Goal: Task Accomplishment & Management: Use online tool/utility

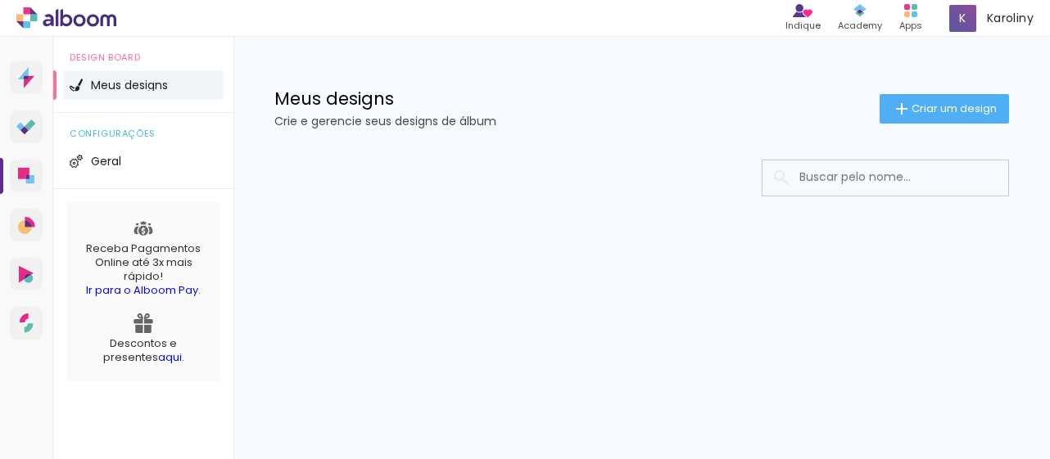
click at [531, 197] on div at bounding box center [641, 227] width 816 height 168
click at [950, 111] on span "Criar um design" at bounding box center [953, 108] width 85 height 11
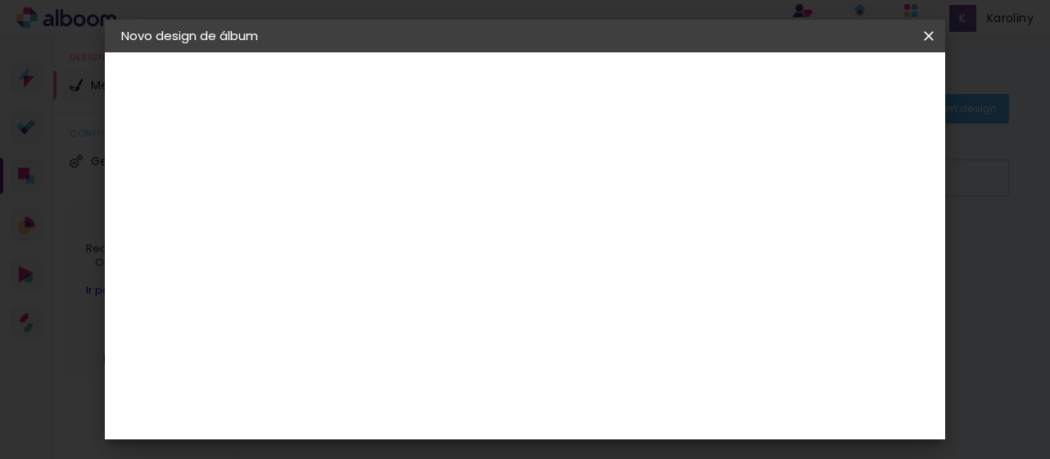
click at [389, 219] on input at bounding box center [389, 219] width 0 height 25
type input "a"
type input "40TOU LUCIANE"
type paper-input "40TOU LUCIANE"
click at [395, 221] on paper-input-container "Título do álbum 40TOU LUCIANE" at bounding box center [388, 221] width 11 height 42
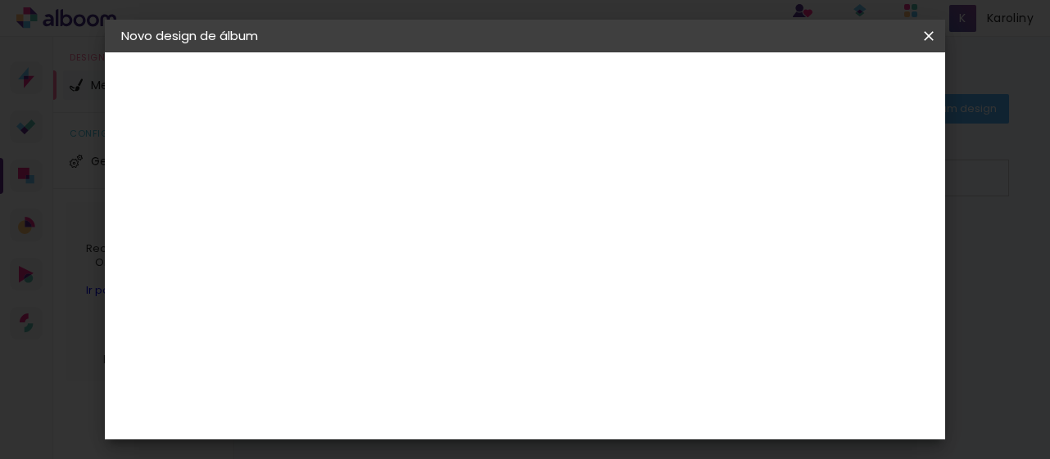
click at [389, 219] on input "40TOU LUCIANE" at bounding box center [389, 219] width 0 height 25
type input "#40TOU [PERSON_NAME]"
click at [0, 0] on slot "Avançar" at bounding box center [0, 0] width 0 height 0
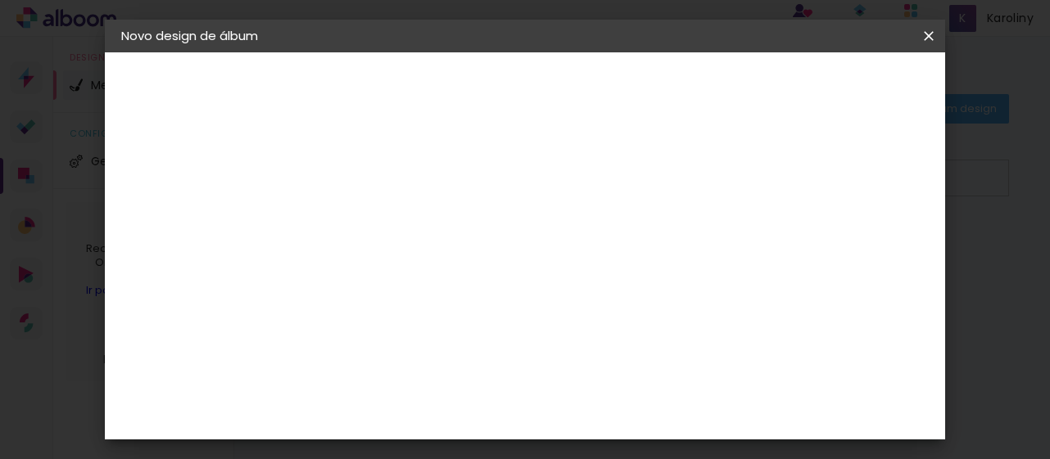
click at [0, 0] on slot "Avançar" at bounding box center [0, 0] width 0 height 0
click at [472, 281] on div "Linha" at bounding box center [431, 285] width 84 height 25
click at [746, 276] on paper-item "Padrão" at bounding box center [632, 271] width 328 height 33
type input "Padrão"
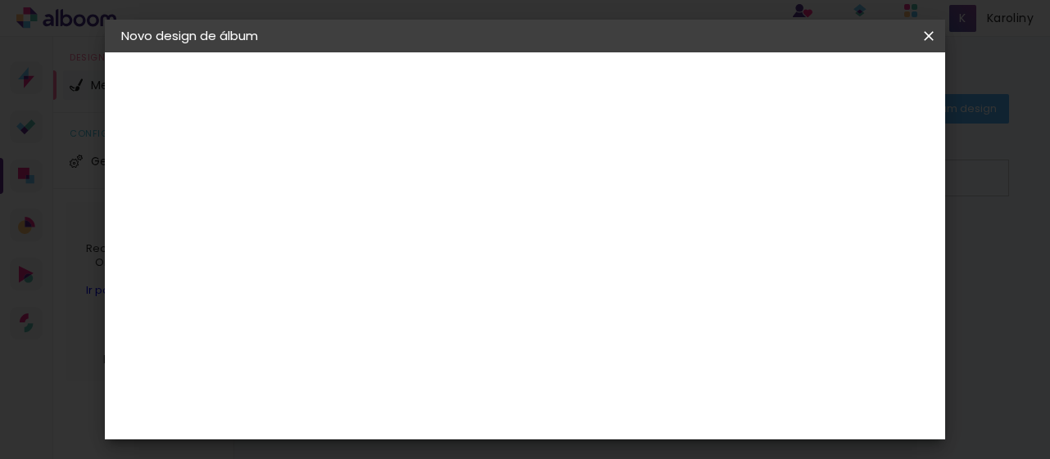
click at [656, 97] on paper-button "Avançar" at bounding box center [616, 87] width 80 height 28
click at [467, 181] on div at bounding box center [459, 176] width 15 height 15
type paper-checkbox "on"
click at [571, 81] on span "Iniciar design" at bounding box center [552, 92] width 38 height 23
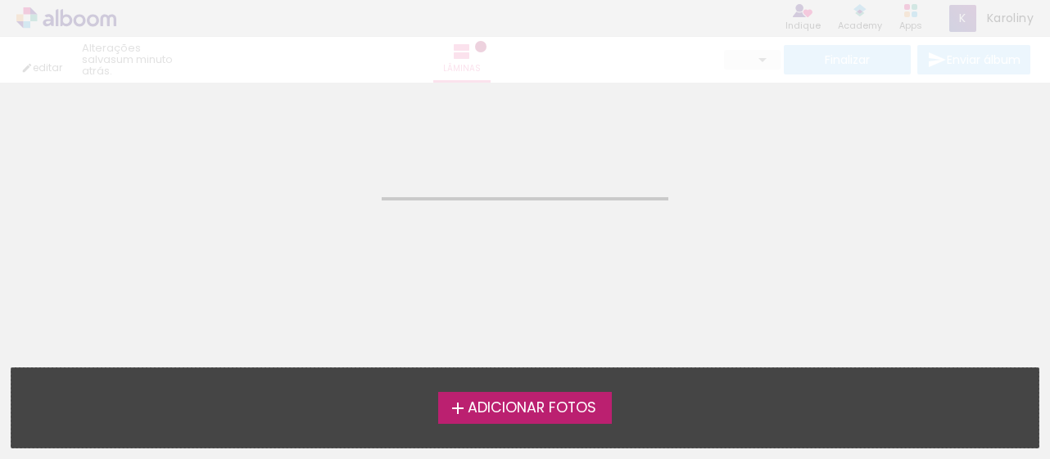
click at [569, 401] on span "Adicionar Fotos" at bounding box center [532, 408] width 129 height 15
click at [0, 0] on input "file" at bounding box center [0, 0] width 0 height 0
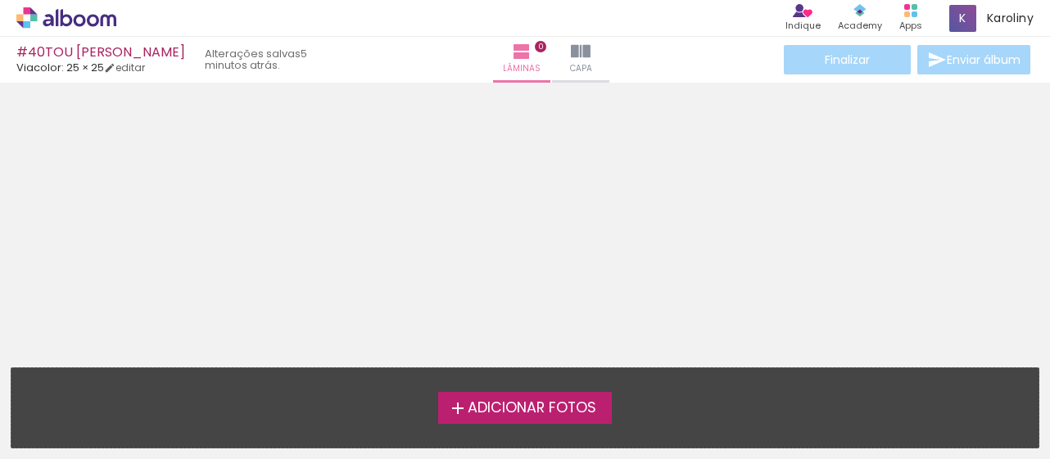
click at [481, 416] on span "Adicionar Fotos" at bounding box center [532, 408] width 129 height 15
click at [0, 0] on input "file" at bounding box center [0, 0] width 0 height 0
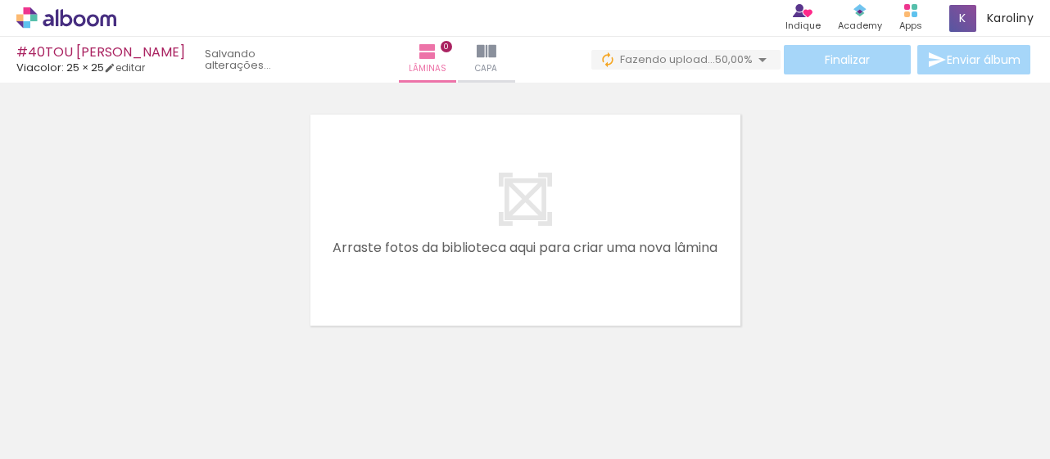
click at [132, 374] on iron-icon at bounding box center [128, 371] width 17 height 17
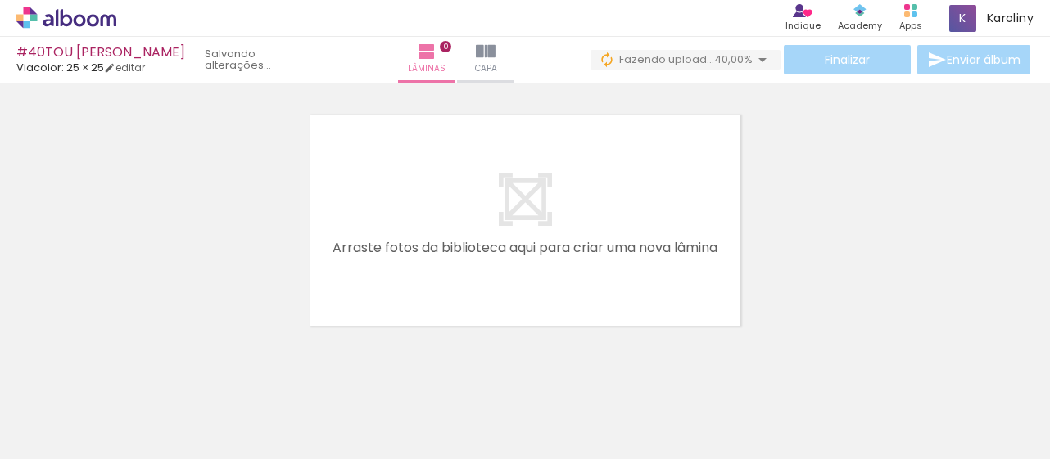
click at [132, 374] on iron-icon at bounding box center [128, 371] width 17 height 17
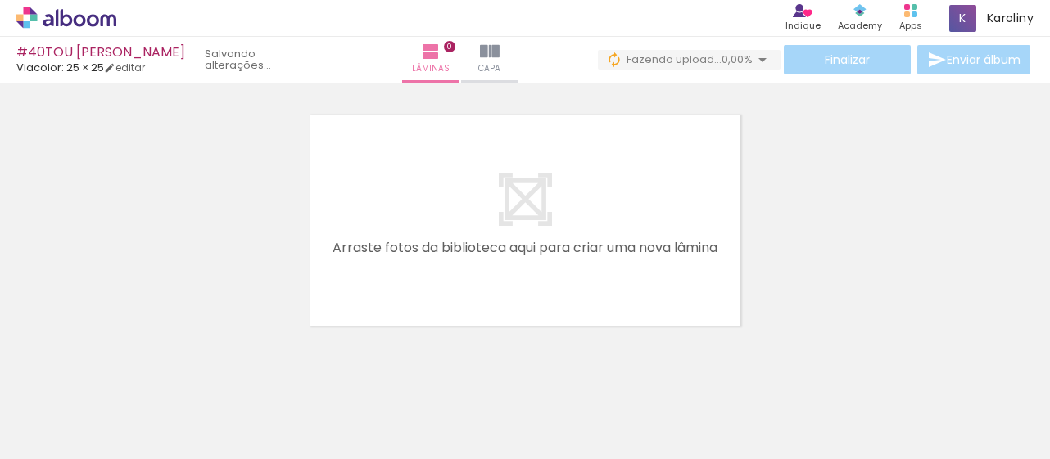
click at [132, 374] on iron-icon at bounding box center [128, 371] width 17 height 17
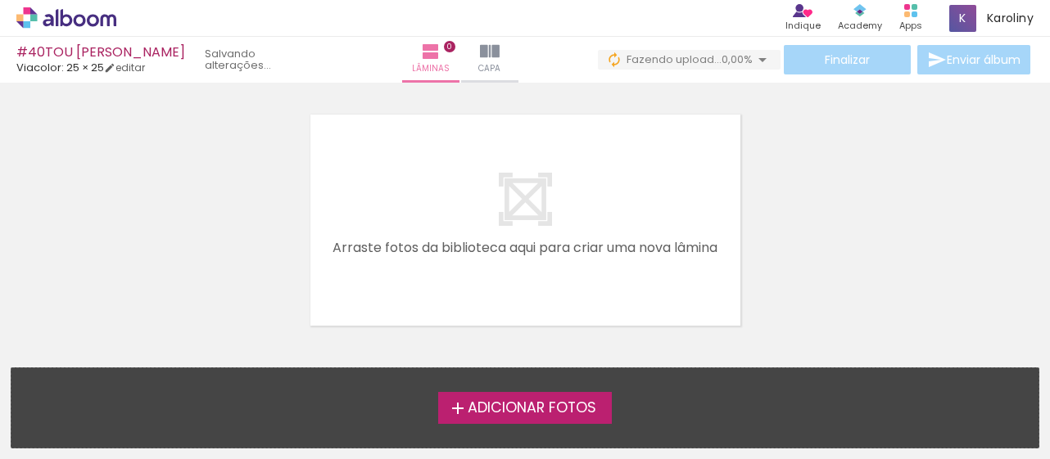
click at [132, 374] on div "Adicionar Fotos Solte suas fotos aqui..." at bounding box center [524, 407] width 1027 height 79
click at [533, 409] on span "Adicionar Fotos" at bounding box center [532, 408] width 129 height 15
click at [0, 0] on input "file" at bounding box center [0, 0] width 0 height 0
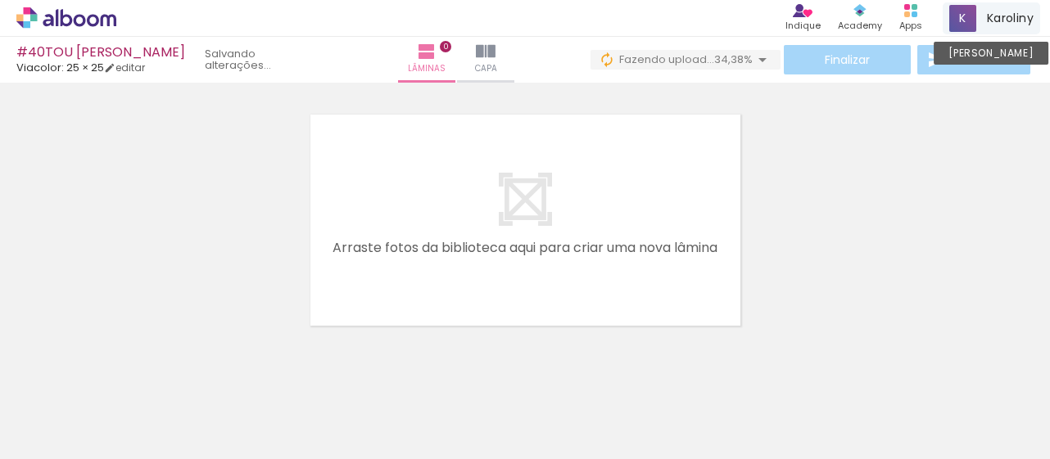
click at [1001, 7] on div "Karoliny Conta Alboom" at bounding box center [990, 18] width 97 height 32
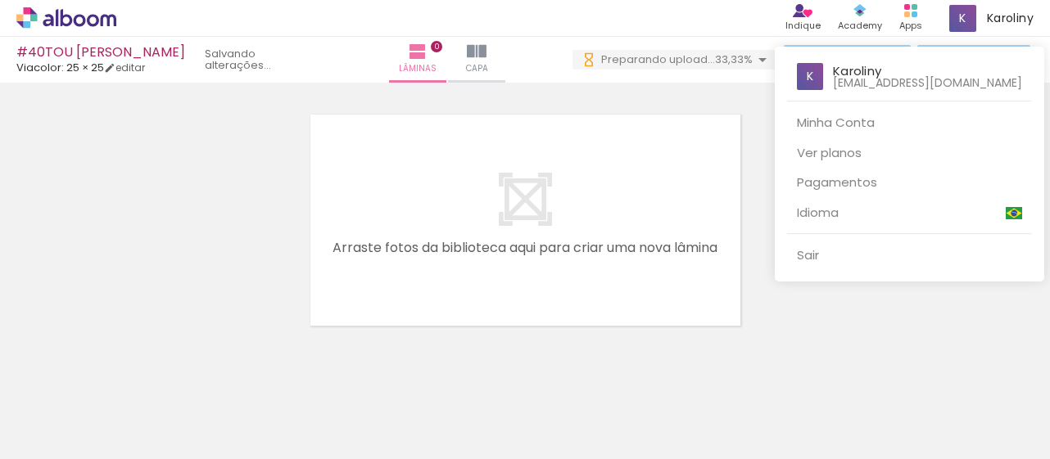
drag, startPoint x: 1026, startPoint y: 83, endPoint x: 889, endPoint y: 84, distance: 136.7
click at [875, 75] on div "Karoliny topihi5475@ishense.com" at bounding box center [909, 71] width 245 height 48
click at [889, 84] on p "topihi5475@ishense.com" at bounding box center [927, 82] width 189 height 11
click at [911, 79] on p "topihi5475@ishense.com" at bounding box center [927, 82] width 189 height 11
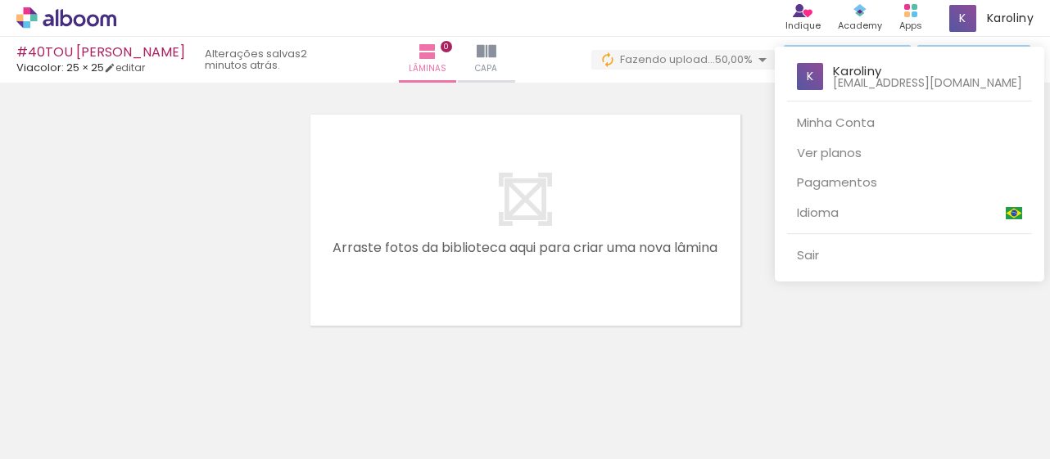
click at [600, 94] on div at bounding box center [525, 229] width 1050 height 459
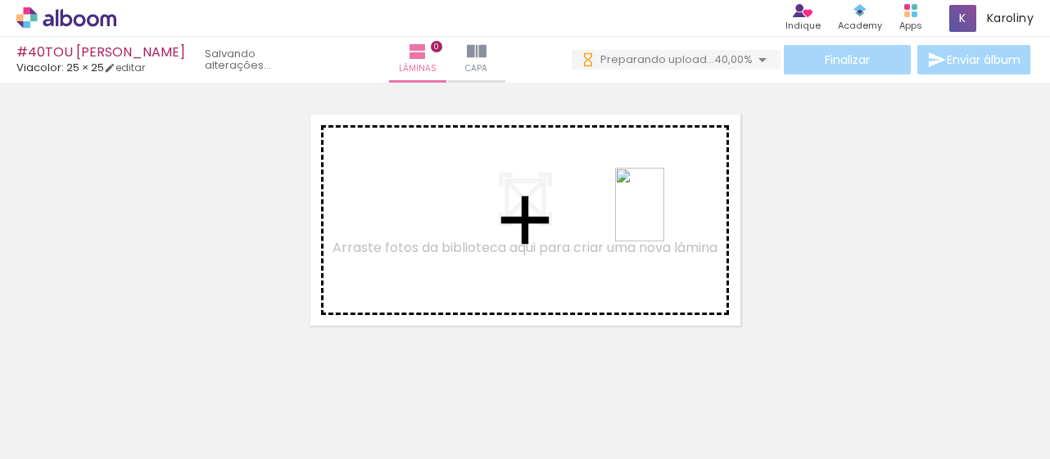
drag, startPoint x: 621, startPoint y: 402, endPoint x: 664, endPoint y: 217, distance: 189.9
click at [664, 217] on quentale-workspace at bounding box center [525, 229] width 1050 height 459
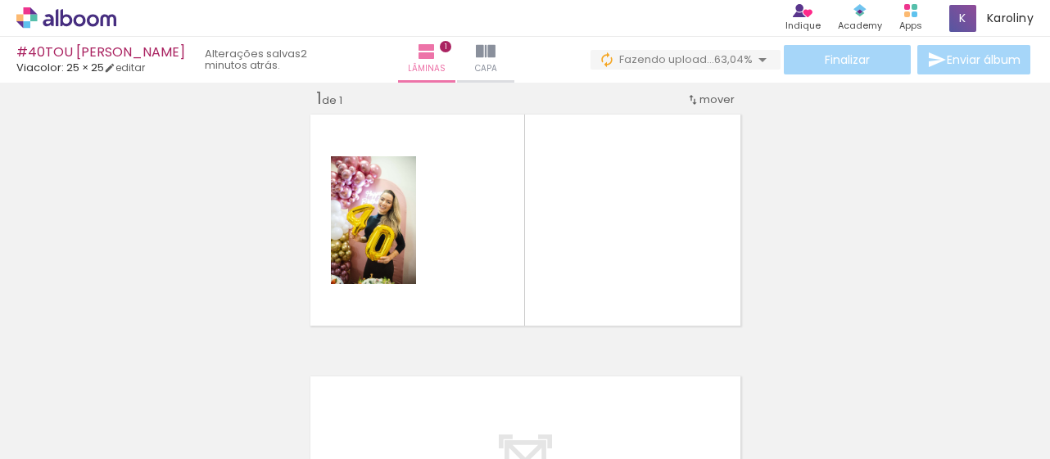
scroll to position [0, 2140]
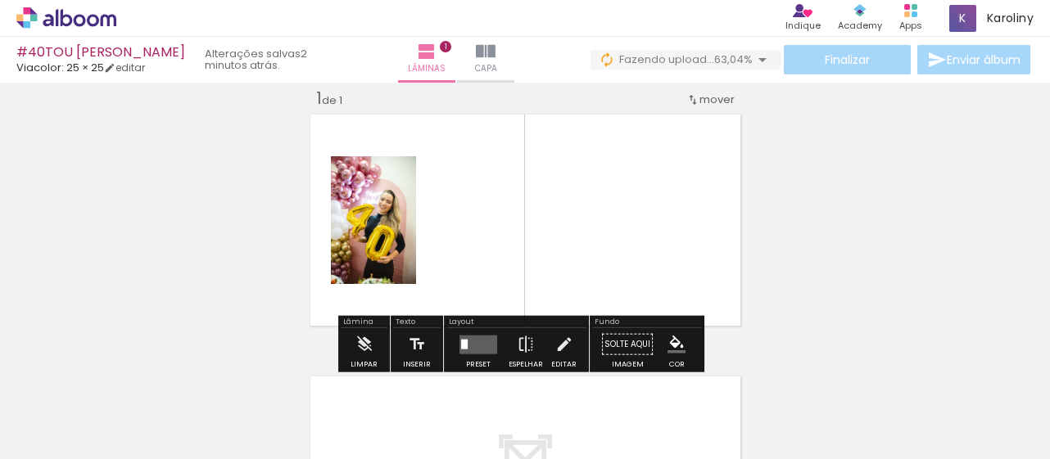
click at [371, 240] on quentale-photo at bounding box center [373, 220] width 85 height 128
click at [490, 341] on quentale-layouter at bounding box center [478, 344] width 38 height 19
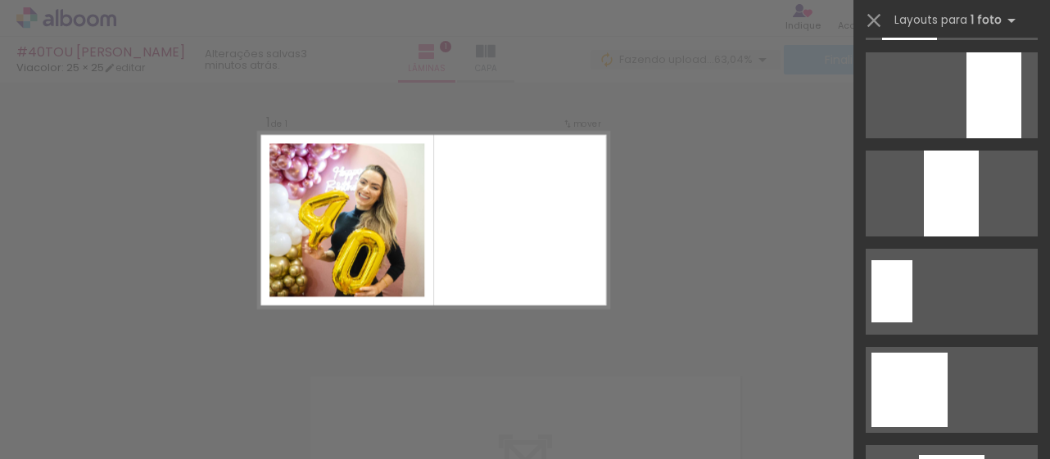
scroll to position [784, 0]
click at [917, 381] on div at bounding box center [909, 389] width 76 height 75
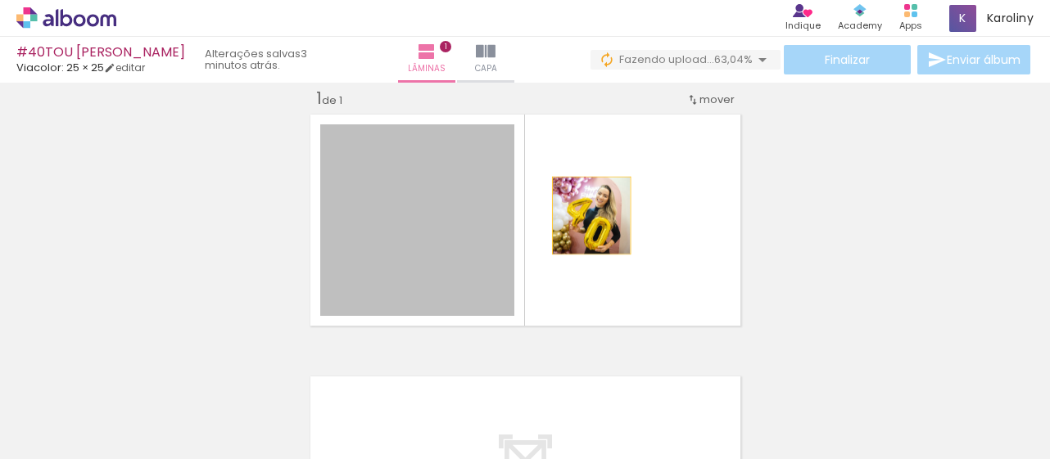
drag, startPoint x: 403, startPoint y: 220, endPoint x: 437, endPoint y: 199, distance: 40.4
click at [622, 219] on quentale-layouter at bounding box center [525, 220] width 440 height 221
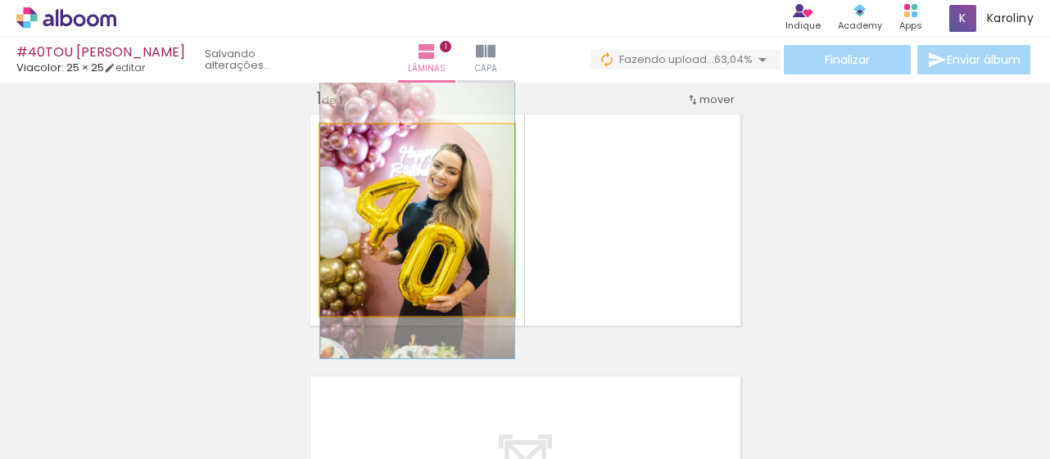
click at [437, 199] on quentale-photo at bounding box center [417, 220] width 194 height 192
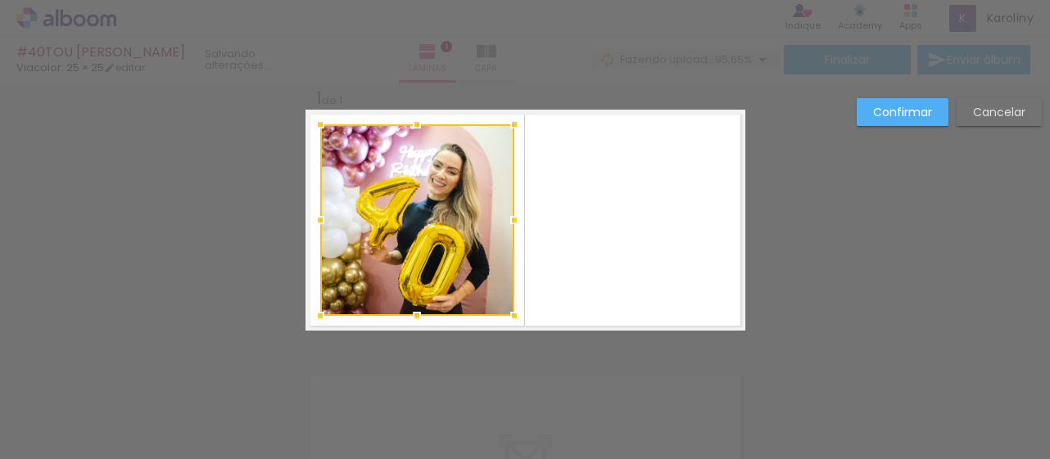
click at [809, 260] on div "Confirmar Cancelar" at bounding box center [525, 343] width 1050 height 563
click at [891, 225] on div "Confirmar Cancelar" at bounding box center [525, 343] width 1050 height 563
click at [0, 0] on slot "Confirmar" at bounding box center [0, 0] width 0 height 0
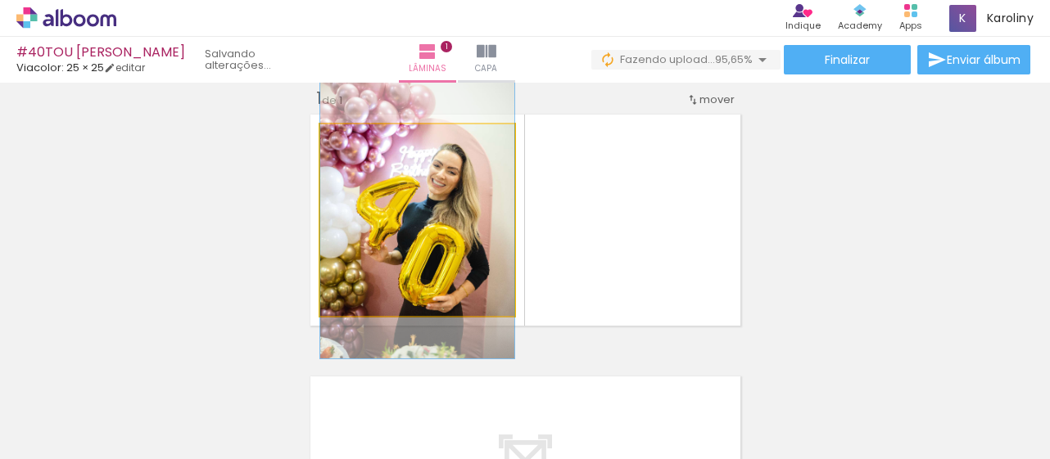
click at [441, 207] on quentale-photo at bounding box center [417, 220] width 194 height 192
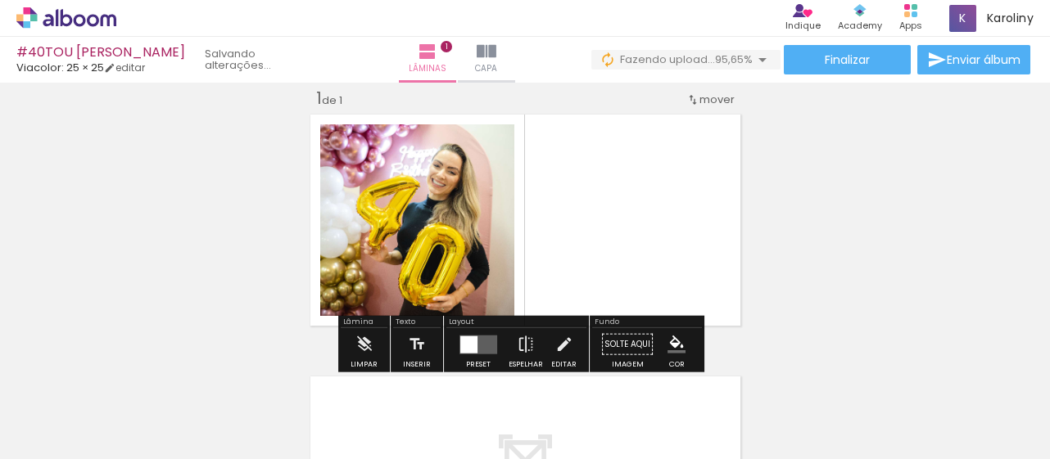
click at [480, 342] on quentale-layouter at bounding box center [478, 344] width 38 height 19
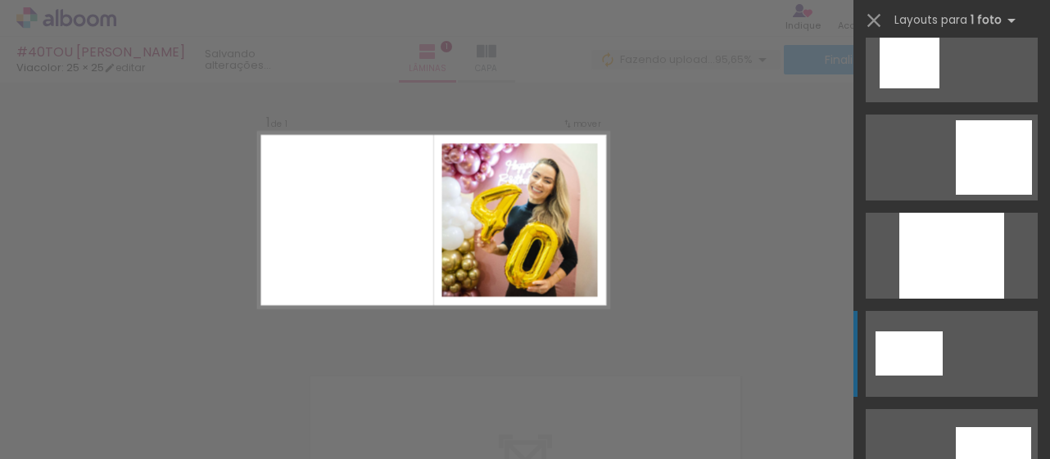
scroll to position [2049, 0]
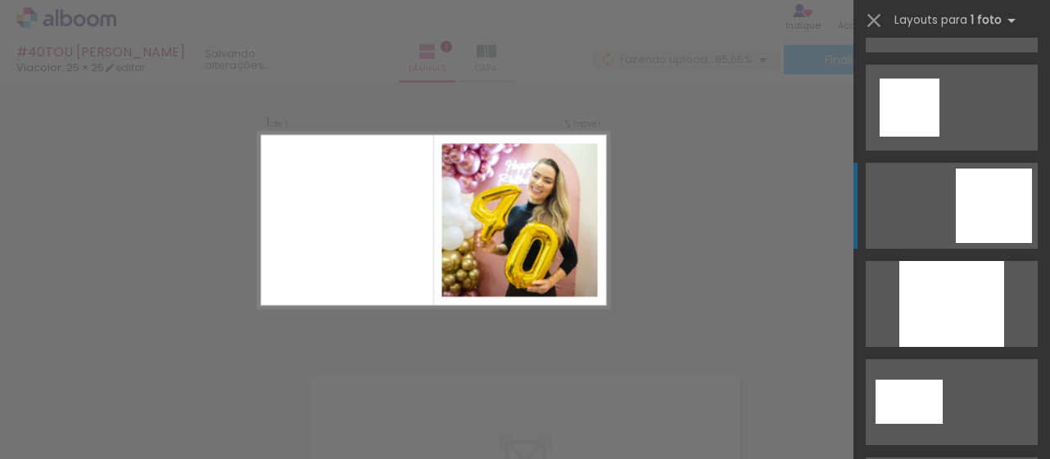
click at [997, 200] on div at bounding box center [994, 206] width 76 height 75
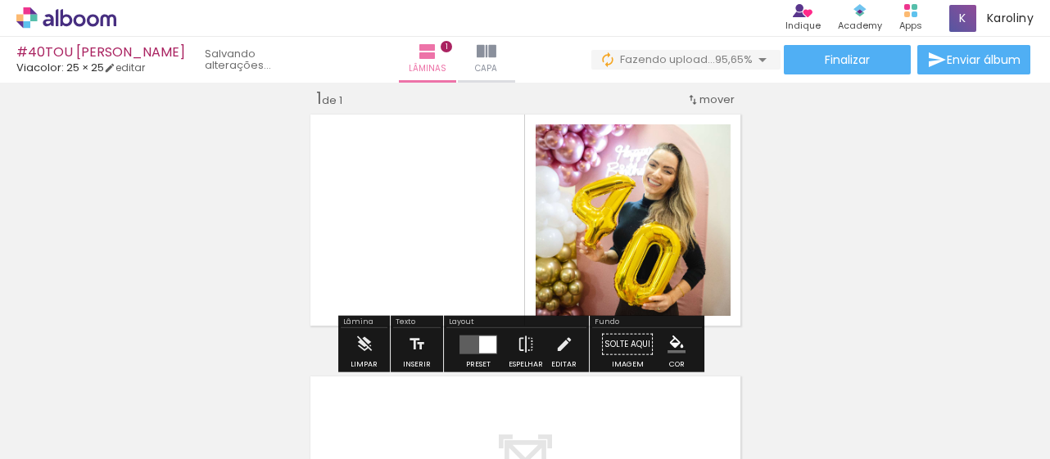
click at [844, 206] on div "Inserir lâmina 1 de 1" at bounding box center [525, 330] width 1050 height 525
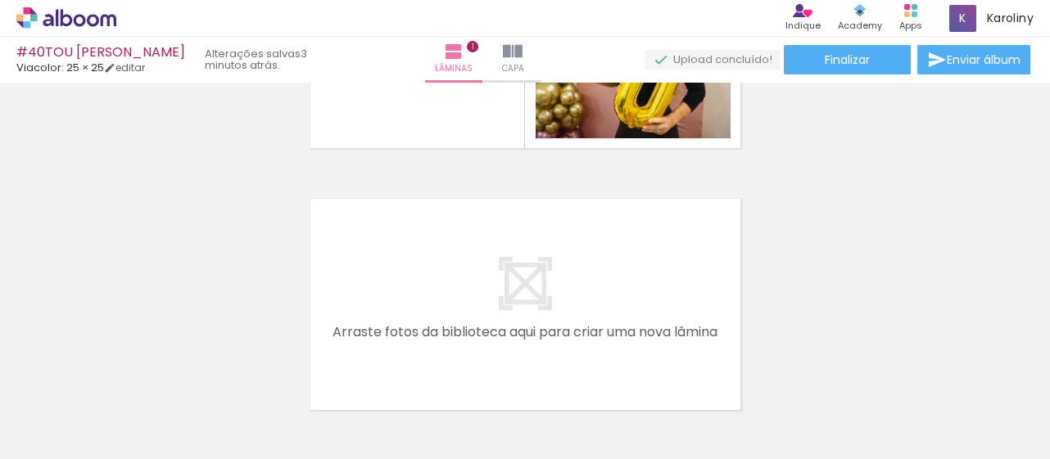
scroll to position [220, 0]
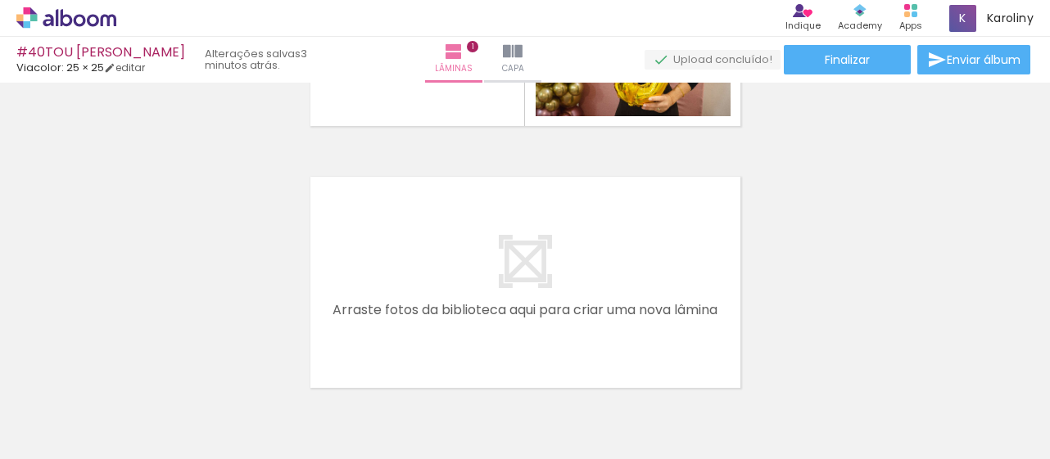
click at [497, 252] on quentale-layouter at bounding box center [525, 282] width 440 height 221
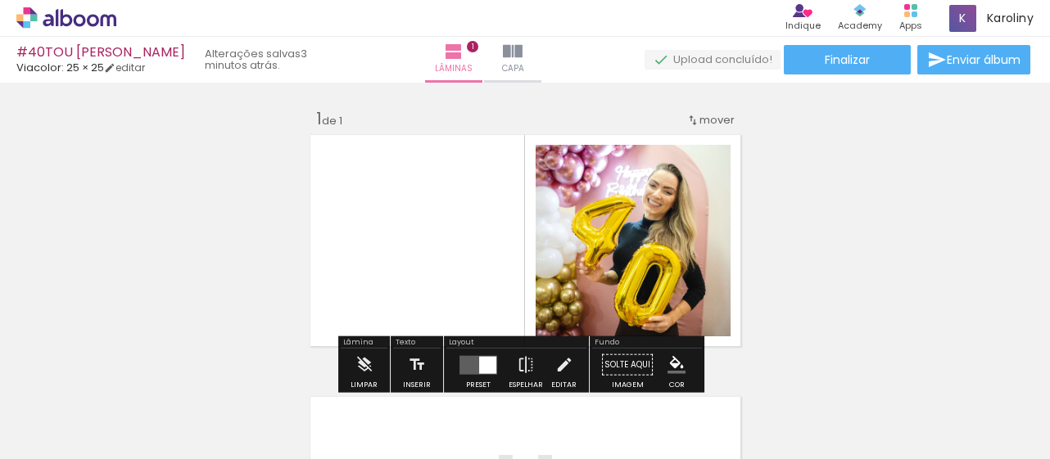
scroll to position [0, 3308]
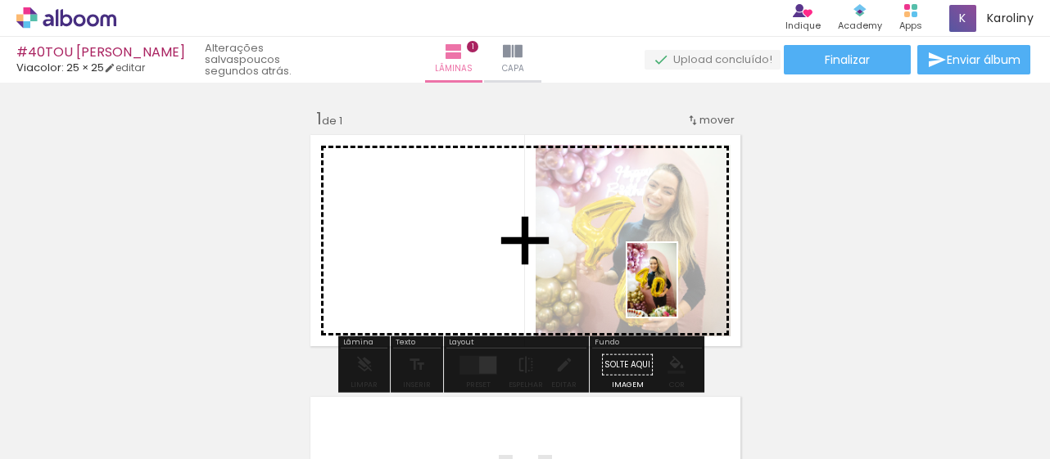
drag, startPoint x: 709, startPoint y: 406, endPoint x: 672, endPoint y: 276, distance: 135.3
click at [672, 276] on quentale-workspace at bounding box center [525, 229] width 1050 height 459
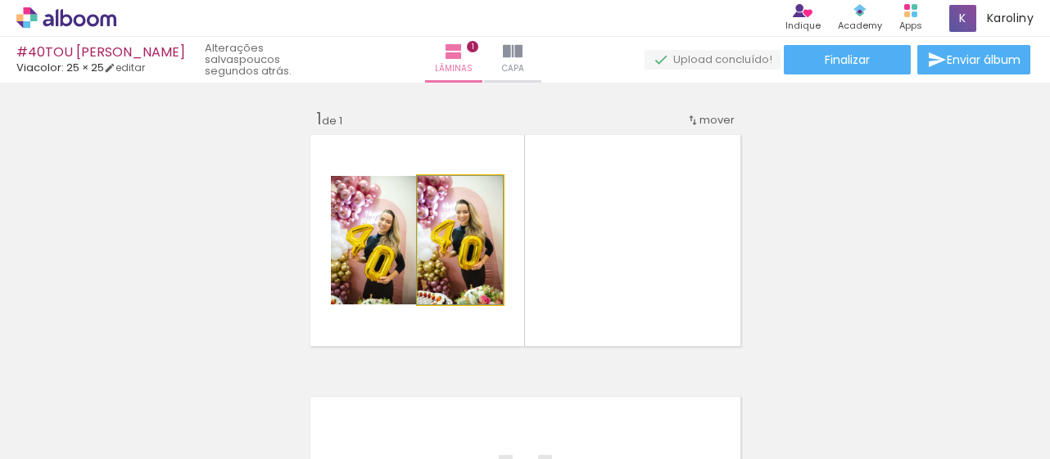
click at [446, 251] on quentale-photo at bounding box center [460, 240] width 85 height 129
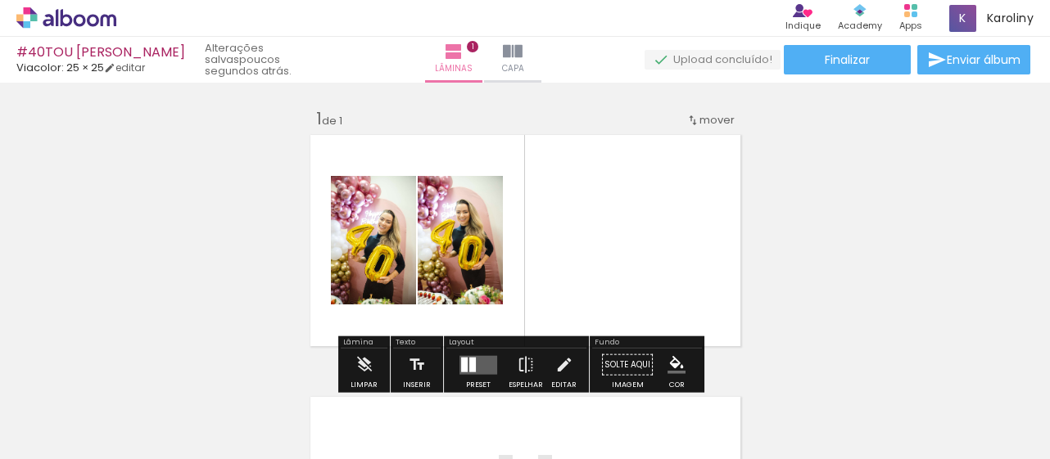
drag, startPoint x: 521, startPoint y: 230, endPoint x: 603, endPoint y: 288, distance: 100.4
click at [603, 288] on quentale-layouter at bounding box center [525, 240] width 440 height 221
click at [501, 248] on quentale-layouter at bounding box center [525, 240] width 440 height 221
click at [450, 246] on quentale-photo at bounding box center [460, 240] width 85 height 129
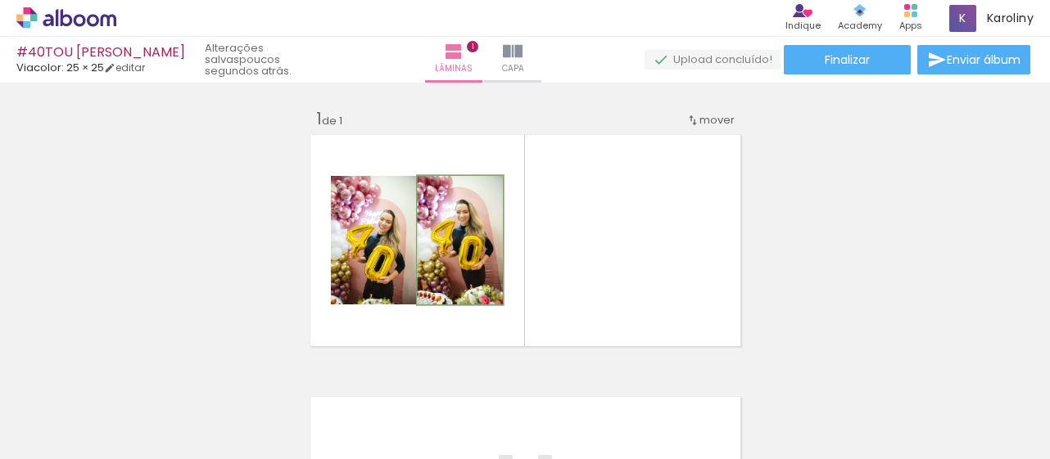
drag, startPoint x: 450, startPoint y: 246, endPoint x: 529, endPoint y: 255, distance: 79.1
click at [529, 255] on quentale-layouter at bounding box center [525, 240] width 440 height 221
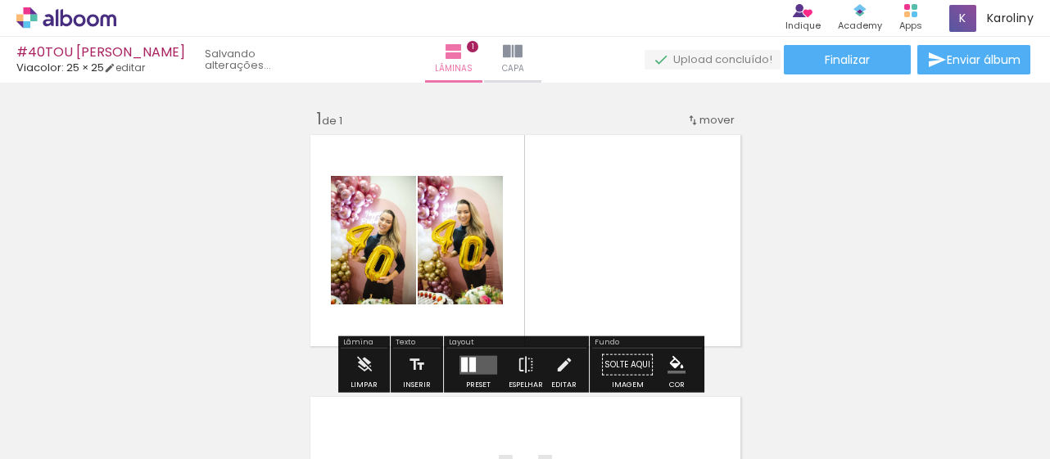
click at [454, 252] on quentale-photo at bounding box center [460, 240] width 85 height 129
click at [170, 237] on div "Inserir lâmina 1 de 1" at bounding box center [525, 350] width 1050 height 525
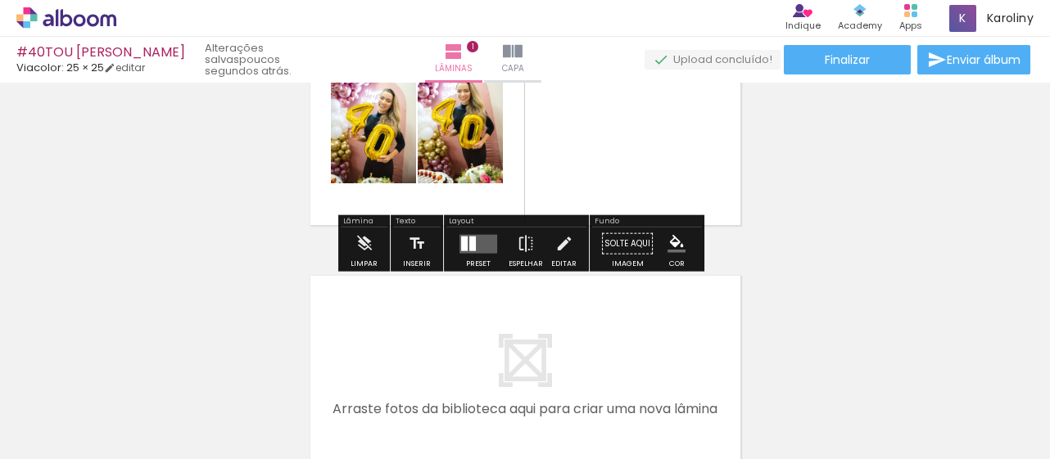
click at [681, 156] on quentale-layouter at bounding box center [525, 119] width 440 height 221
click at [442, 113] on quentale-photo at bounding box center [460, 119] width 85 height 129
click at [378, 150] on quentale-photo at bounding box center [373, 119] width 85 height 129
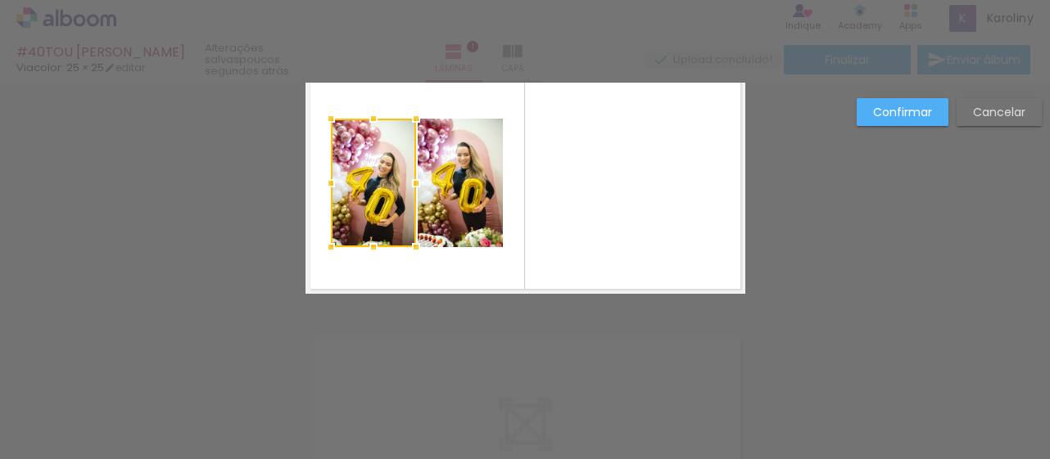
scroll to position [5, 0]
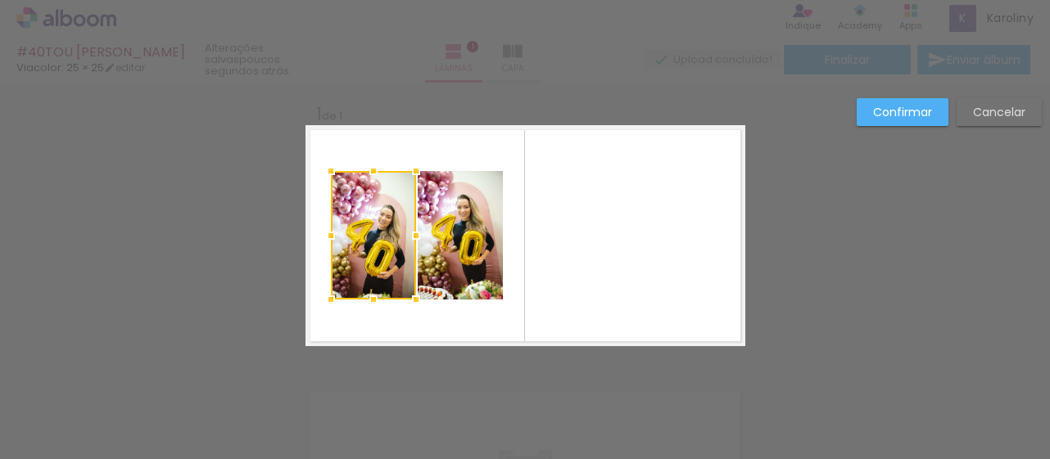
click at [367, 237] on div at bounding box center [373, 235] width 85 height 129
click at [901, 192] on div "Confirmar Cancelar" at bounding box center [525, 359] width 1050 height 563
click at [0, 0] on slot "Cancelar" at bounding box center [0, 0] width 0 height 0
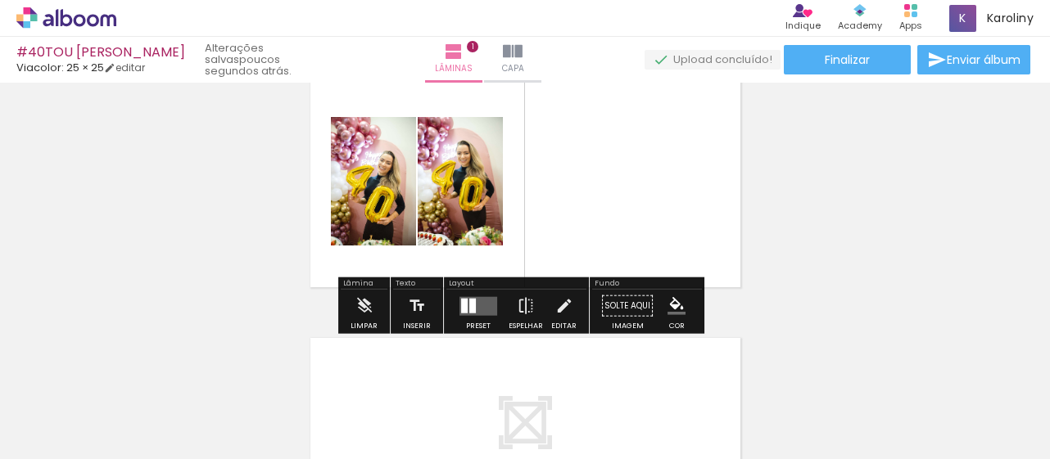
scroll to position [57, 0]
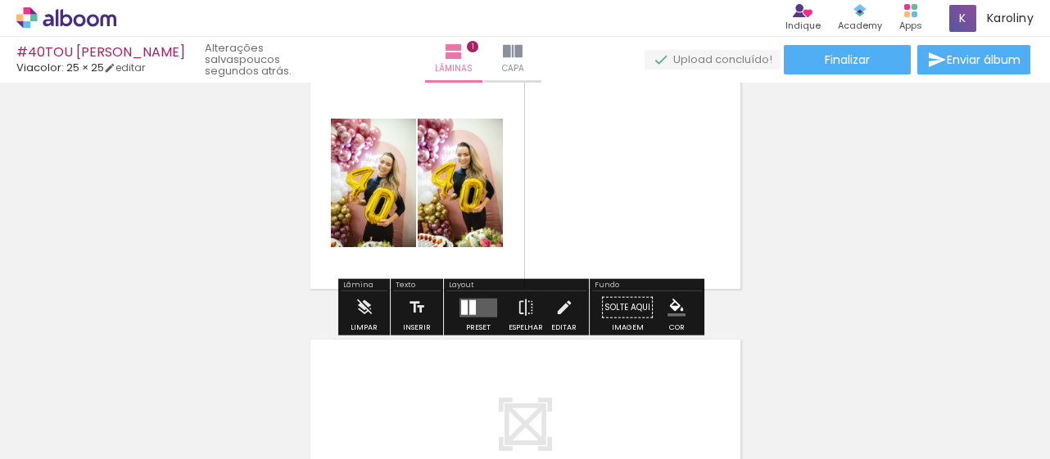
type paper-slider "165"
click at [467, 135] on div at bounding box center [469, 136] width 28 height 2
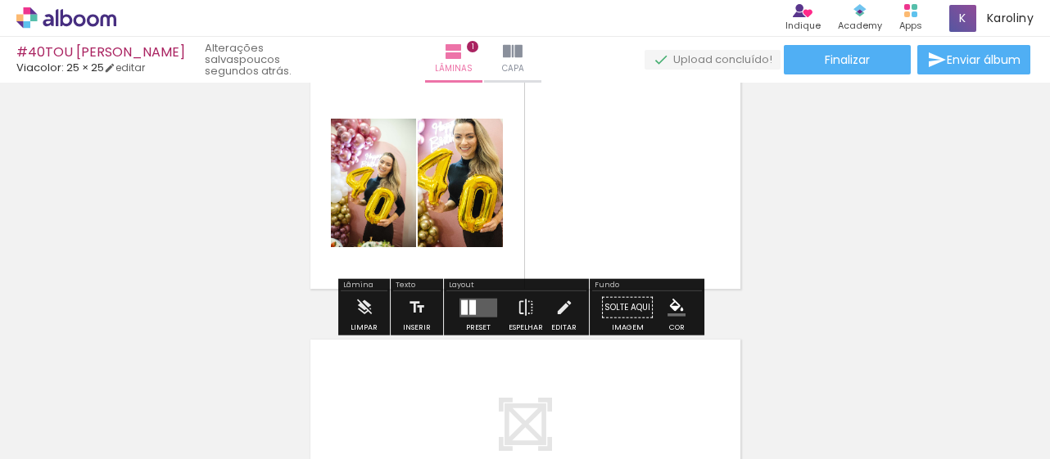
click at [463, 196] on paper-item at bounding box center [468, 199] width 29 height 11
click at [463, 196] on quentale-photo at bounding box center [460, 183] width 85 height 129
click at [473, 220] on quentale-photo at bounding box center [460, 183] width 85 height 129
click at [285, 227] on div "Inserir lâmina 1 de 1" at bounding box center [525, 293] width 1050 height 525
click at [372, 194] on quentale-photo at bounding box center [373, 183] width 85 height 129
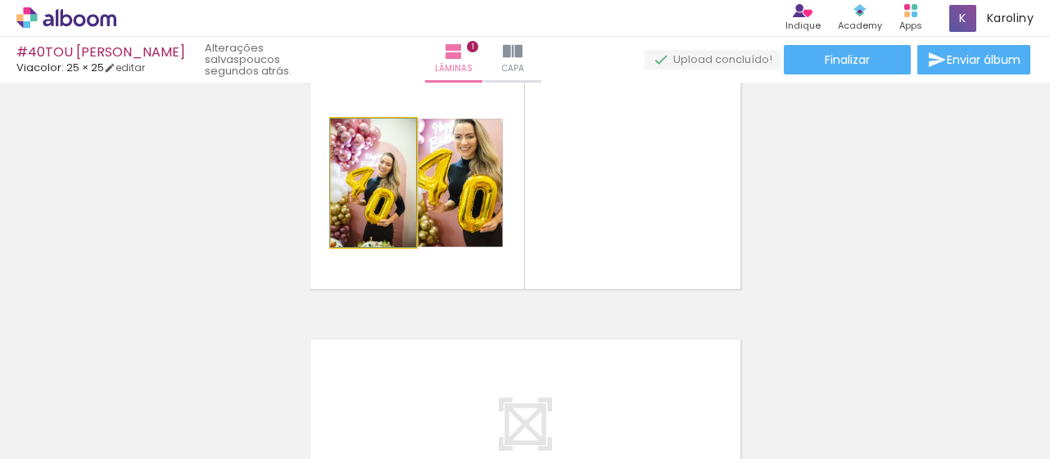
click at [372, 194] on quentale-photo at bounding box center [373, 183] width 85 height 129
click at [989, 393] on div at bounding box center [983, 404] width 54 height 81
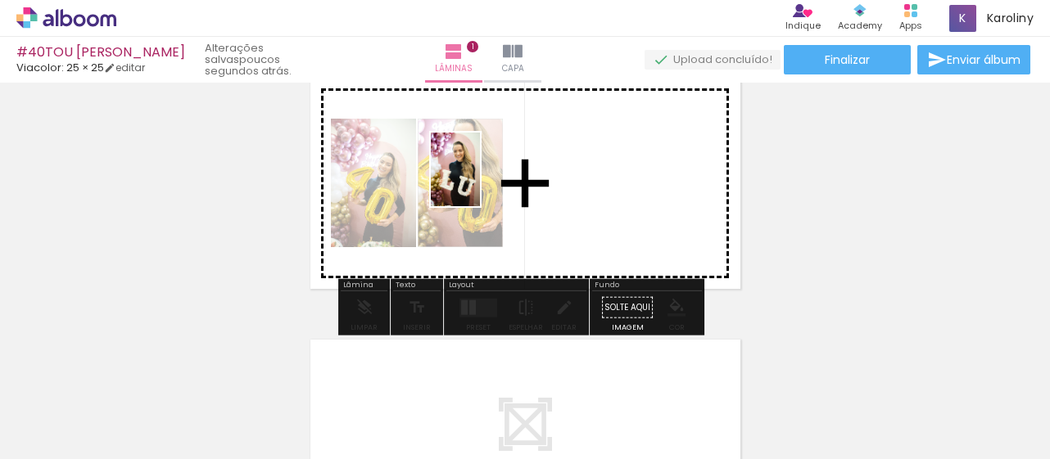
drag, startPoint x: 990, startPoint y: 407, endPoint x: 480, endPoint y: 183, distance: 557.3
click at [480, 183] on quentale-workspace at bounding box center [525, 229] width 1050 height 459
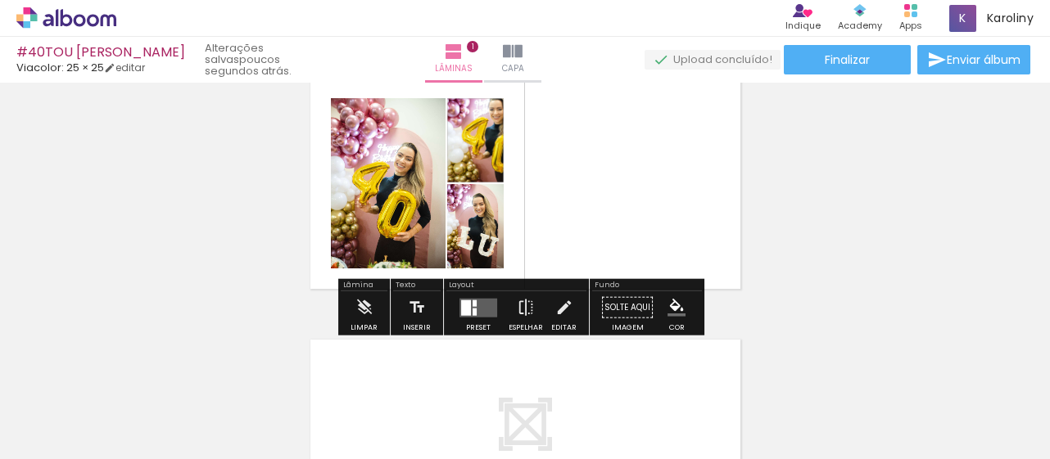
click at [593, 220] on quentale-layouter at bounding box center [525, 183] width 440 height 221
click at [456, 307] on div at bounding box center [478, 307] width 44 height 33
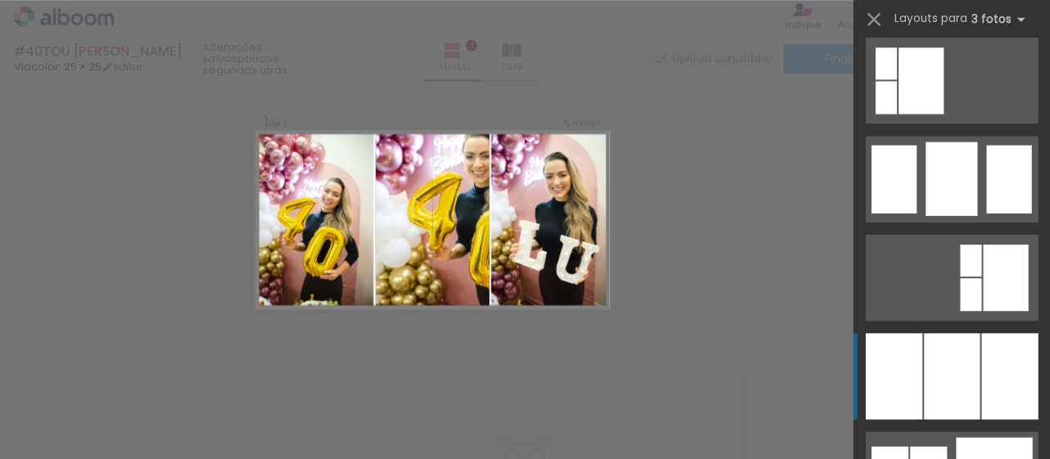
scroll to position [0, 0]
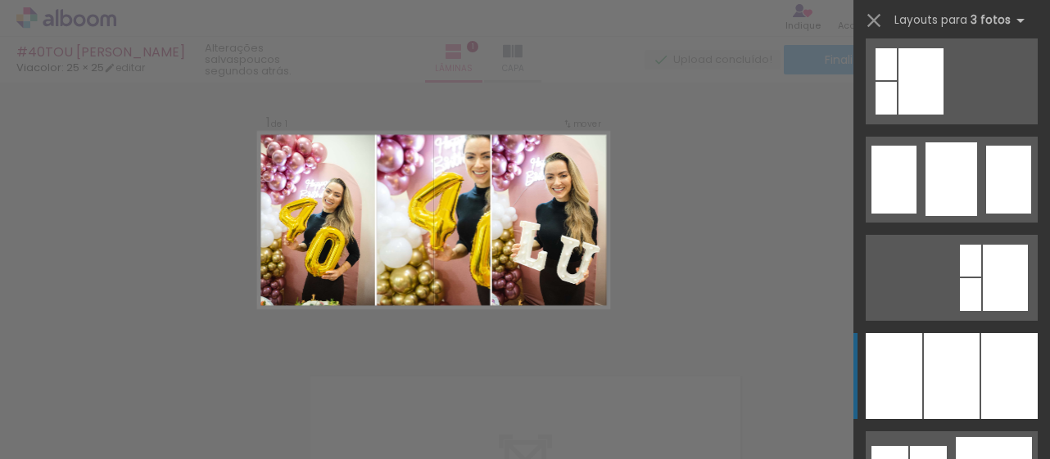
click at [898, 371] on div at bounding box center [893, 376] width 56 height 86
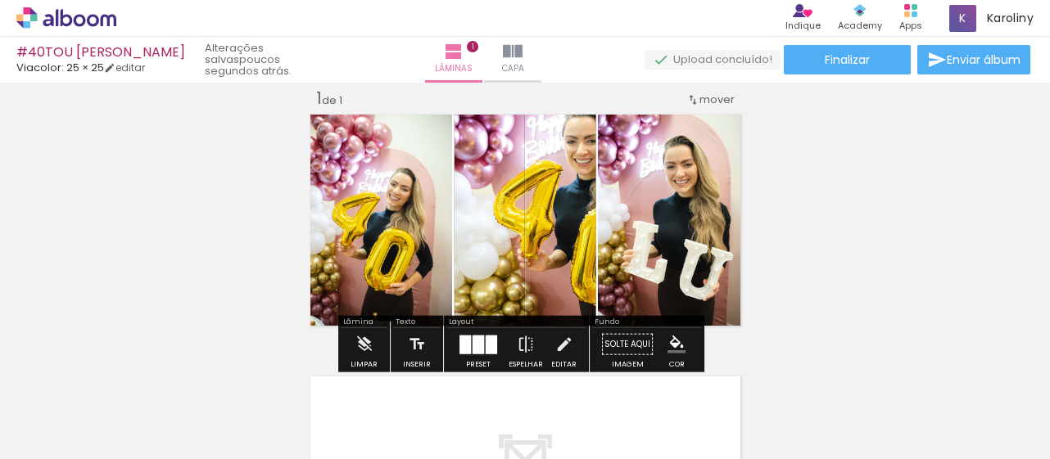
click at [561, 186] on quentale-photo at bounding box center [525, 220] width 142 height 221
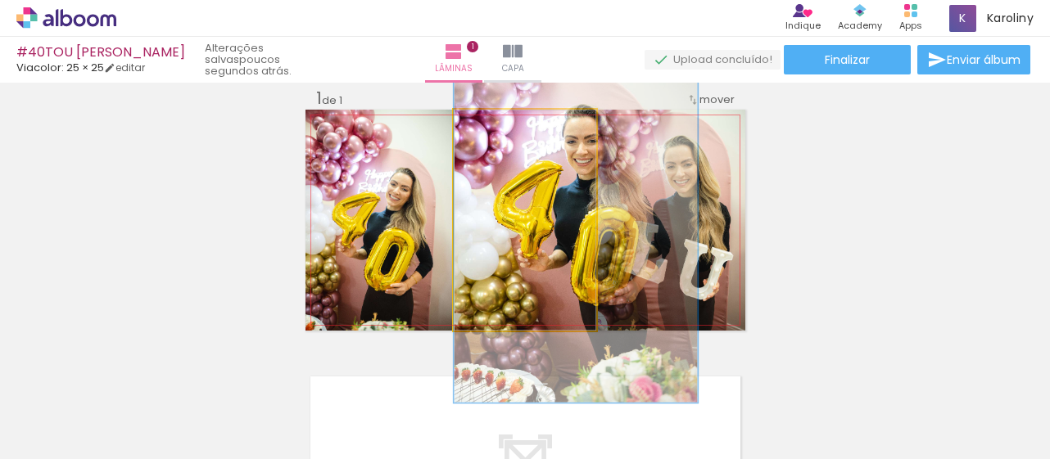
click at [531, 256] on quentale-photo at bounding box center [525, 220] width 142 height 221
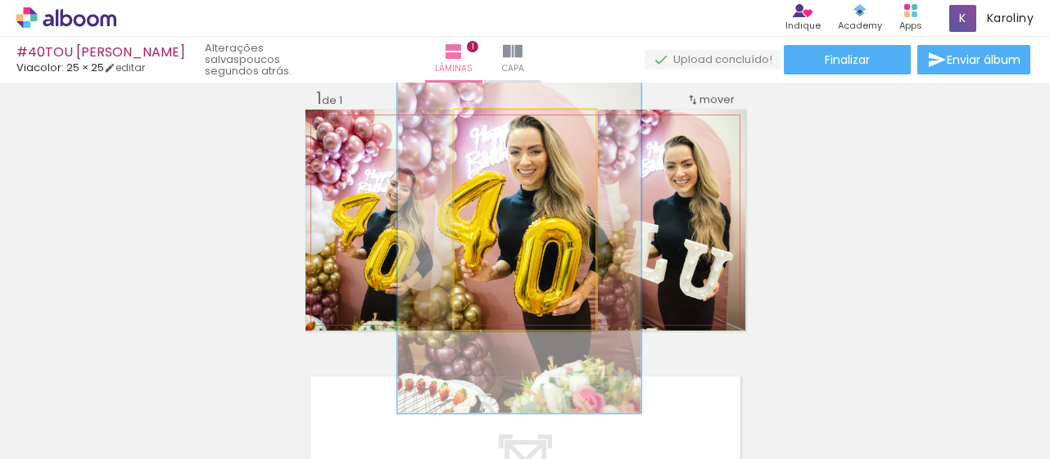
drag, startPoint x: 545, startPoint y: 228, endPoint x: 489, endPoint y: 239, distance: 57.5
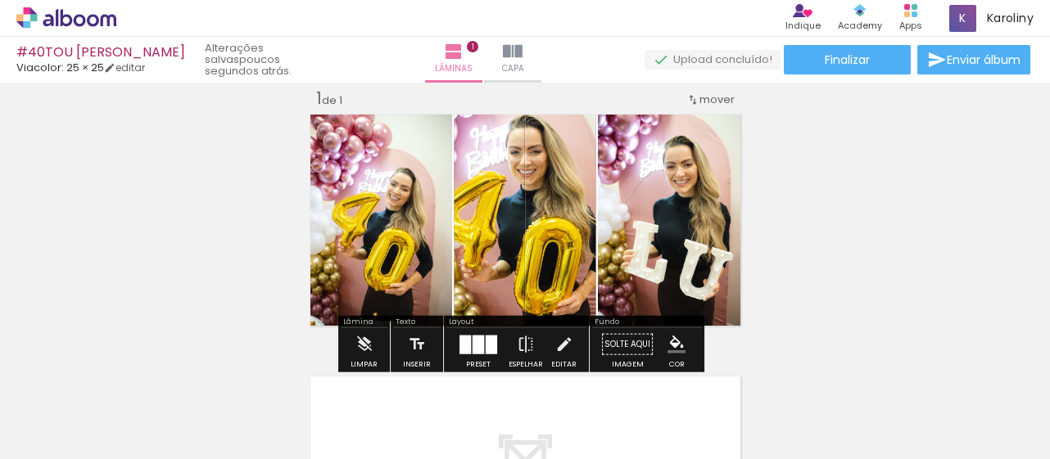
click at [398, 226] on quentale-photo at bounding box center [378, 220] width 147 height 221
click at [382, 160] on quentale-photo at bounding box center [378, 220] width 147 height 221
click at [332, 233] on quentale-photo at bounding box center [378, 220] width 147 height 221
click at [215, 228] on div "Inserir lâmina 1 de 1" at bounding box center [525, 330] width 1050 height 525
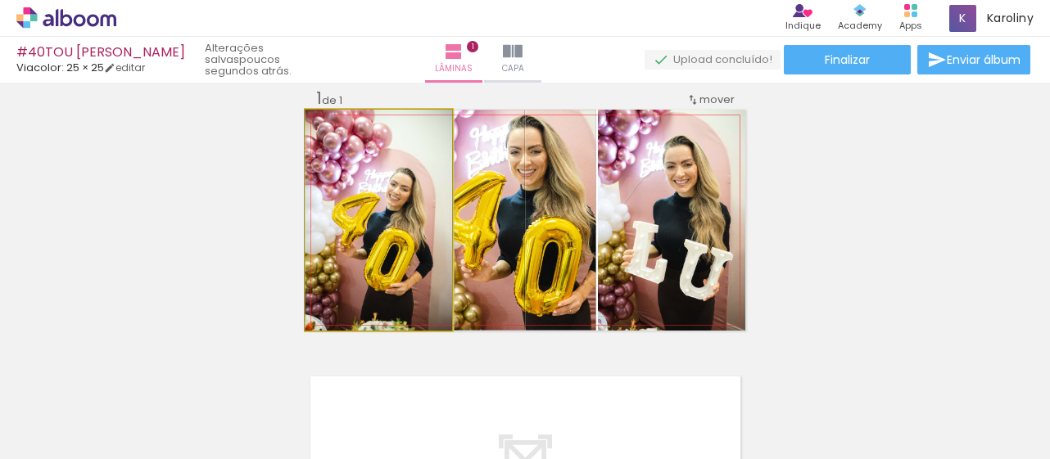
click at [347, 269] on quentale-photo at bounding box center [378, 220] width 147 height 221
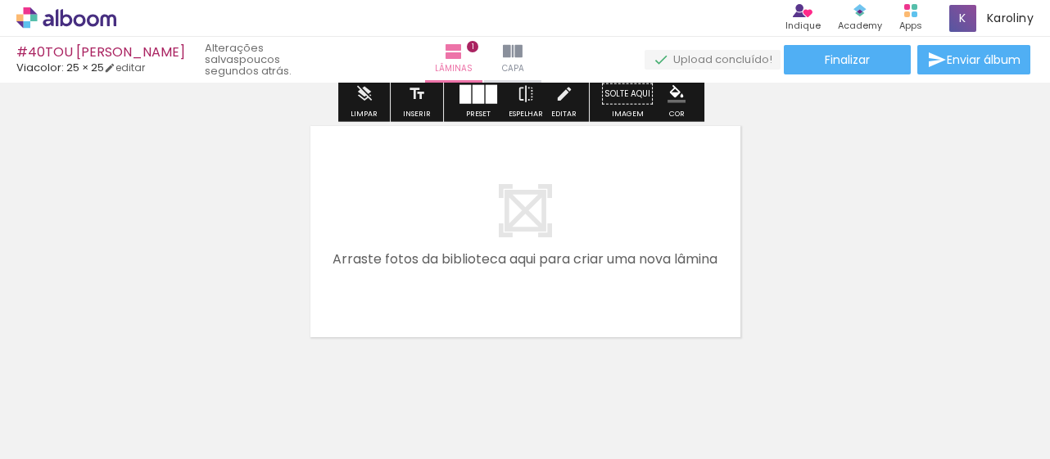
scroll to position [281, 0]
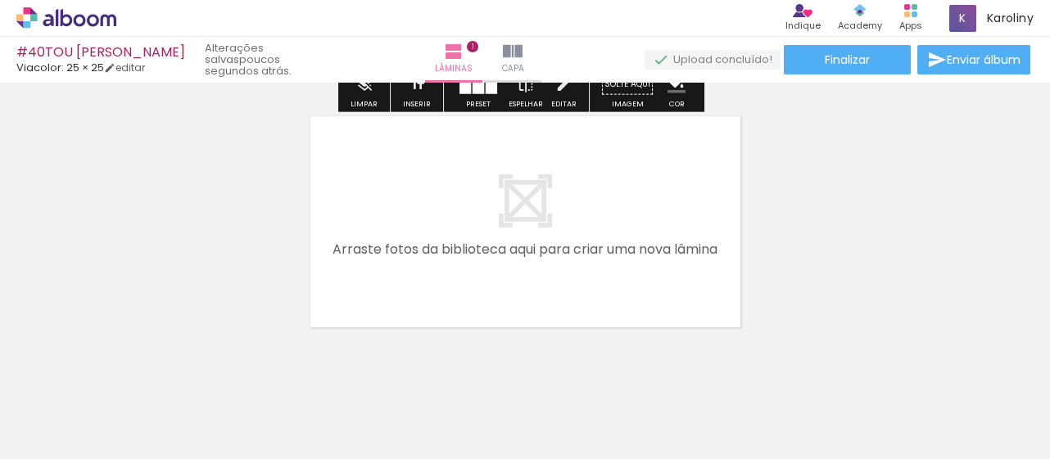
click at [552, 210] on quentale-layouter at bounding box center [525, 221] width 440 height 221
click at [509, 192] on quentale-layouter at bounding box center [525, 221] width 440 height 221
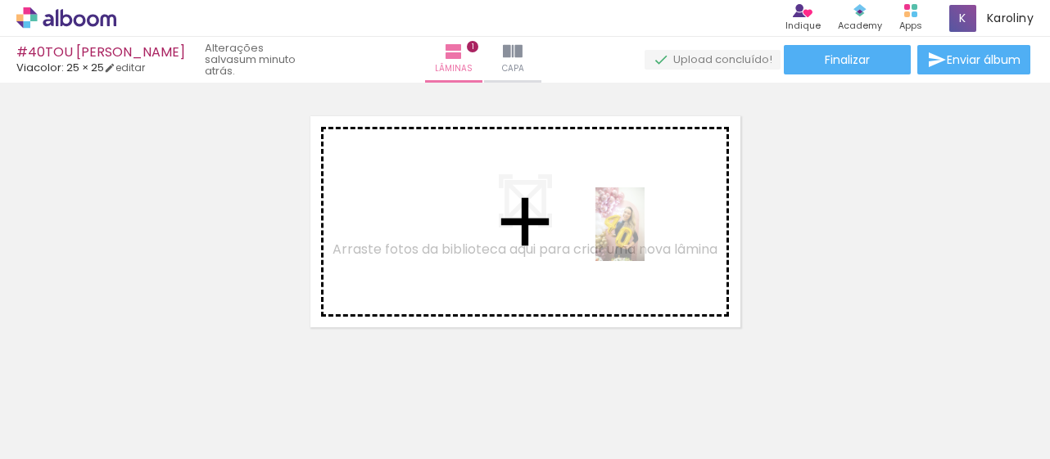
drag, startPoint x: 622, startPoint y: 418, endPoint x: 645, endPoint y: 230, distance: 188.9
click at [645, 230] on quentale-workspace at bounding box center [525, 229] width 1050 height 459
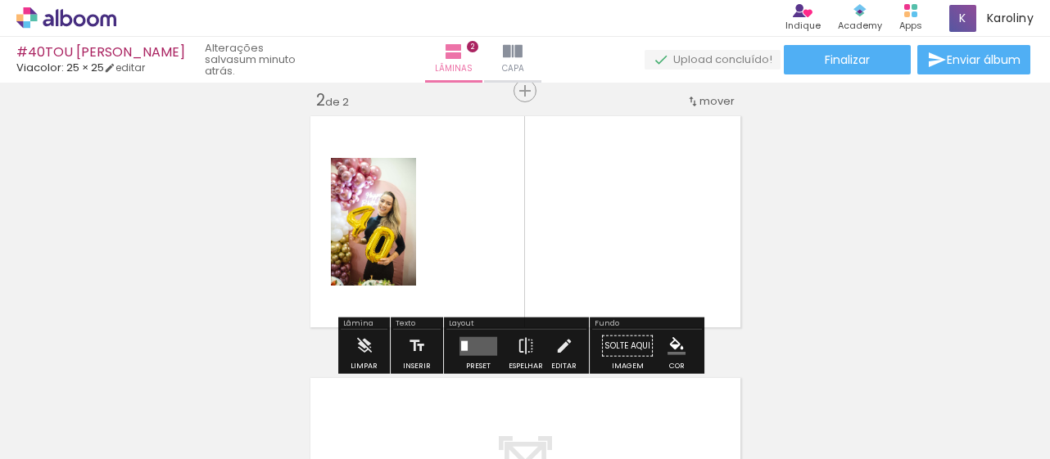
scroll to position [282, 0]
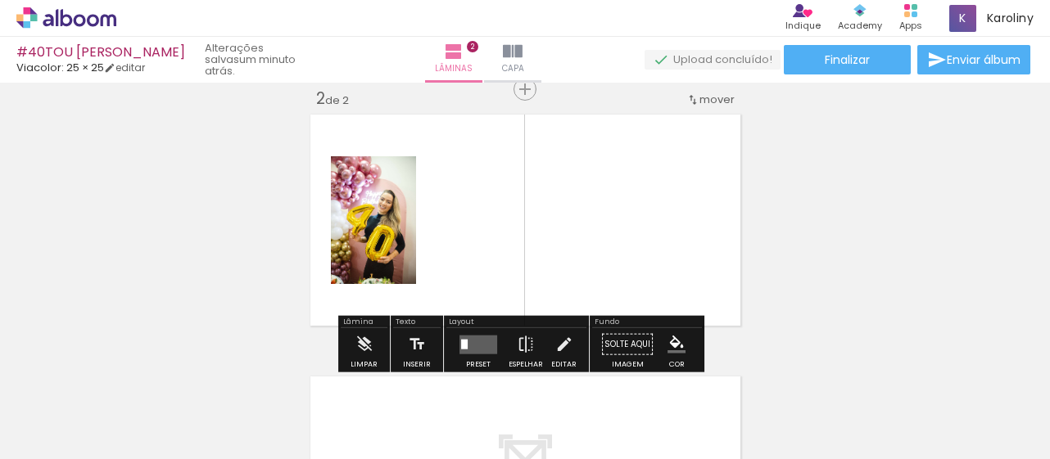
click at [382, 235] on quentale-photo at bounding box center [373, 220] width 85 height 128
click at [460, 359] on quentale-thumb at bounding box center [432, 404] width 92 height 94
click at [478, 343] on quentale-layouter at bounding box center [478, 344] width 38 height 19
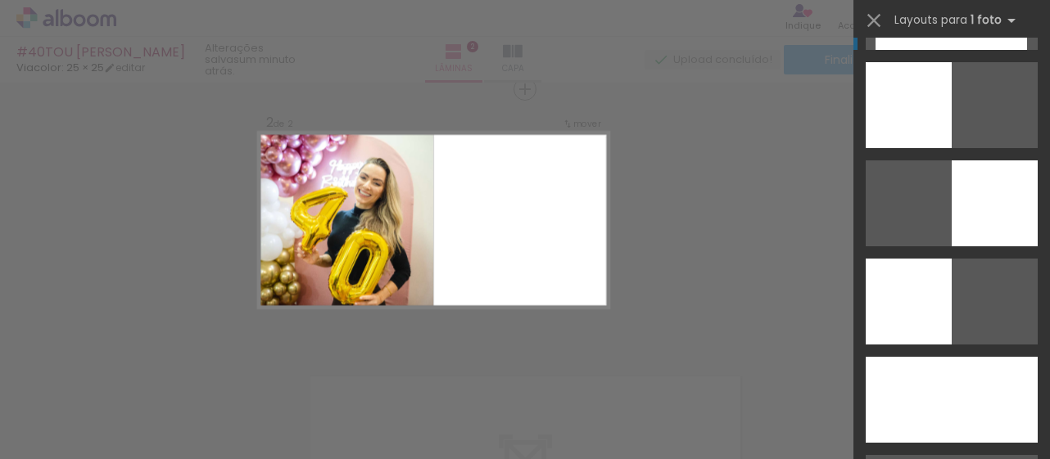
scroll to position [3427, 0]
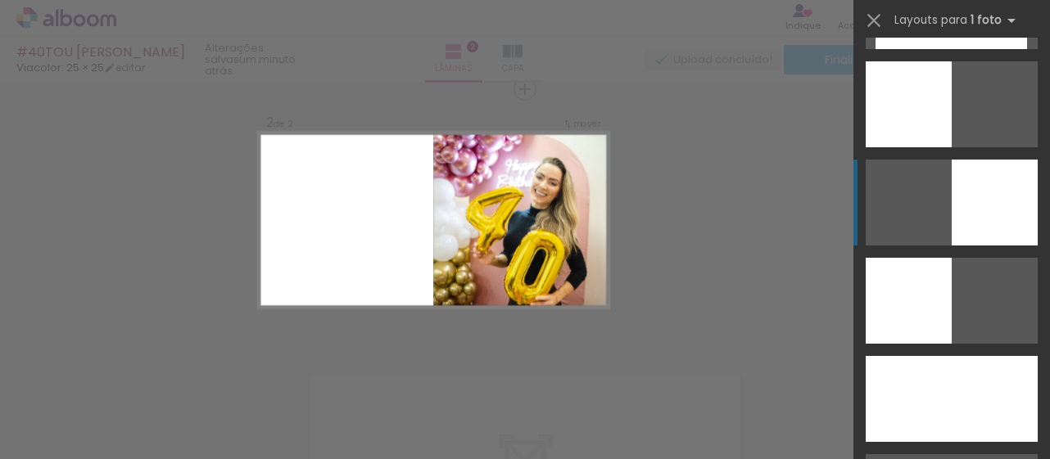
click at [991, 192] on div at bounding box center [994, 203] width 86 height 86
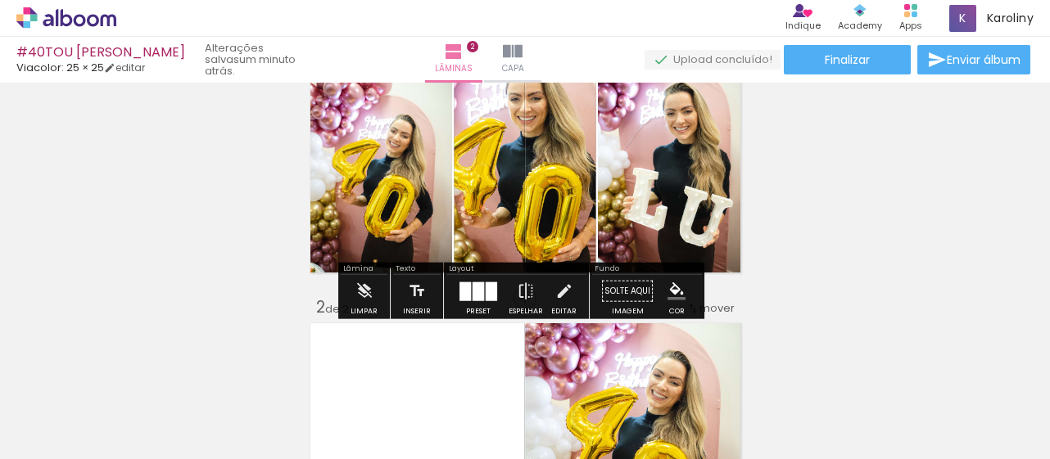
scroll to position [0, 0]
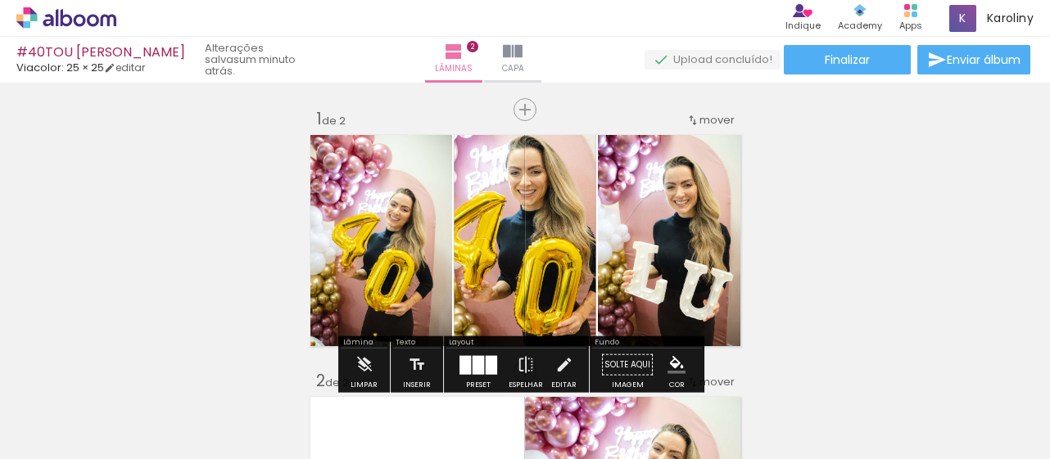
click at [699, 122] on span "mover" at bounding box center [716, 120] width 35 height 16
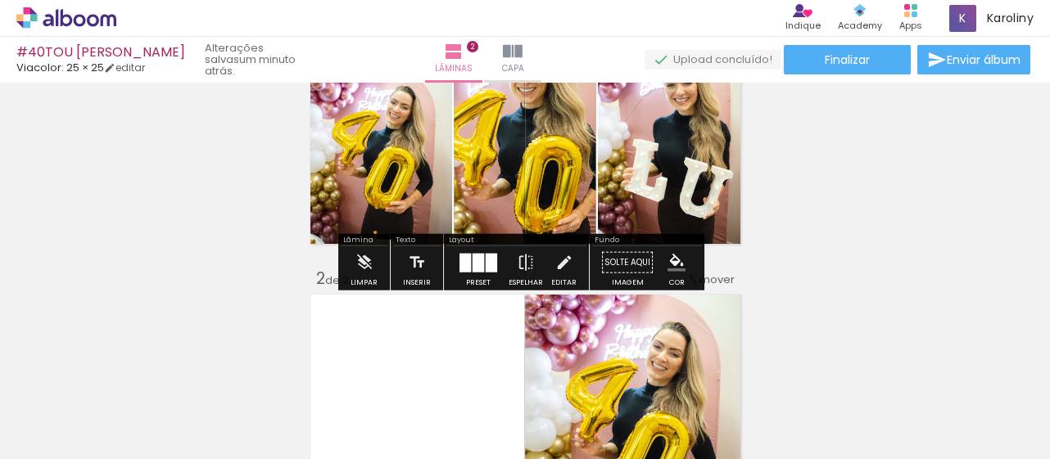
scroll to position [103, 0]
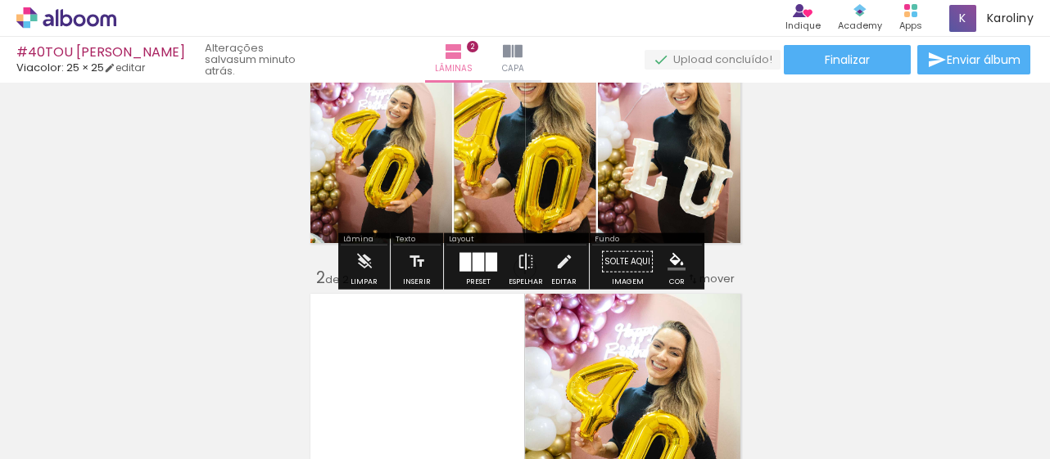
click at [770, 215] on div "Inserir lâmina 1 de 2 Inserir lâmina 2 de 2" at bounding box center [525, 378] width 1050 height 787
click at [721, 244] on quentale-photo at bounding box center [671, 137] width 147 height 221
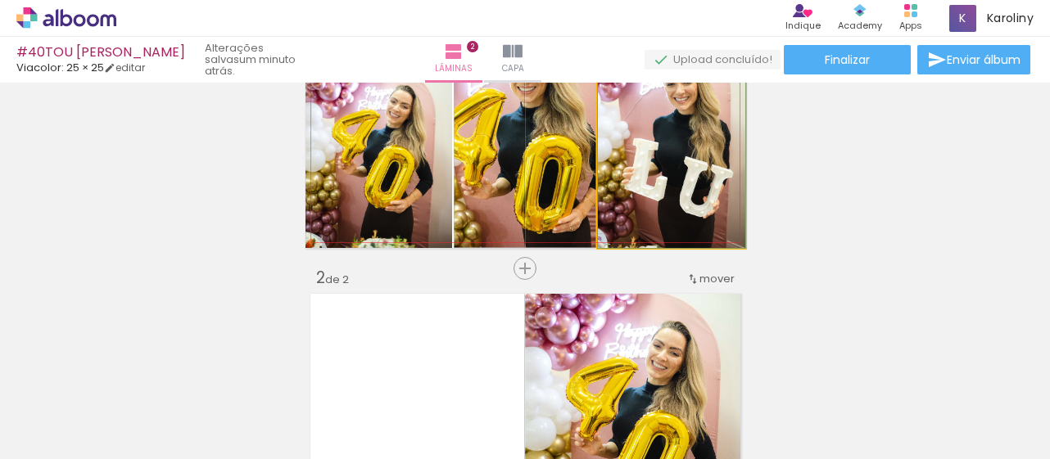
drag, startPoint x: 721, startPoint y: 244, endPoint x: 698, endPoint y: 160, distance: 87.4
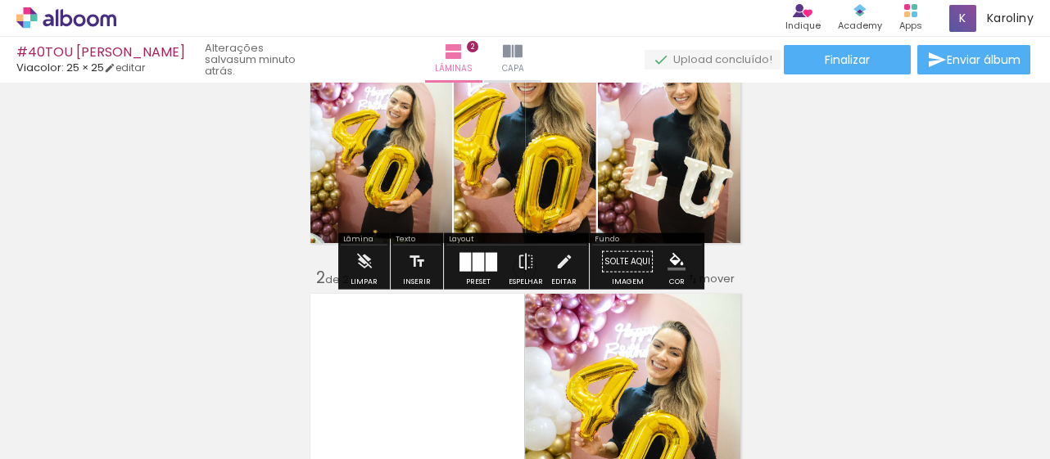
drag, startPoint x: 632, startPoint y: 166, endPoint x: 1036, endPoint y: 187, distance: 404.2
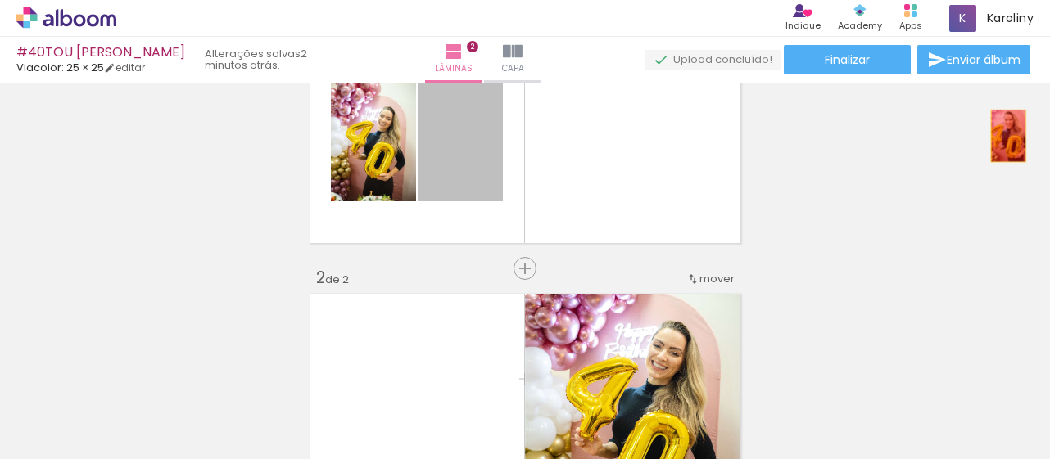
drag, startPoint x: 475, startPoint y: 142, endPoint x: 865, endPoint y: 168, distance: 390.6
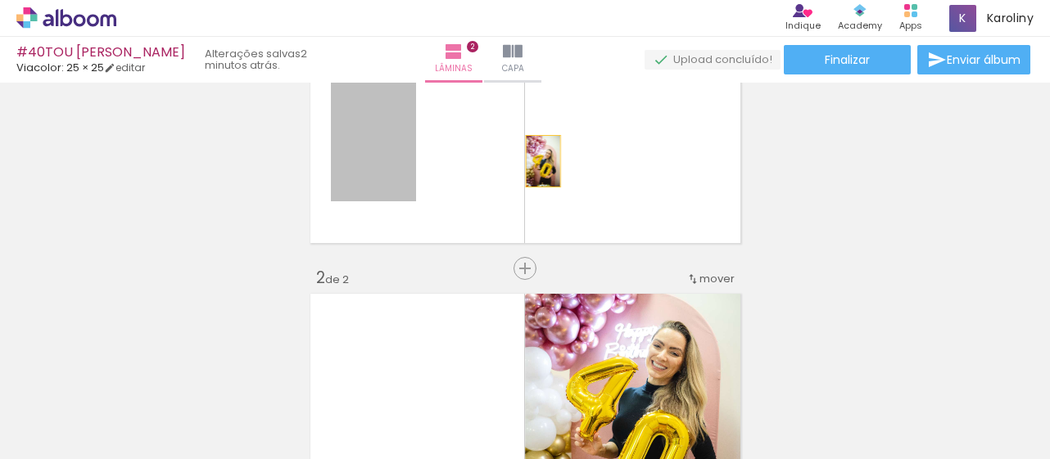
drag, startPoint x: 347, startPoint y: 156, endPoint x: 617, endPoint y: 155, distance: 270.2
click at [617, 155] on quentale-layouter at bounding box center [525, 137] width 440 height 221
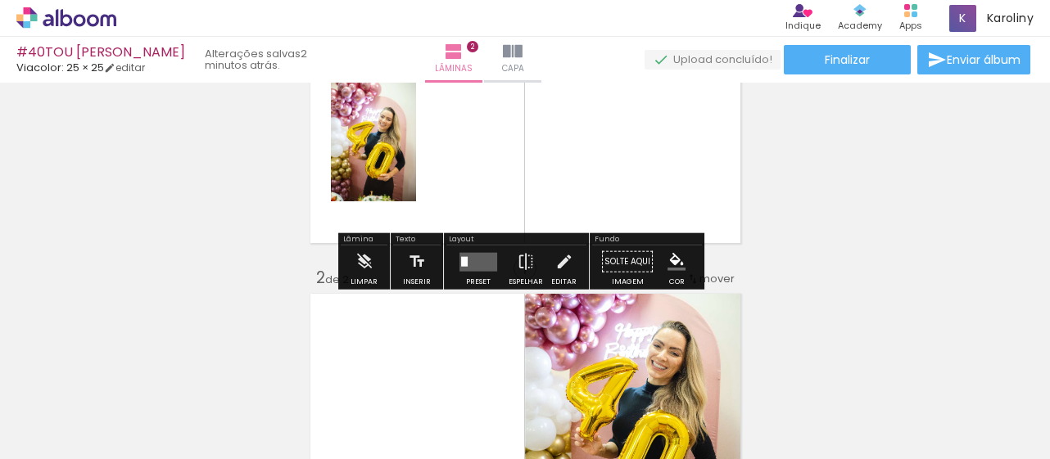
click at [870, 160] on div "Inserir lâmina 1 de 2 Inserir lâmina 2 de 2" at bounding box center [525, 378] width 1050 height 787
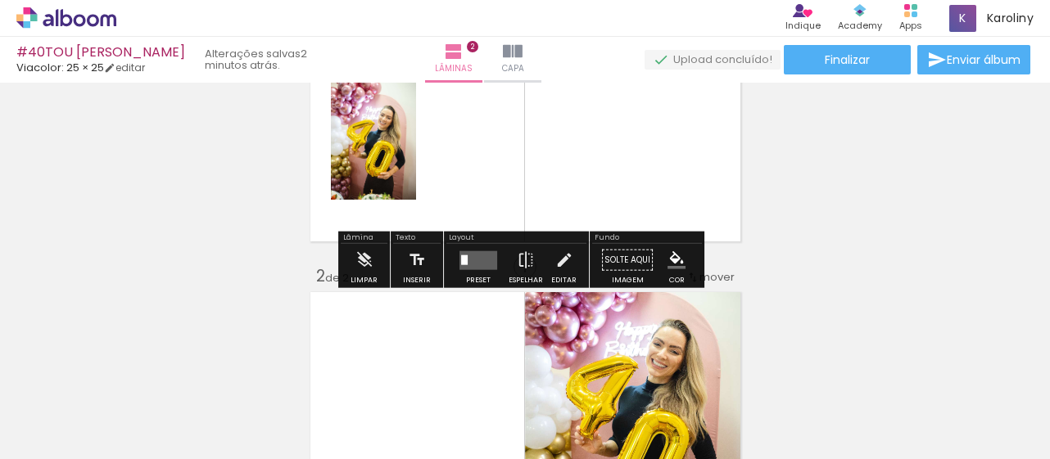
scroll to position [77, 0]
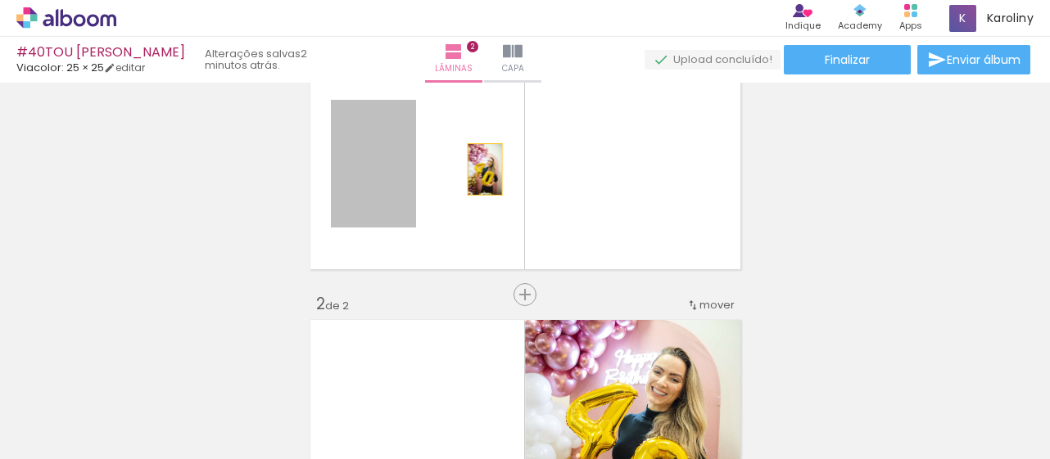
drag, startPoint x: 368, startPoint y: 179, endPoint x: 979, endPoint y: 189, distance: 610.9
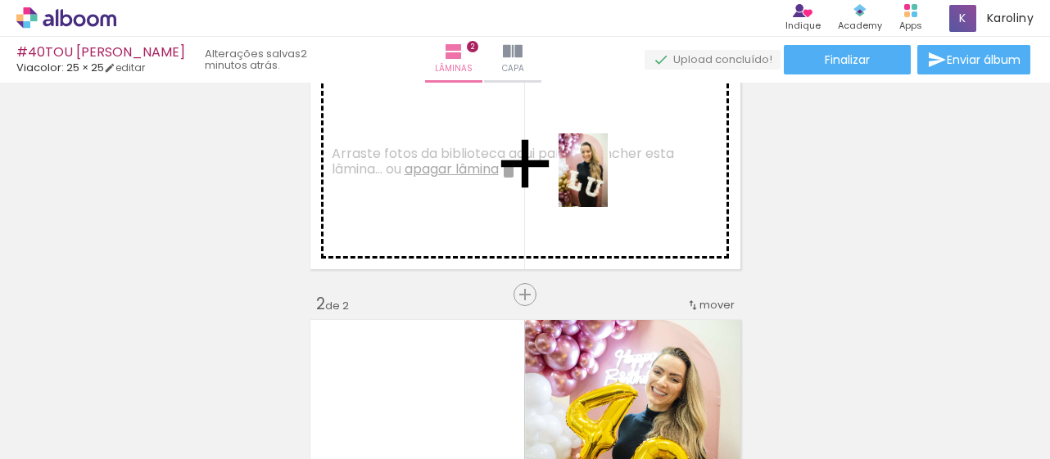
drag, startPoint x: 981, startPoint y: 405, endPoint x: 608, endPoint y: 183, distance: 434.8
click at [608, 183] on quentale-workspace at bounding box center [525, 229] width 1050 height 459
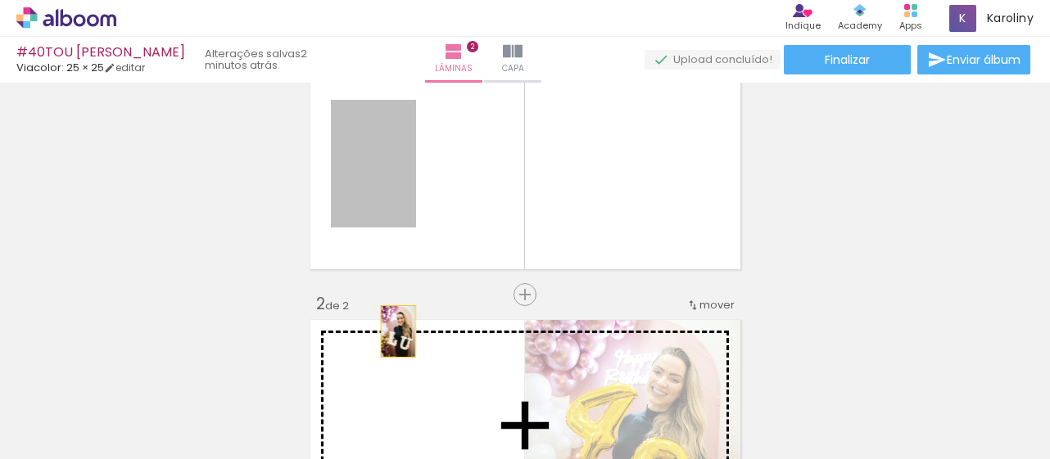
drag, startPoint x: 389, startPoint y: 183, endPoint x: 391, endPoint y: 332, distance: 149.0
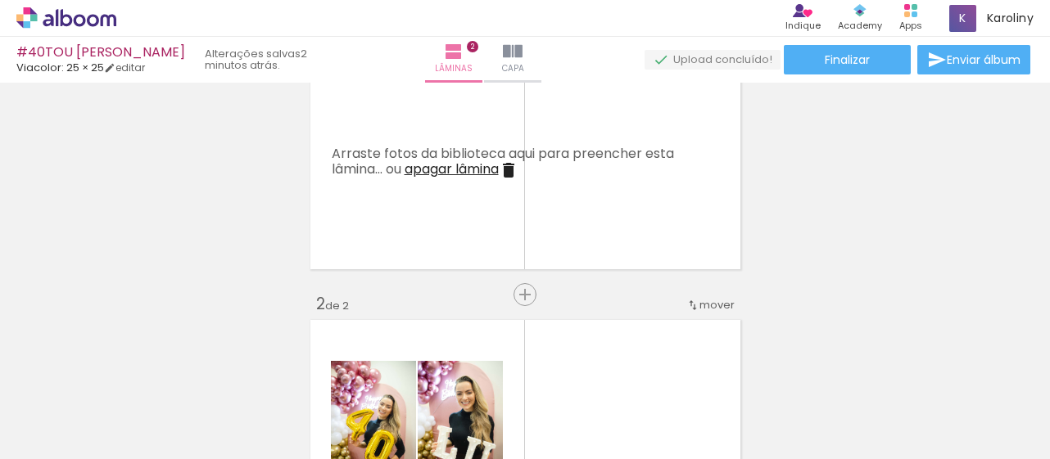
scroll to position [318, 0]
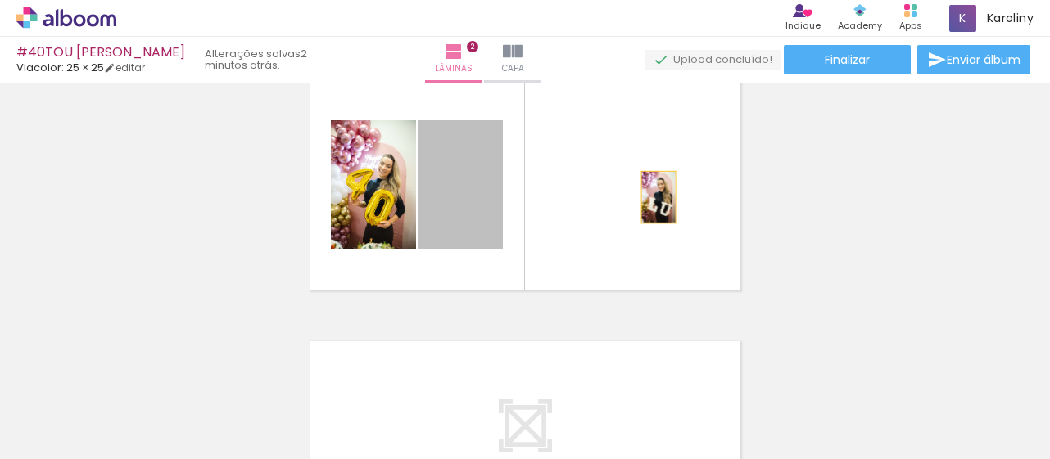
drag, startPoint x: 478, startPoint y: 201, endPoint x: 847, endPoint y: 232, distance: 370.6
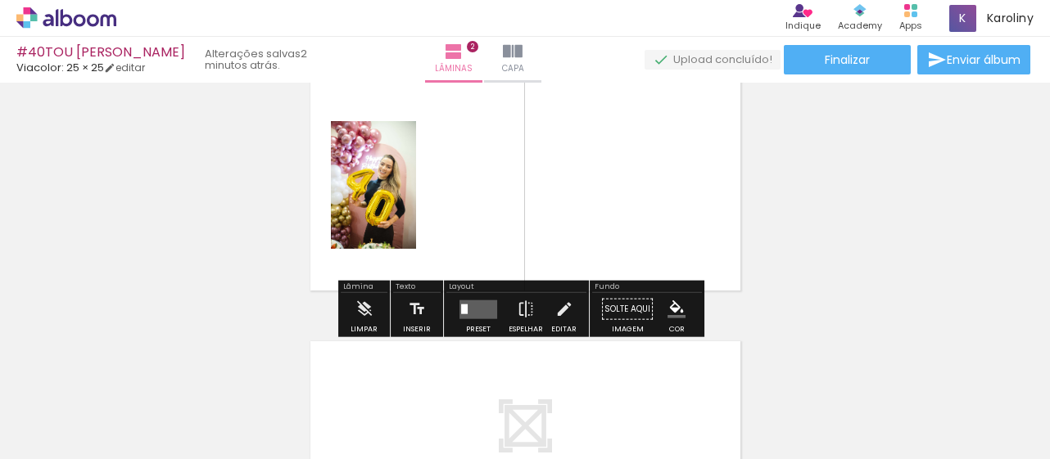
click at [396, 197] on quentale-photo at bounding box center [373, 185] width 85 height 128
click at [480, 314] on quentale-layouter at bounding box center [478, 309] width 38 height 19
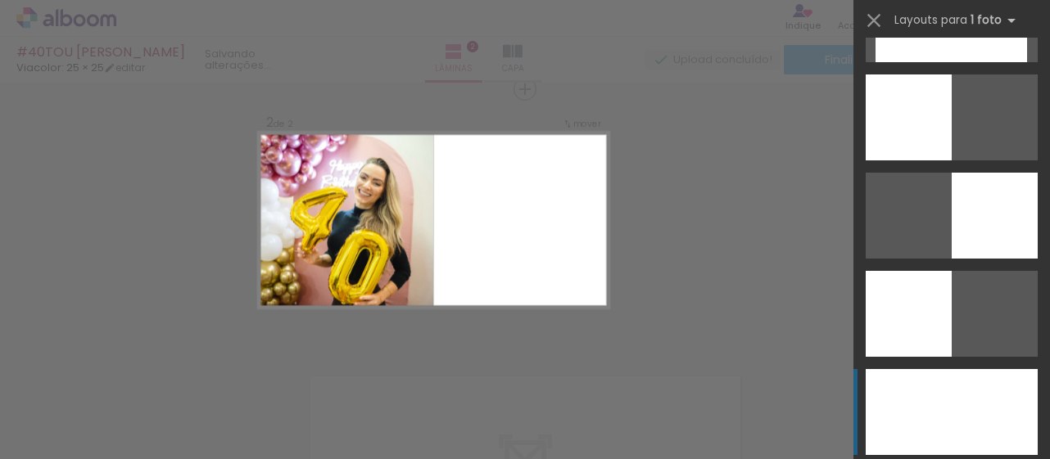
scroll to position [3424, 0]
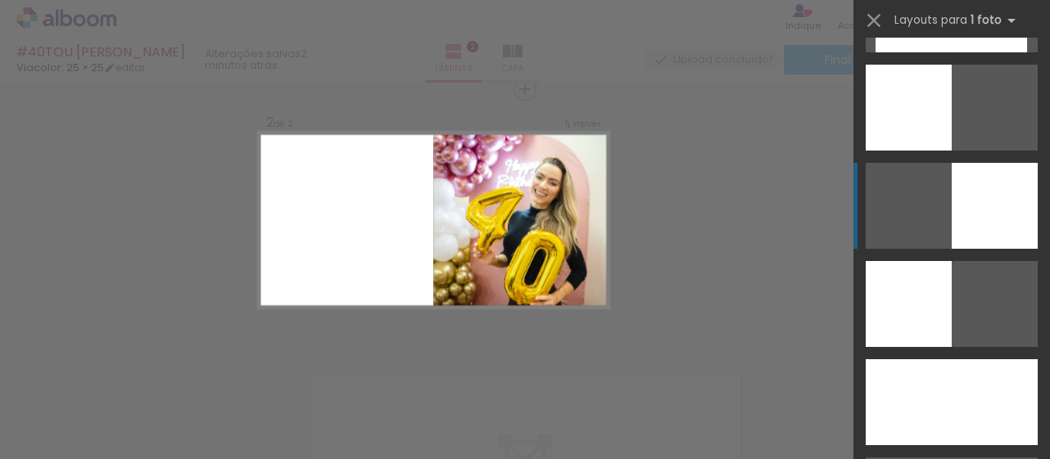
click at [991, 197] on div at bounding box center [994, 206] width 86 height 86
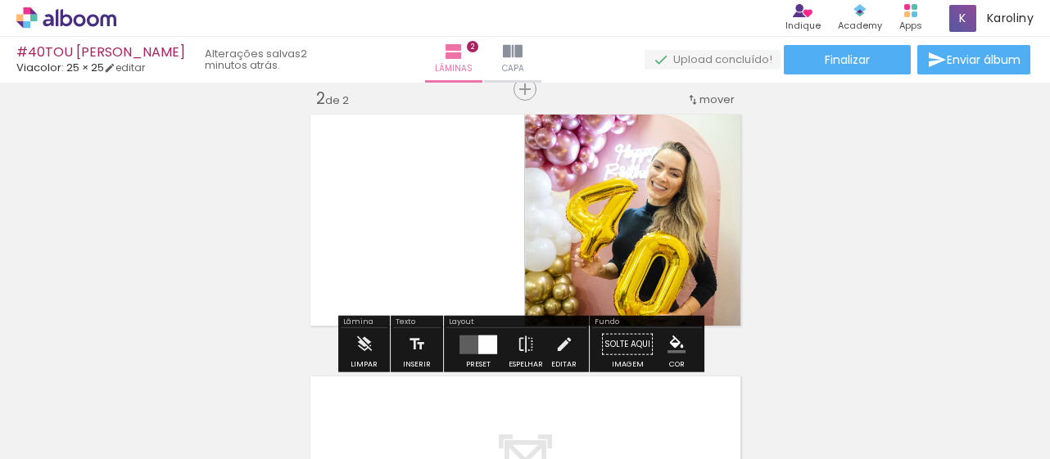
click at [851, 171] on div "Inserir lâmina 1 de 2 Inserir lâmina 2 de 2" at bounding box center [525, 199] width 1050 height 787
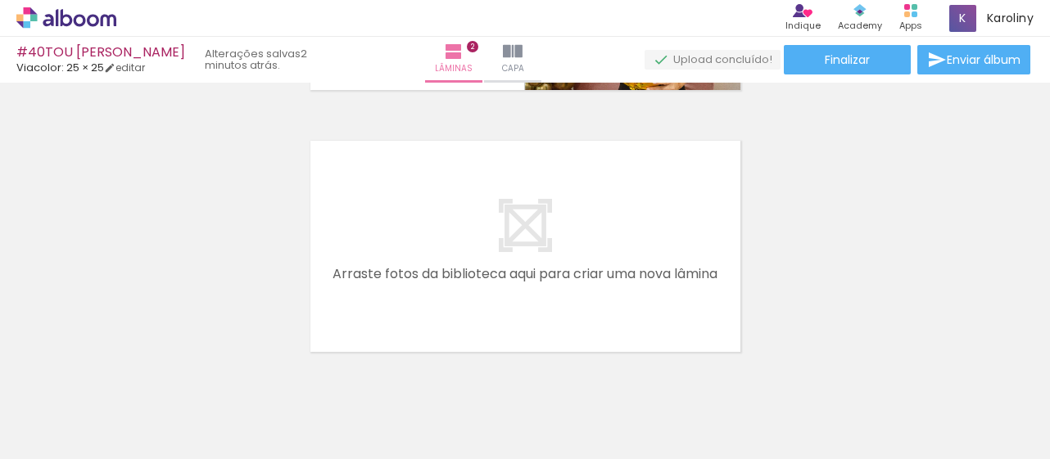
scroll to position [0, 298]
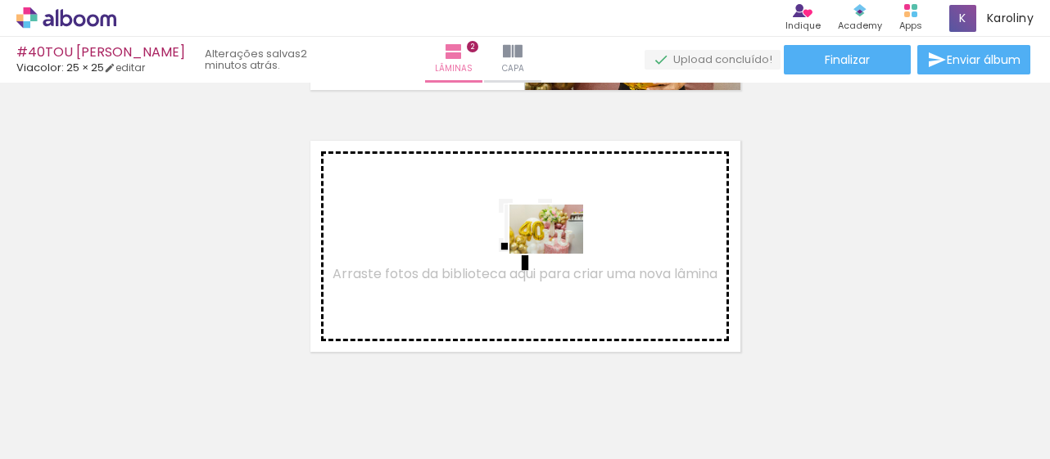
drag, startPoint x: 517, startPoint y: 402, endPoint x: 558, endPoint y: 254, distance: 153.8
click at [558, 254] on quentale-workspace at bounding box center [525, 229] width 1050 height 459
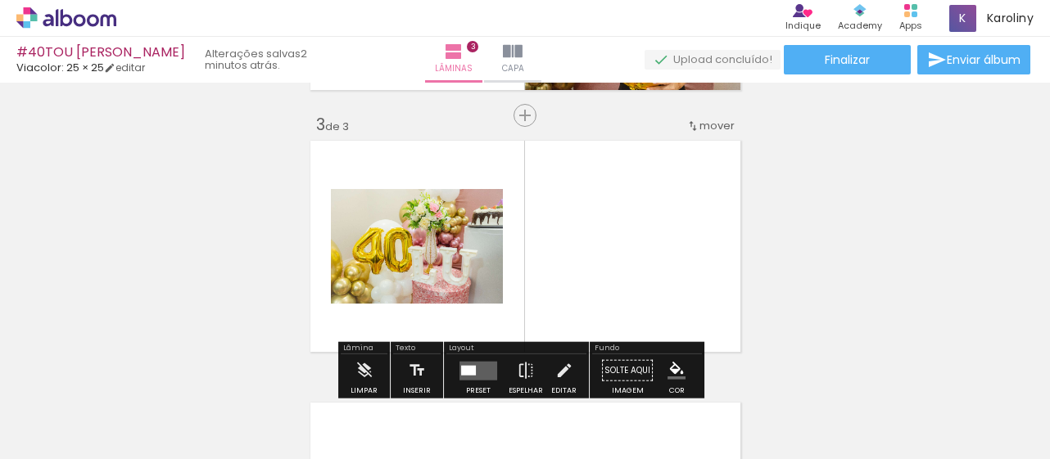
scroll to position [545, 0]
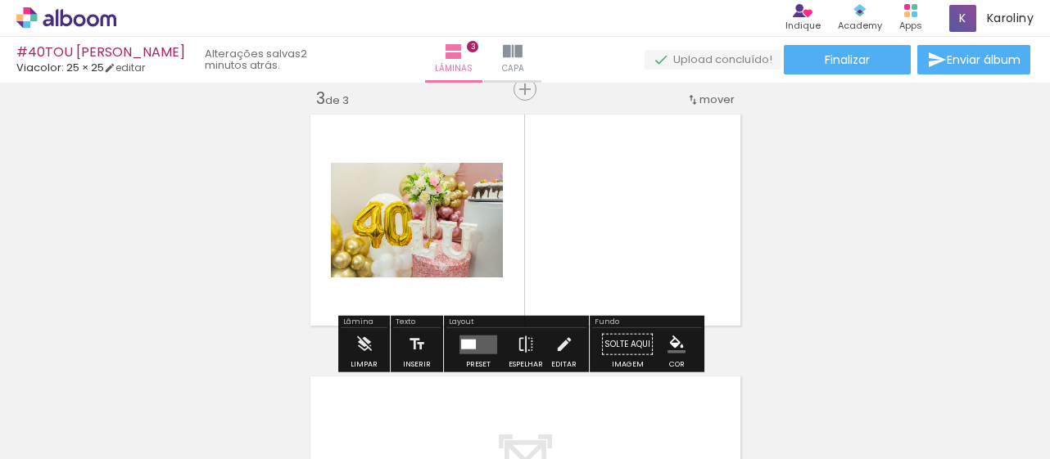
click at [465, 342] on div at bounding box center [468, 344] width 15 height 10
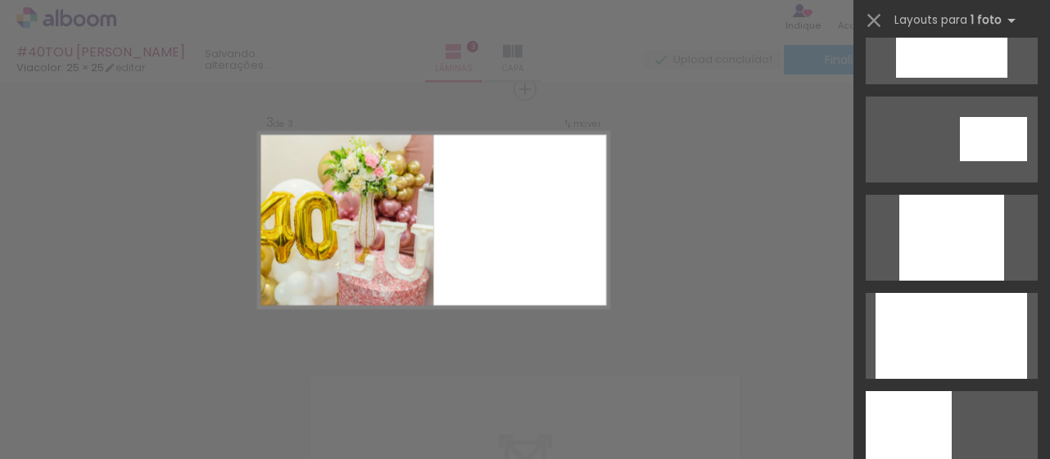
scroll to position [884, 0]
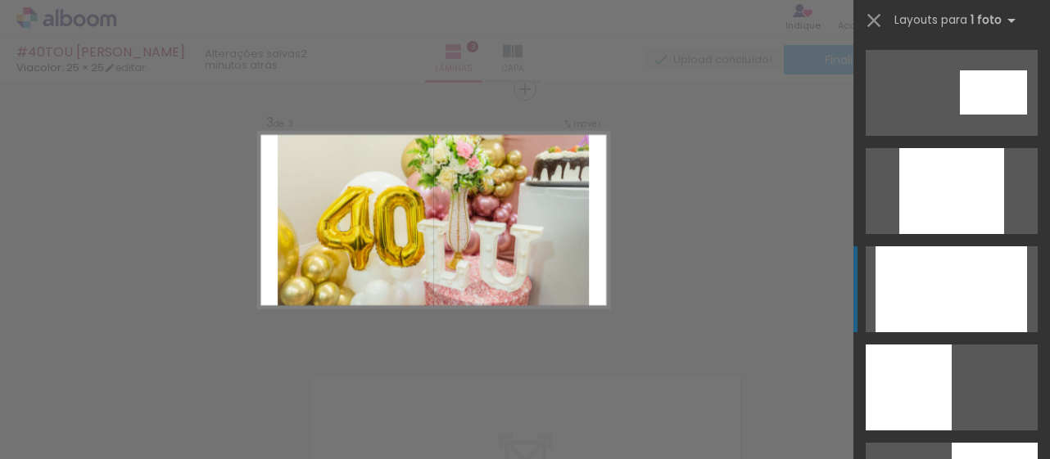
click at [960, 299] on div at bounding box center [950, 289] width 151 height 86
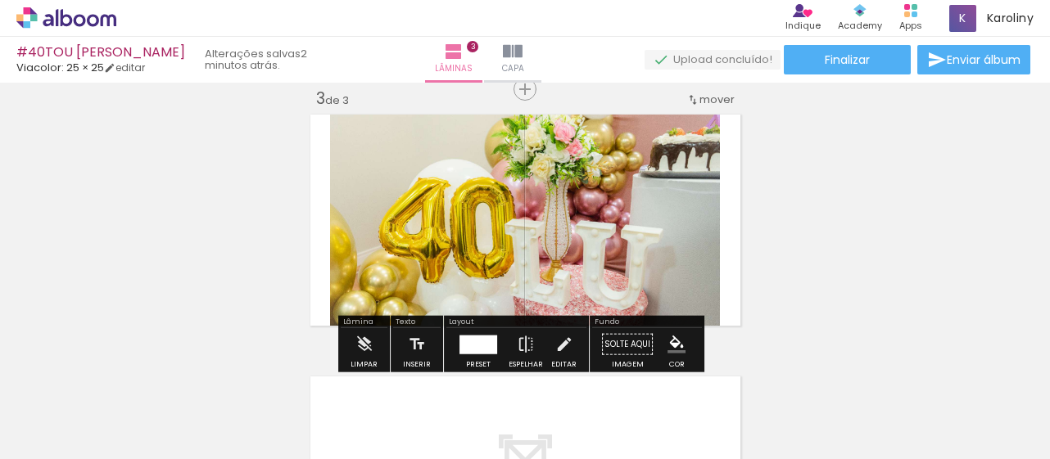
click at [580, 292] on quentale-photo at bounding box center [525, 220] width 390 height 221
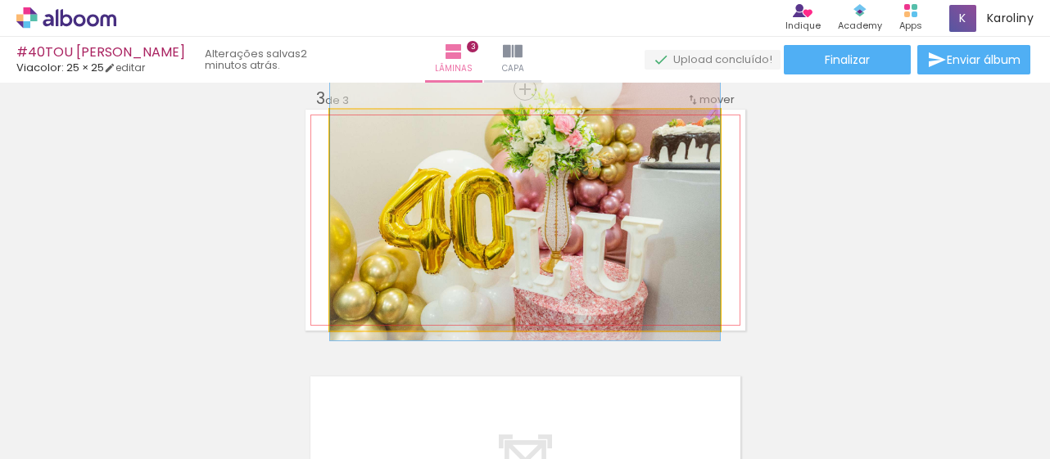
drag, startPoint x: 591, startPoint y: 255, endPoint x: 585, endPoint y: 246, distance: 11.1
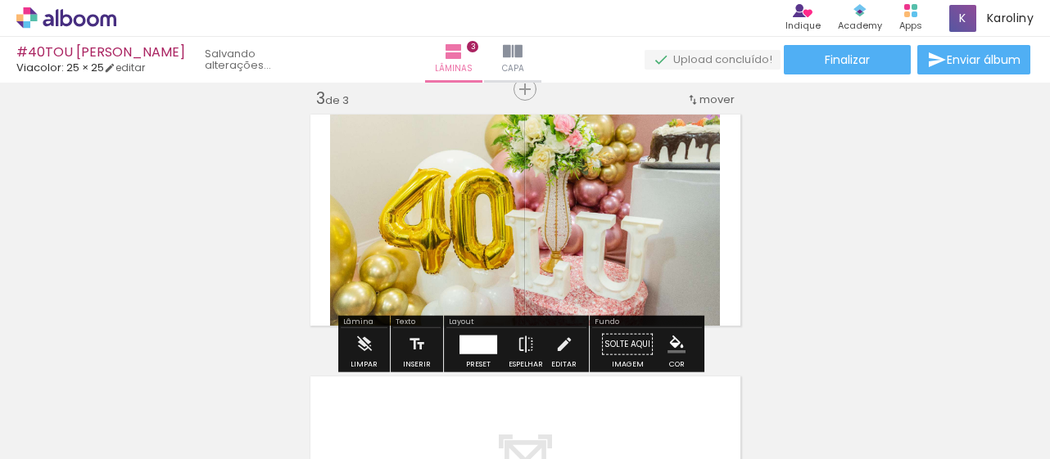
click at [138, 258] on div "Inserir lâmina 1 de 3 Inserir lâmina 2 de 3 Inserir lâmina 3 de 3" at bounding box center [525, 68] width 1050 height 1049
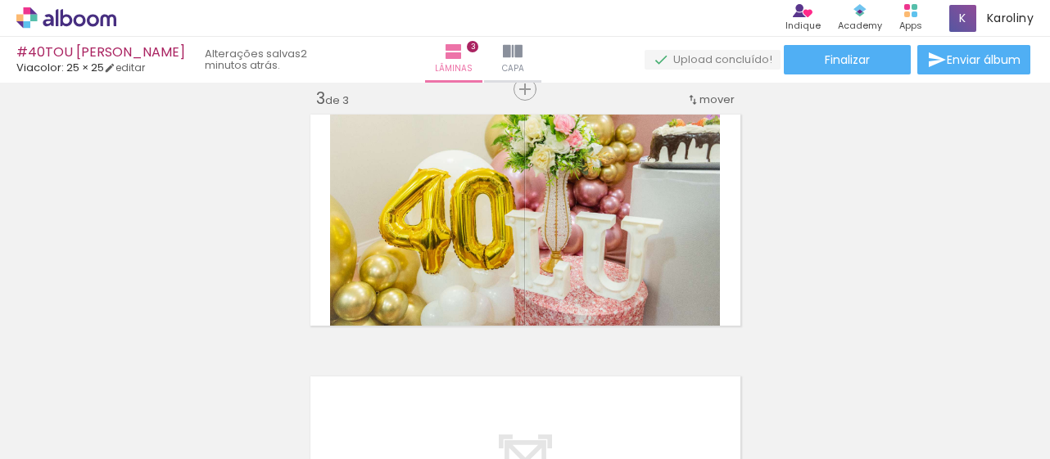
click at [213, 263] on div "Inserir lâmina 1 de 3 Inserir lâmina 2 de 3 Inserir lâmina 3 de 3" at bounding box center [525, 68] width 1050 height 1049
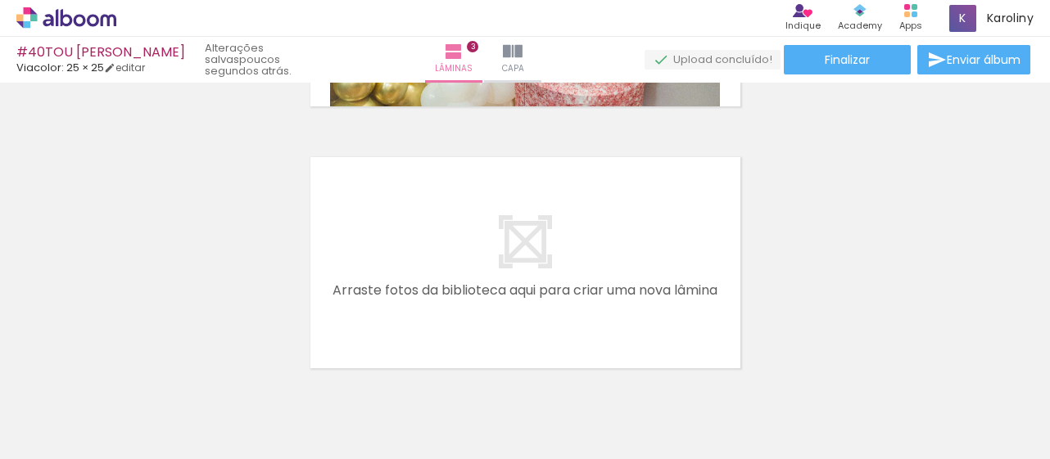
scroll to position [0, 1401]
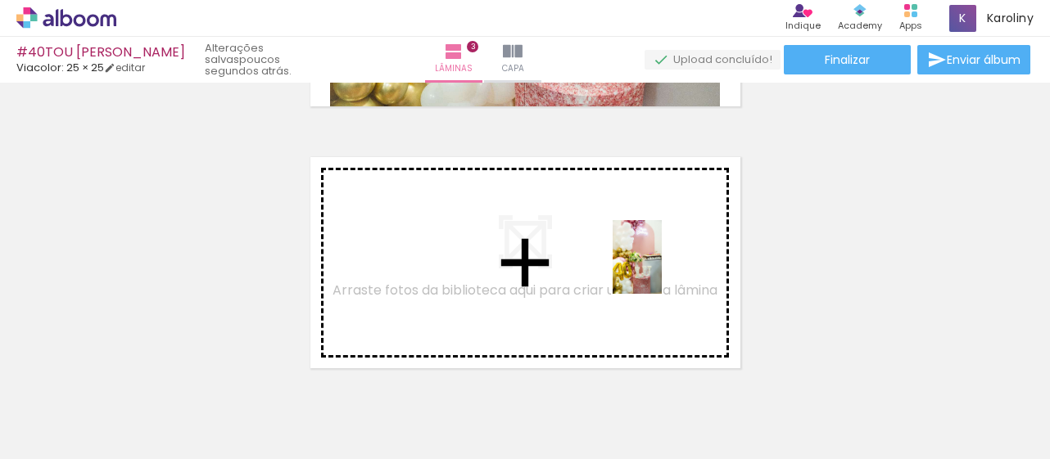
drag, startPoint x: 693, startPoint y: 415, endPoint x: 646, endPoint y: 379, distance: 59.0
click at [662, 268] on quentale-workspace at bounding box center [525, 229] width 1050 height 459
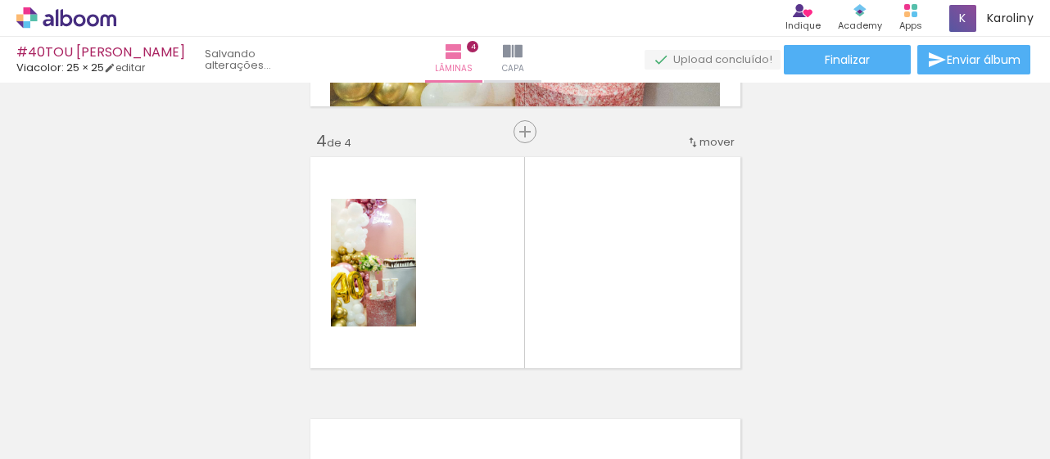
scroll to position [807, 0]
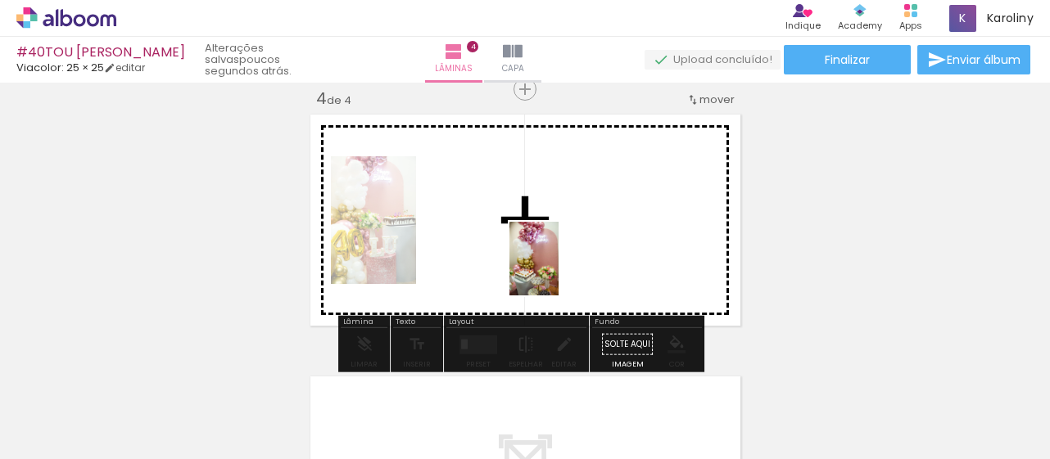
drag, startPoint x: 608, startPoint y: 420, endPoint x: 558, endPoint y: 269, distance: 159.5
click at [558, 269] on quentale-workspace at bounding box center [525, 229] width 1050 height 459
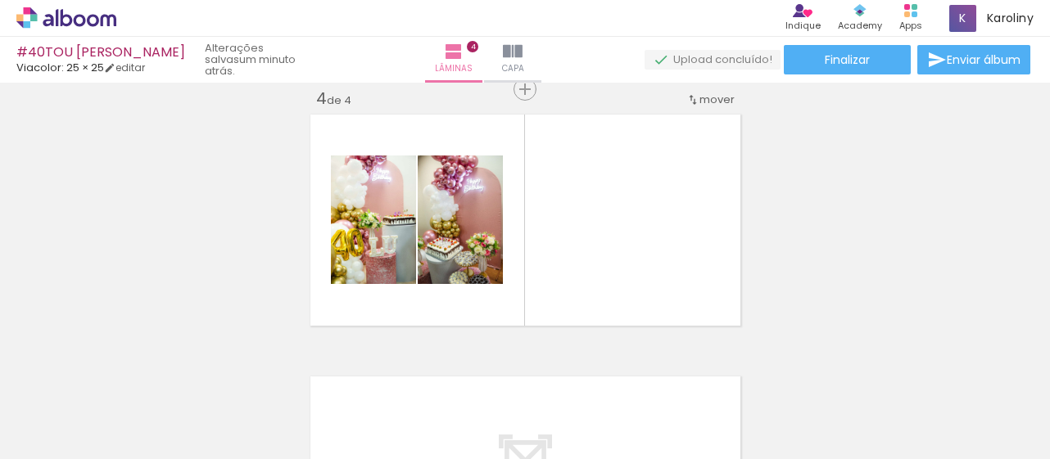
scroll to position [0, 779]
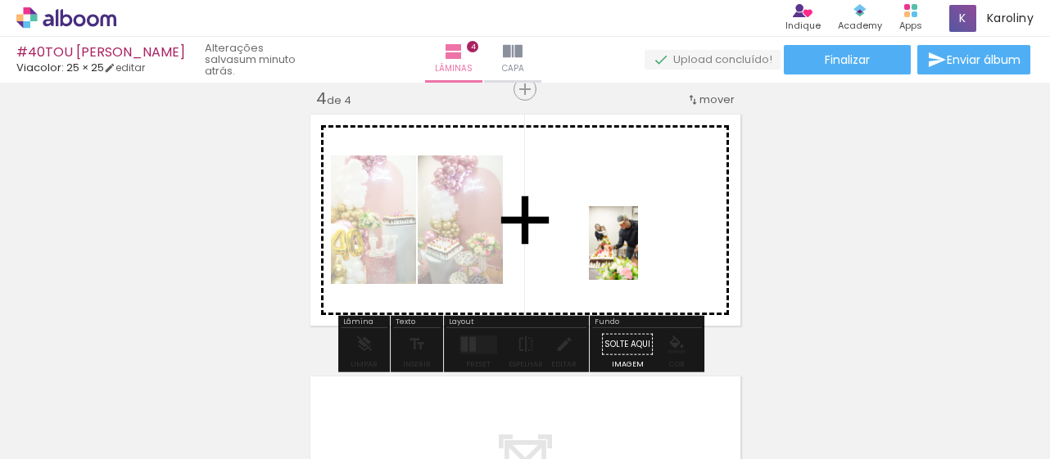
drag, startPoint x: 308, startPoint y: 412, endPoint x: 638, endPoint y: 255, distance: 365.2
click at [638, 255] on quentale-workspace at bounding box center [525, 229] width 1050 height 459
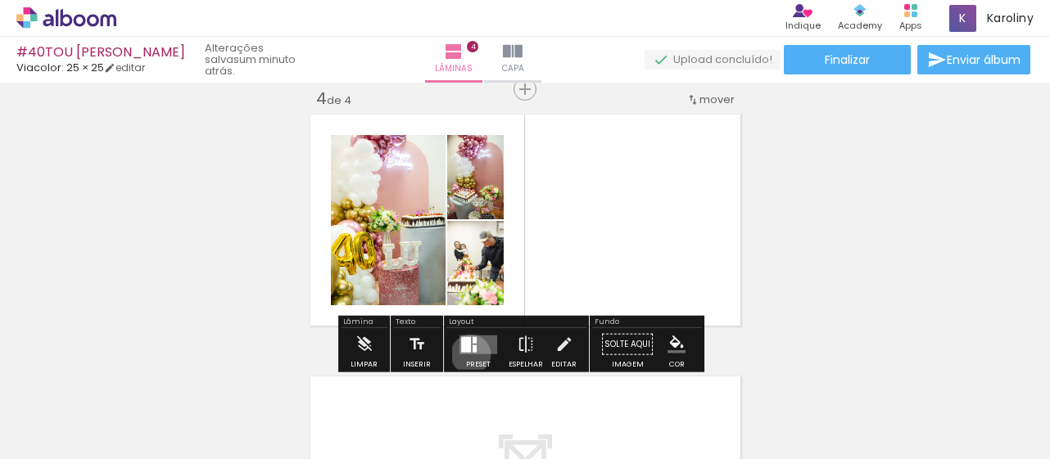
click at [467, 354] on div at bounding box center [478, 344] width 44 height 33
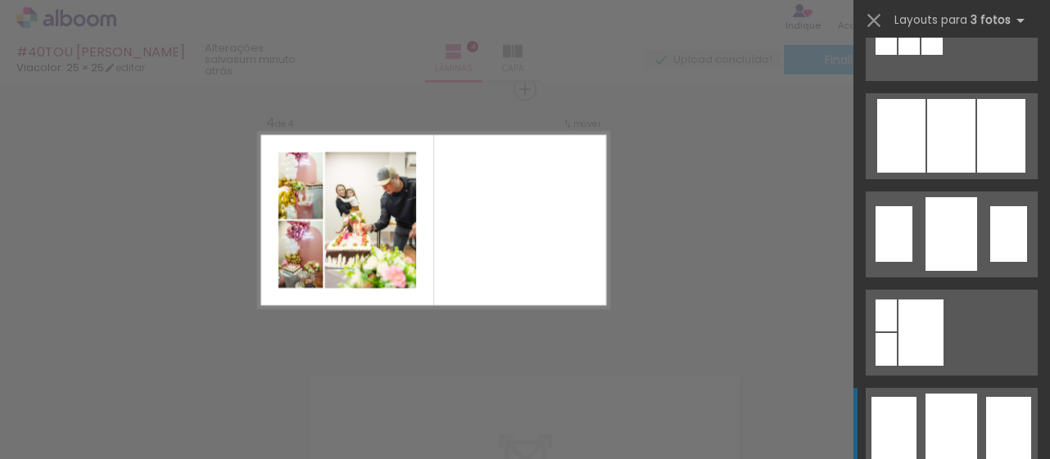
scroll to position [1037, 0]
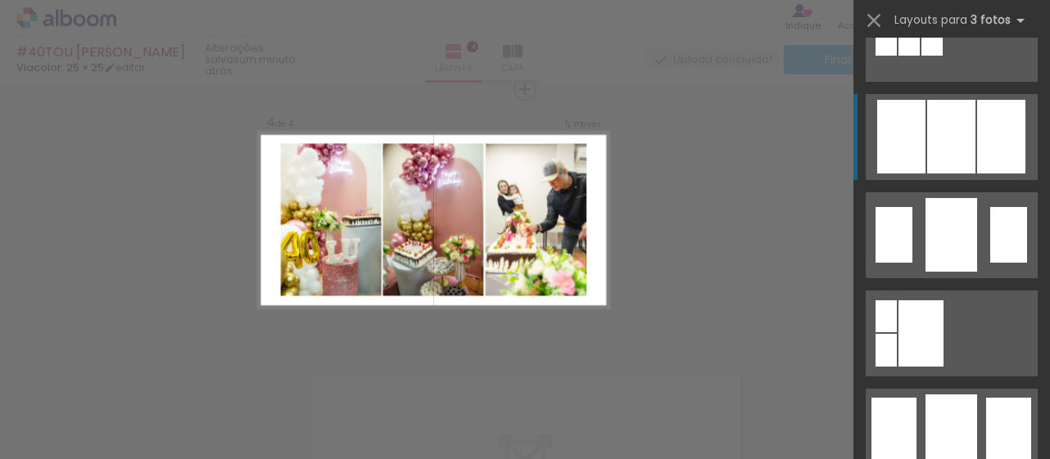
click at [954, 149] on div at bounding box center [951, 137] width 48 height 74
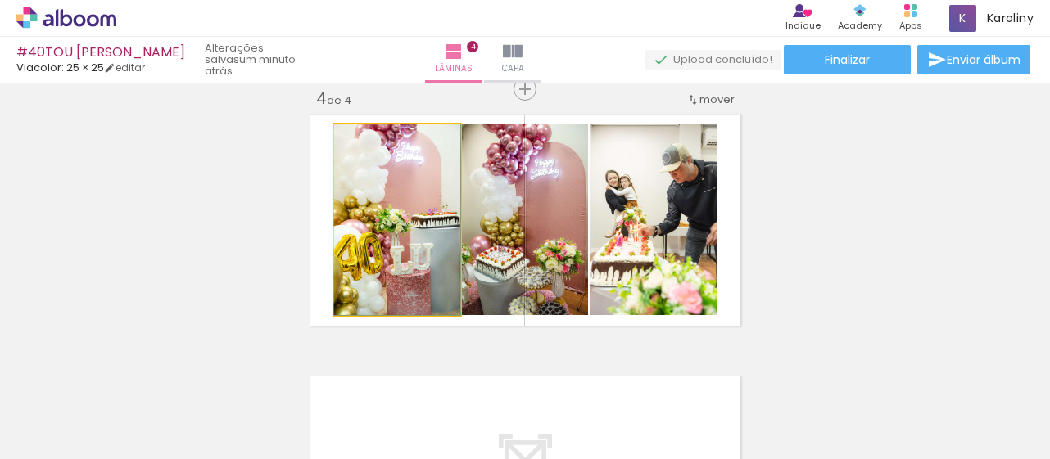
click at [400, 215] on quentale-photo at bounding box center [397, 219] width 126 height 191
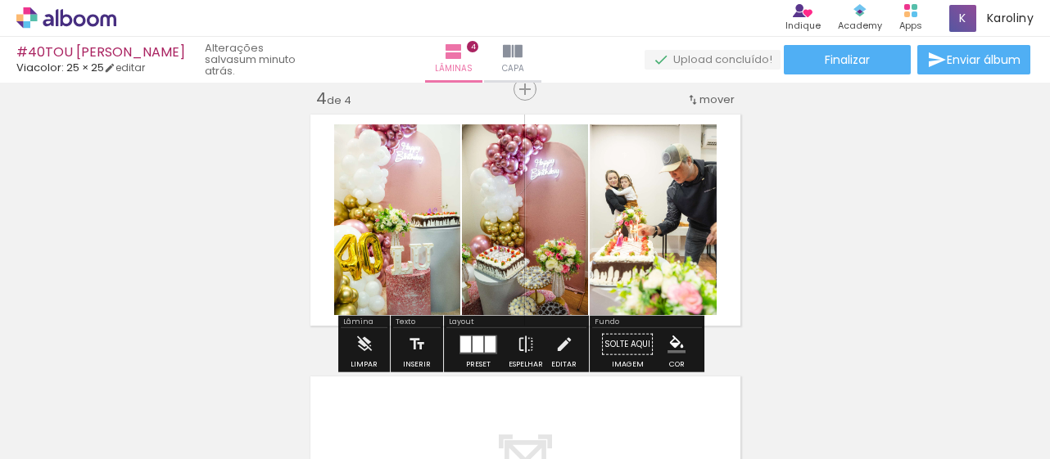
drag, startPoint x: 397, startPoint y: 241, endPoint x: 400, endPoint y: 215, distance: 25.5
click at [400, 215] on quentale-photo at bounding box center [397, 219] width 126 height 191
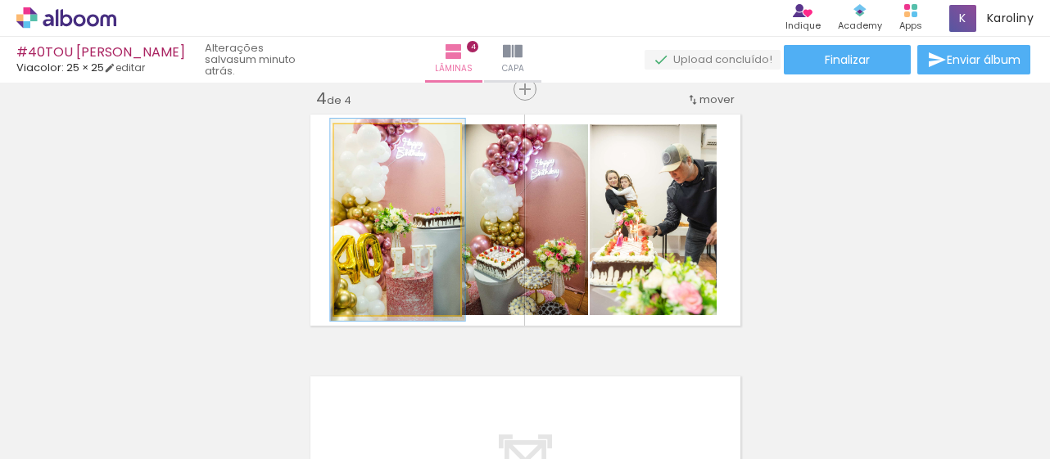
type paper-slider "106"
click at [370, 141] on div at bounding box center [375, 141] width 15 height 15
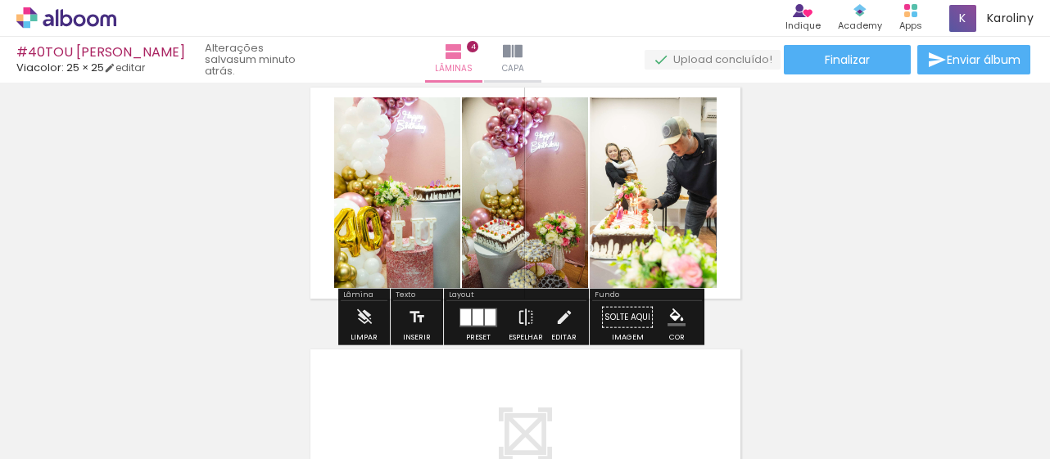
scroll to position [815, 0]
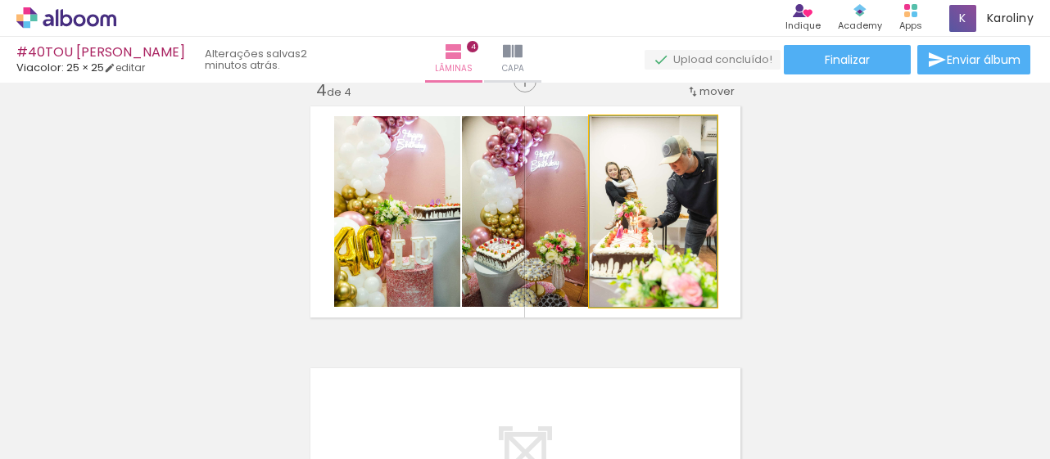
click at [648, 209] on quentale-photo at bounding box center [653, 211] width 127 height 191
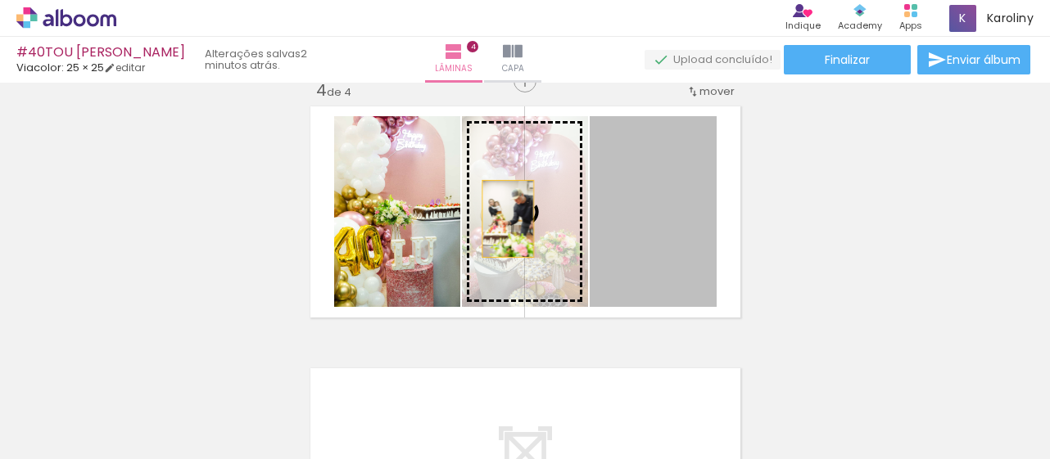
drag, startPoint x: 630, startPoint y: 230, endPoint x: 501, endPoint y: 219, distance: 129.9
click at [0, 0] on slot at bounding box center [0, 0] width 0 height 0
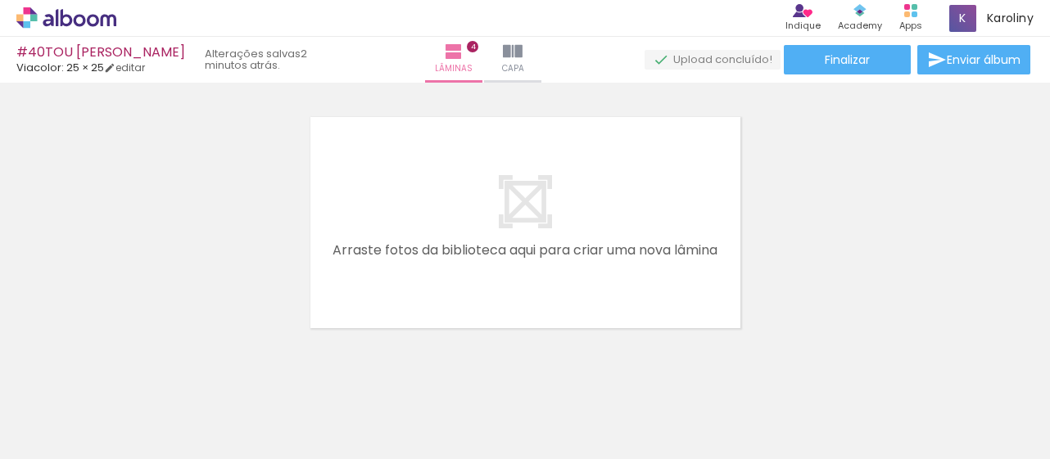
scroll to position [1073, 0]
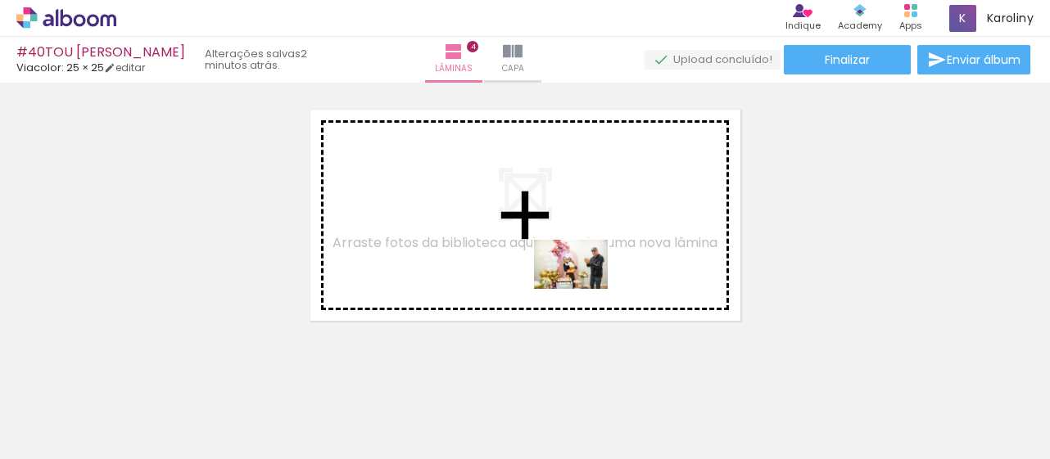
drag, startPoint x: 589, startPoint y: 407, endPoint x: 585, endPoint y: 268, distance: 139.2
click at [585, 268] on quentale-workspace at bounding box center [525, 229] width 1050 height 459
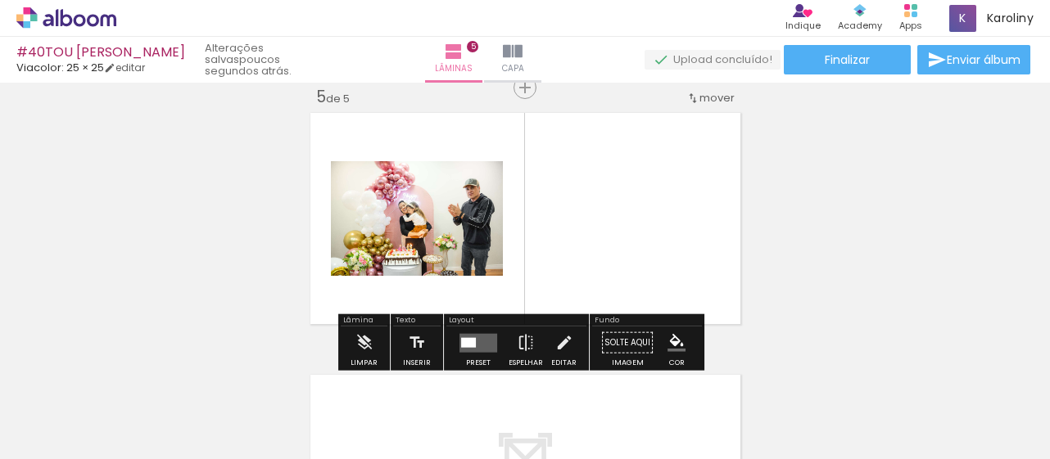
scroll to position [1069, 0]
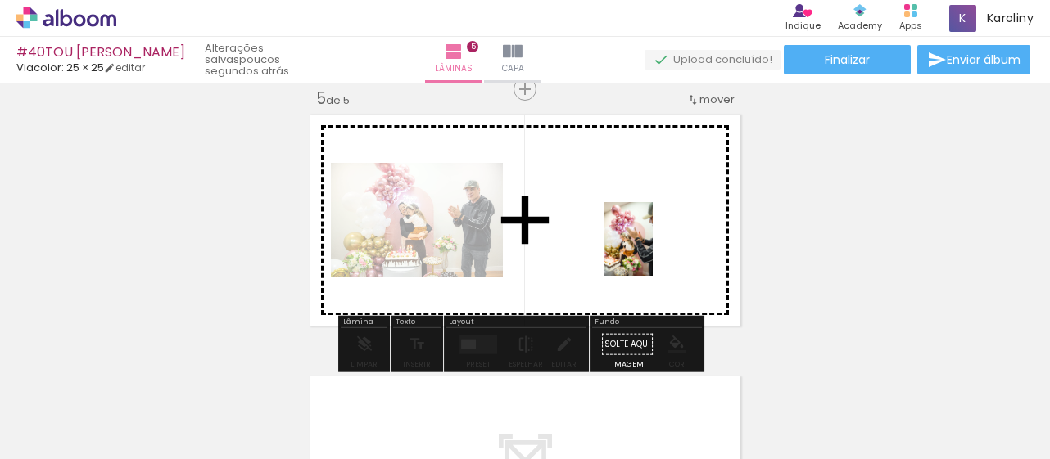
drag, startPoint x: 676, startPoint y: 413, endPoint x: 653, endPoint y: 251, distance: 163.7
click at [653, 251] on quentale-workspace at bounding box center [525, 229] width 1050 height 459
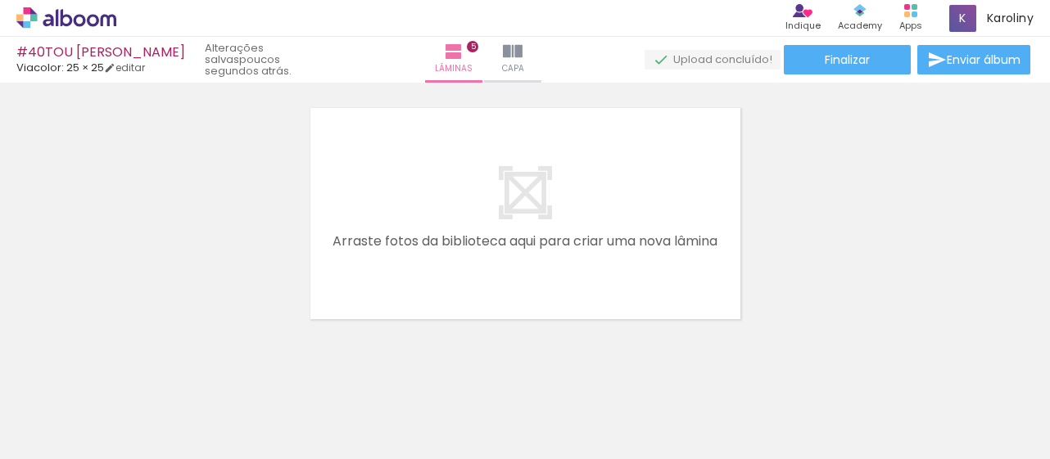
scroll to position [1347, 0]
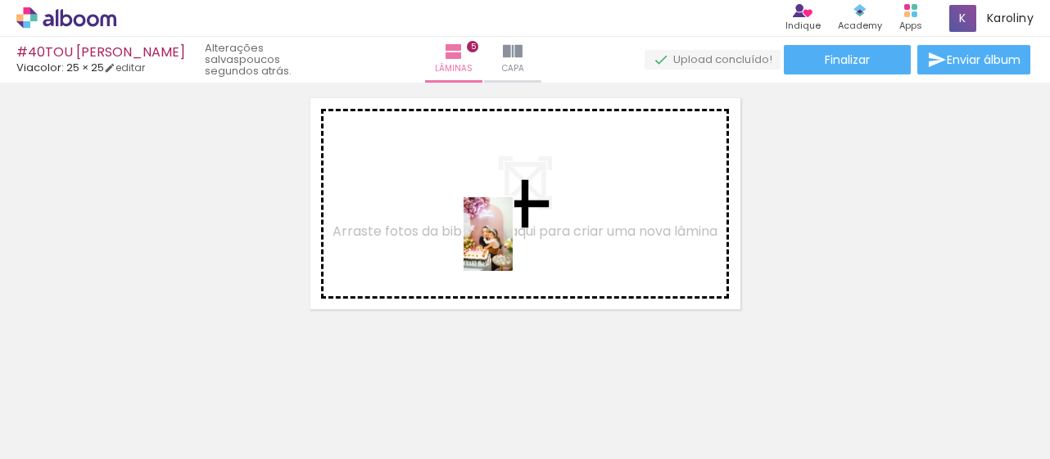
drag, startPoint x: 764, startPoint y: 404, endPoint x: 493, endPoint y: 219, distance: 328.6
click at [493, 219] on quentale-workspace at bounding box center [525, 229] width 1050 height 459
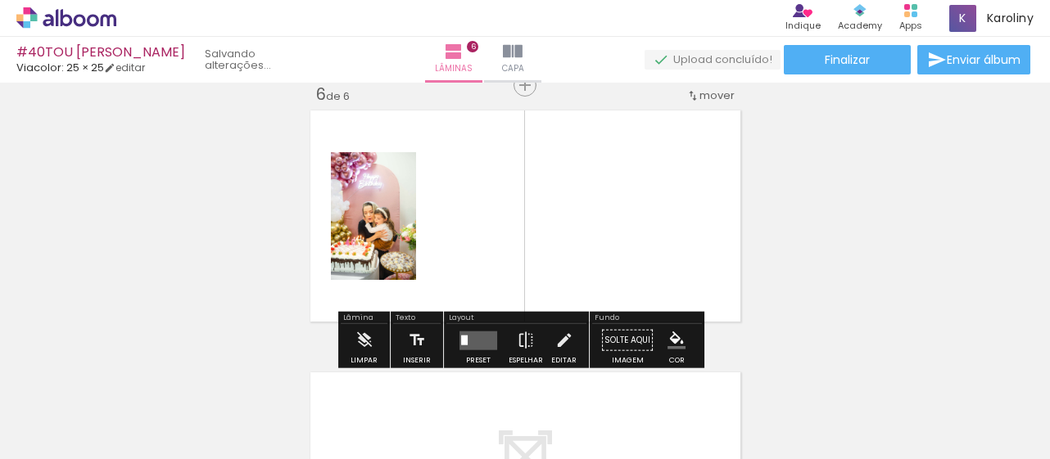
scroll to position [1331, 0]
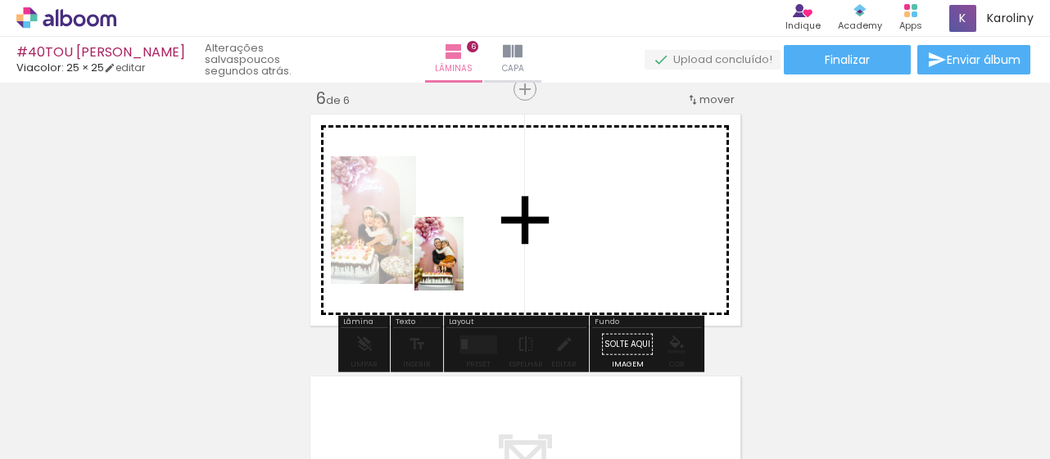
drag, startPoint x: 395, startPoint y: 409, endPoint x: 472, endPoint y: 254, distance: 173.2
click at [472, 254] on quentale-workspace at bounding box center [525, 229] width 1050 height 459
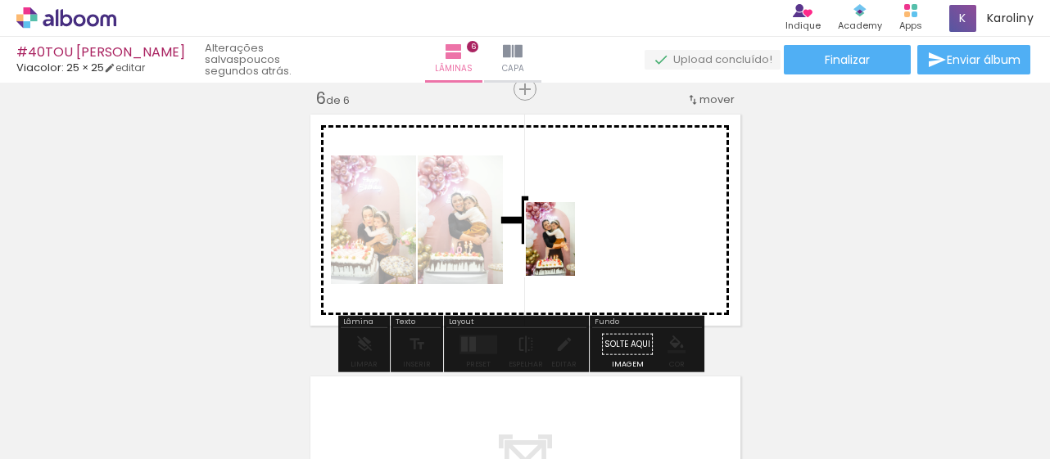
drag, startPoint x: 486, startPoint y: 420, endPoint x: 587, endPoint y: 242, distance: 205.0
click at [587, 242] on quentale-workspace at bounding box center [525, 229] width 1050 height 459
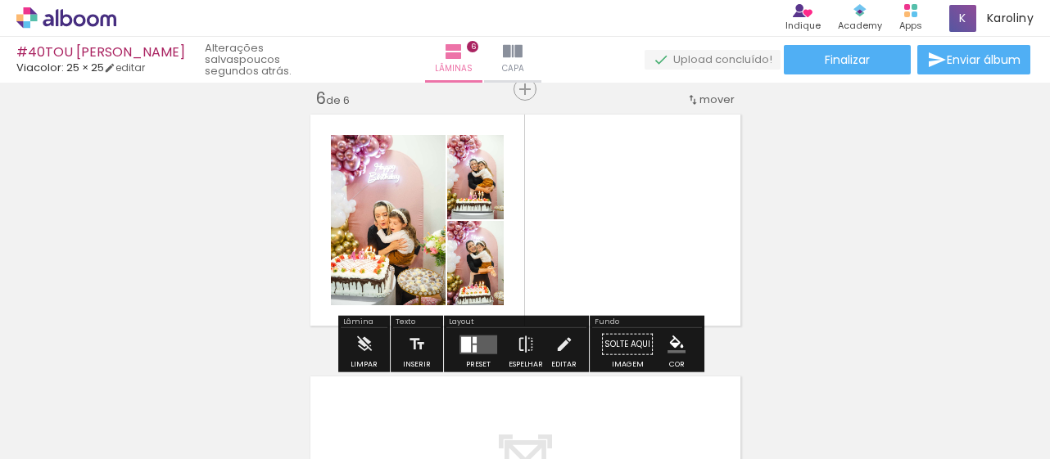
click at [466, 345] on div at bounding box center [466, 345] width 10 height 16
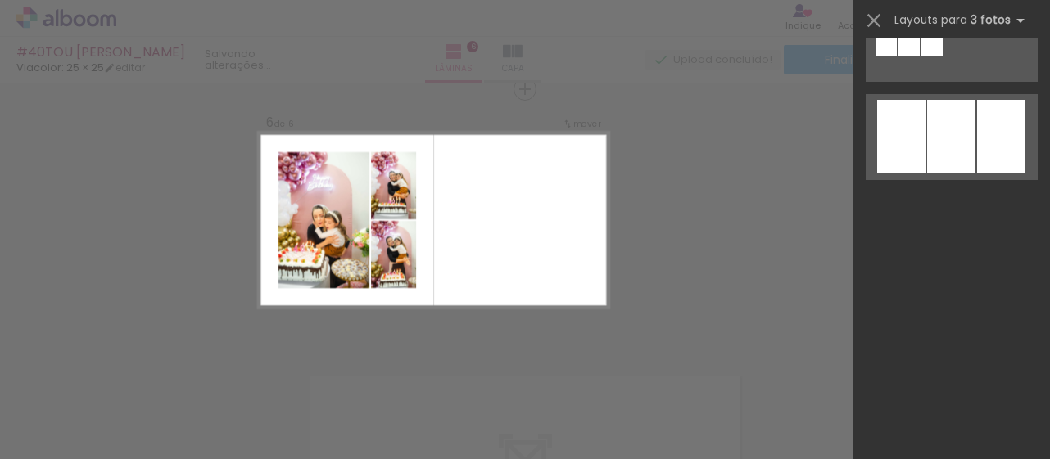
scroll to position [0, 0]
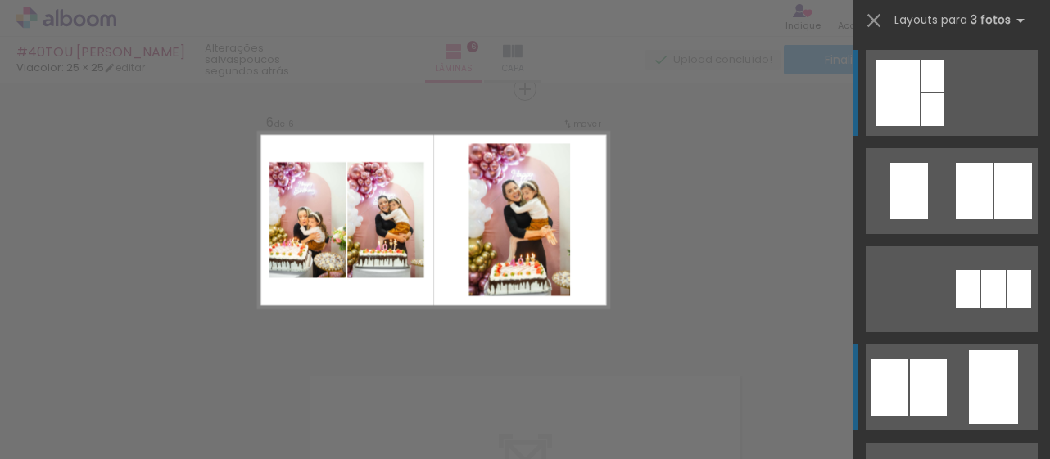
click at [935, 389] on div at bounding box center [928, 387] width 37 height 56
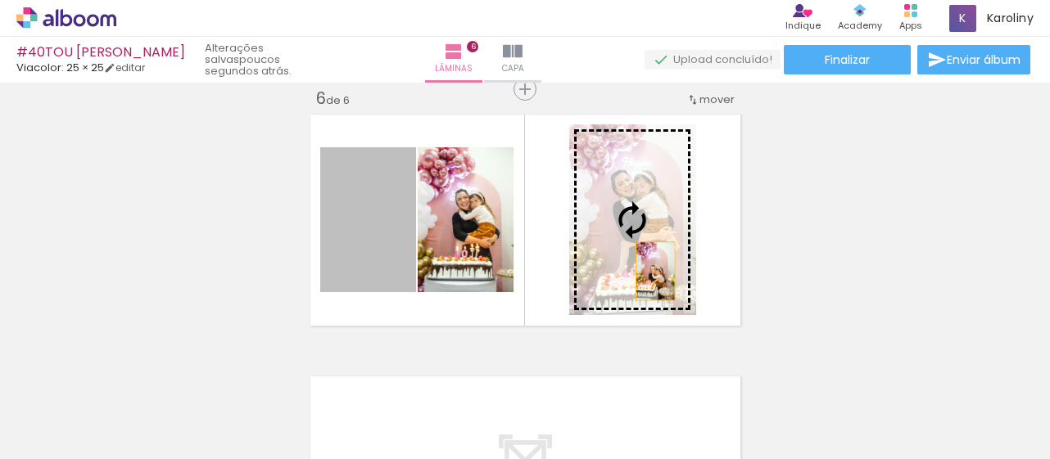
drag, startPoint x: 377, startPoint y: 232, endPoint x: 650, endPoint y: 271, distance: 276.3
click at [0, 0] on slot at bounding box center [0, 0] width 0 height 0
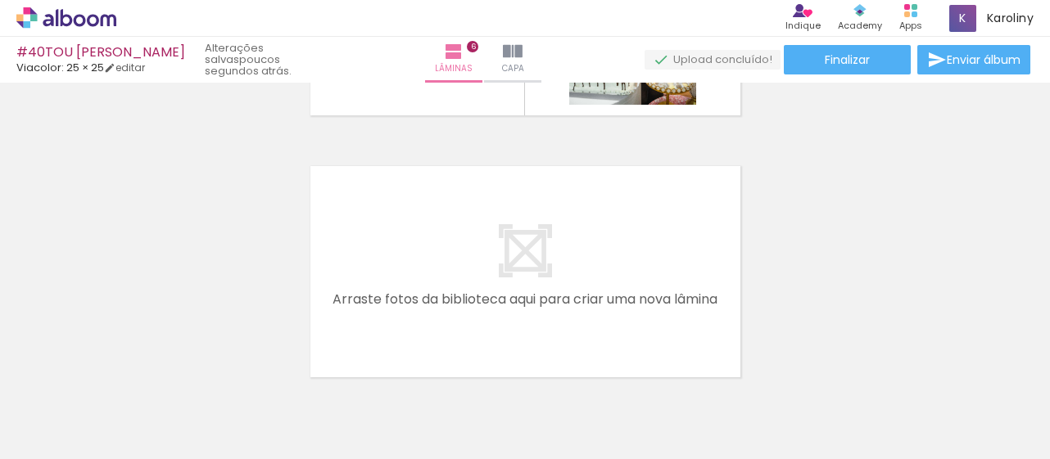
scroll to position [0, 301]
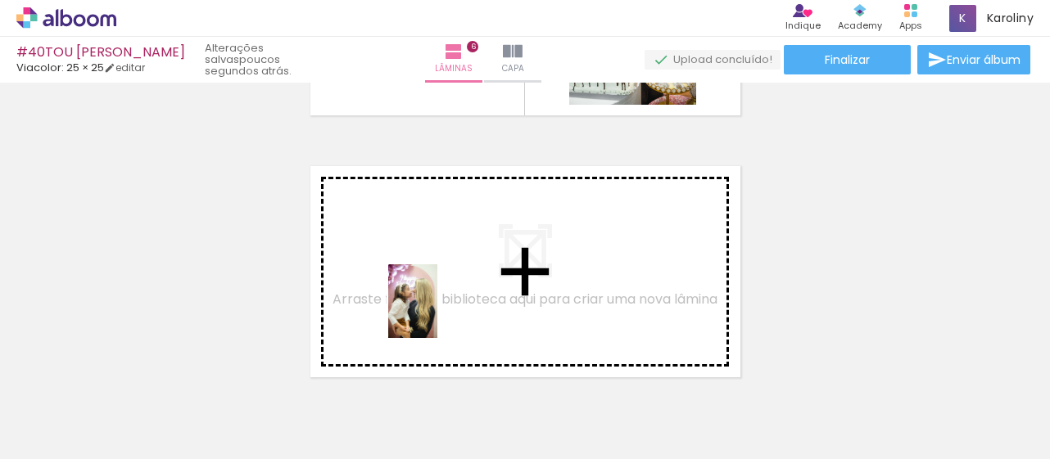
drag, startPoint x: 415, startPoint y: 418, endPoint x: 442, endPoint y: 310, distance: 112.2
click at [442, 310] on quentale-workspace at bounding box center [525, 229] width 1050 height 459
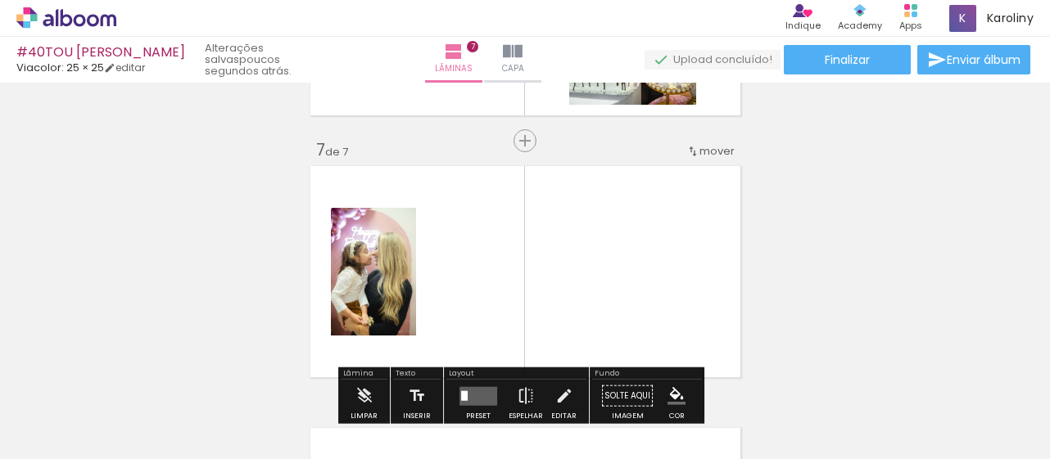
scroll to position [1593, 0]
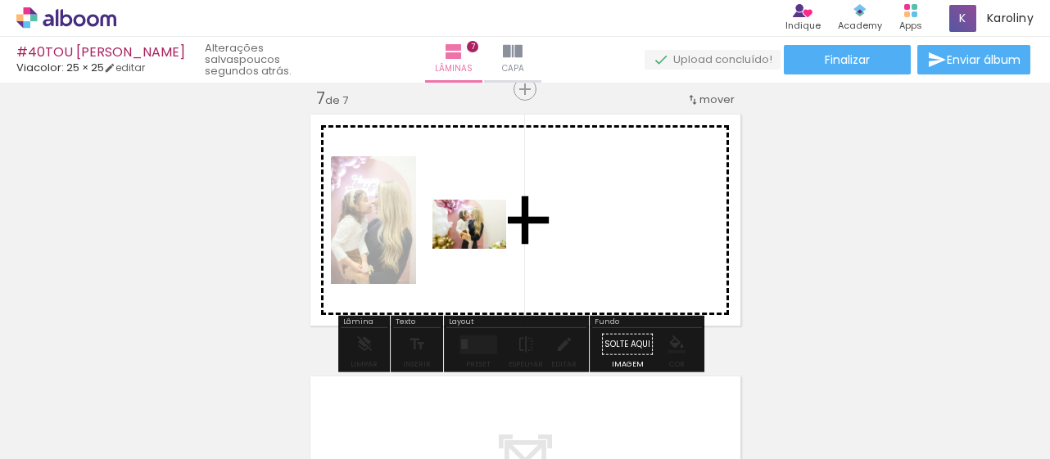
drag, startPoint x: 214, startPoint y: 404, endPoint x: 481, endPoint y: 249, distance: 309.7
click at [481, 249] on quentale-workspace at bounding box center [525, 229] width 1050 height 459
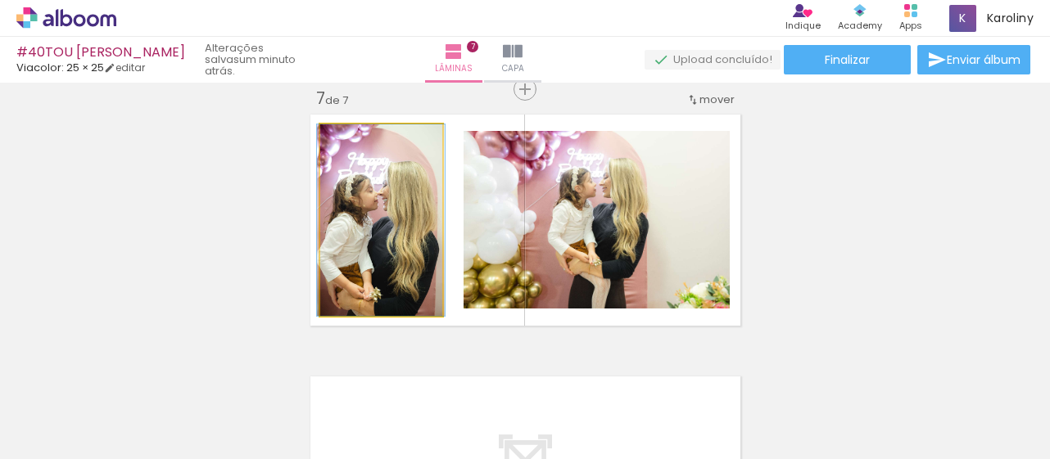
click at [393, 240] on quentale-photo at bounding box center [381, 220] width 122 height 192
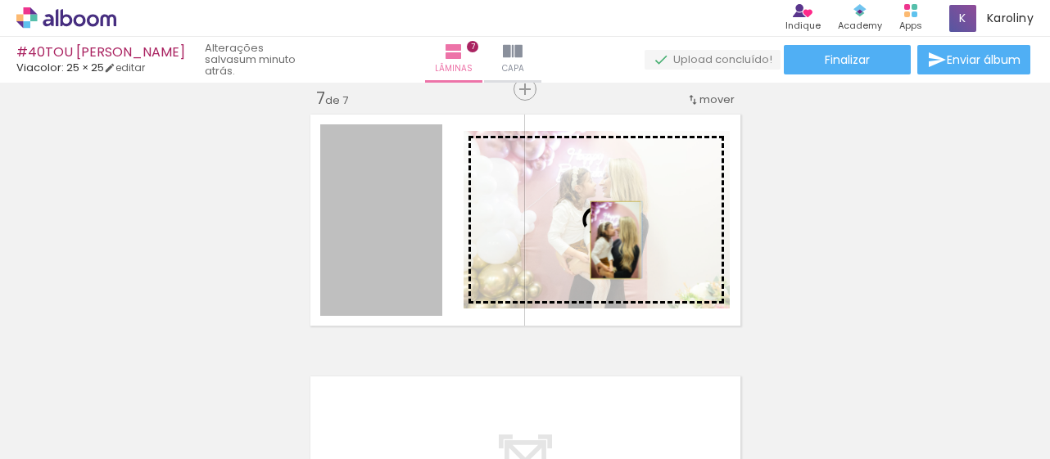
drag, startPoint x: 347, startPoint y: 232, endPoint x: 609, endPoint y: 240, distance: 262.1
click at [0, 0] on slot at bounding box center [0, 0] width 0 height 0
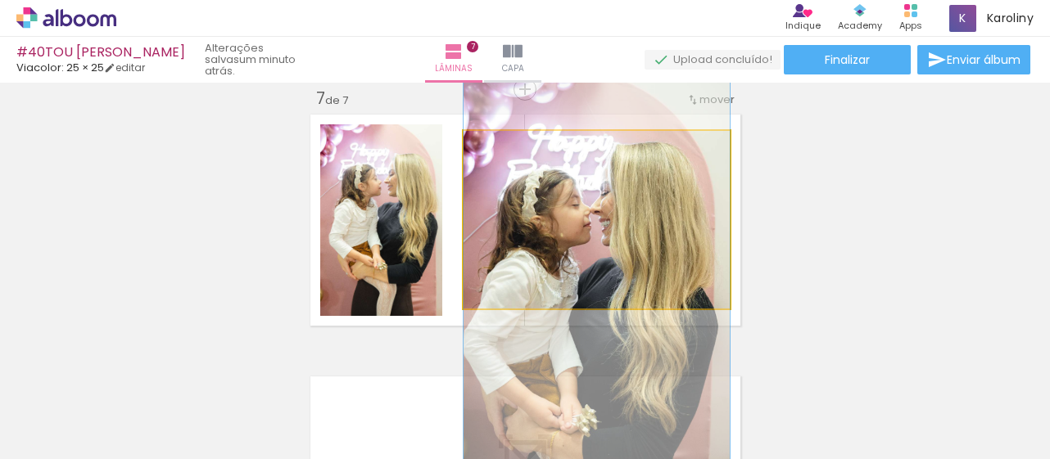
drag, startPoint x: 642, startPoint y: 221, endPoint x: 642, endPoint y: 267, distance: 45.9
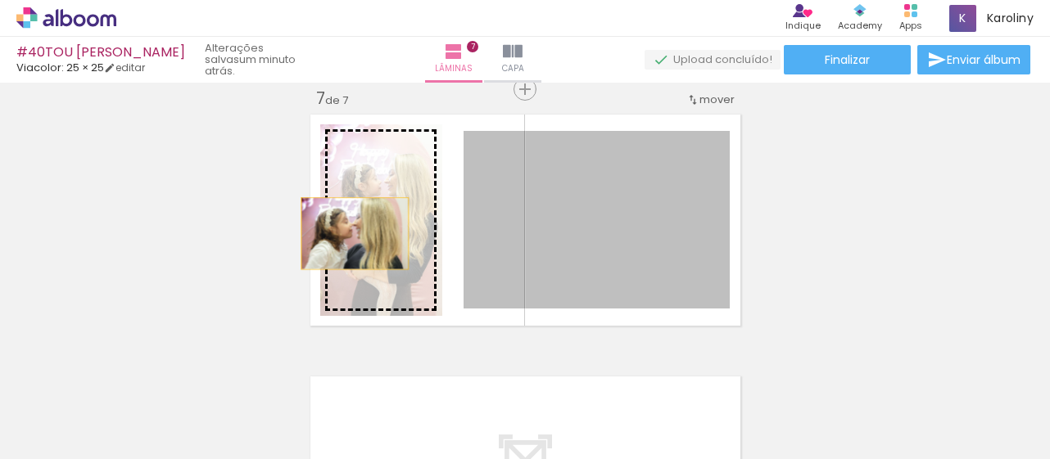
drag, startPoint x: 630, startPoint y: 255, endPoint x: 338, endPoint y: 231, distance: 292.5
click at [0, 0] on slot at bounding box center [0, 0] width 0 height 0
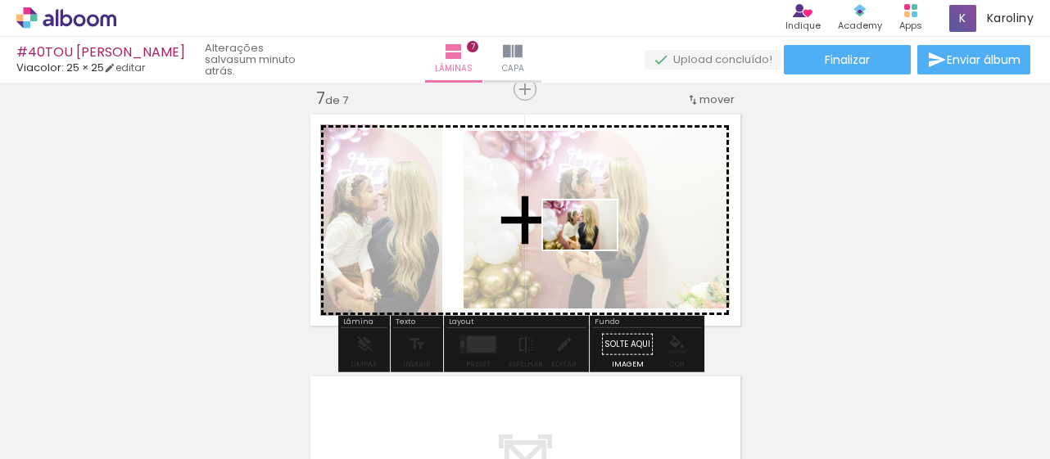
drag, startPoint x: 326, startPoint y: 408, endPoint x: 592, endPoint y: 250, distance: 309.5
click at [592, 250] on quentale-workspace at bounding box center [525, 229] width 1050 height 459
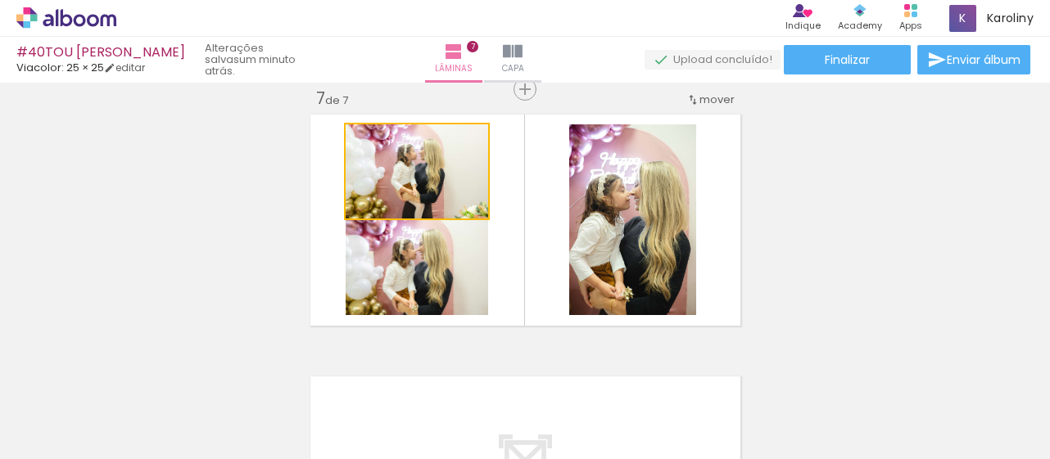
drag, startPoint x: 442, startPoint y: 173, endPoint x: 185, endPoint y: 196, distance: 258.1
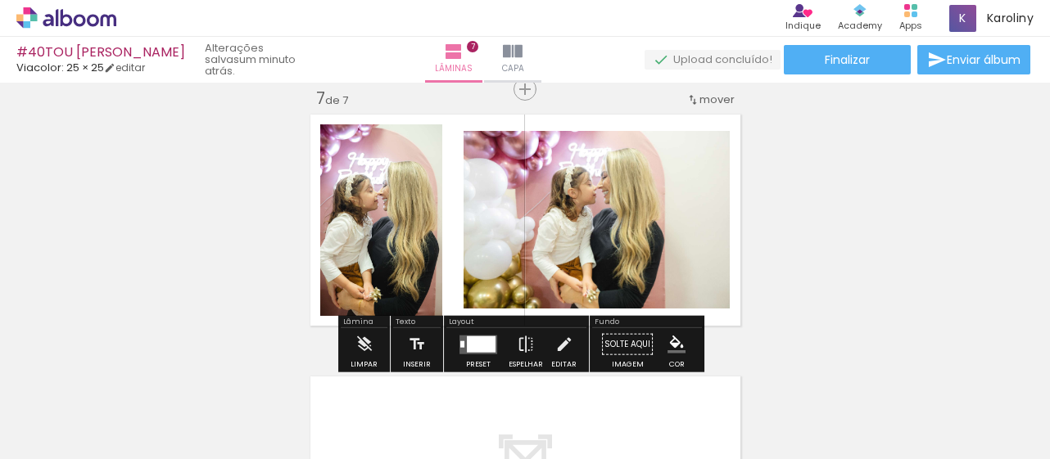
click at [365, 214] on quentale-photo at bounding box center [381, 220] width 122 height 192
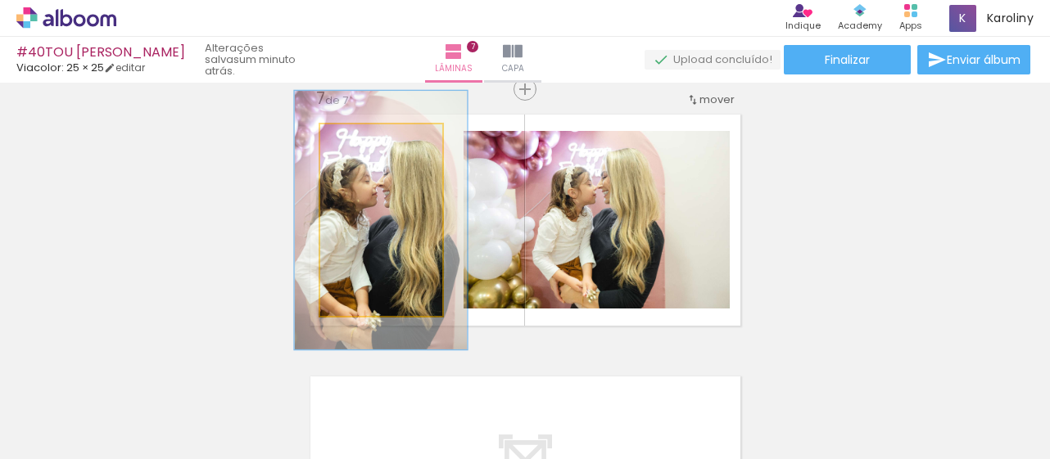
drag, startPoint x: 359, startPoint y: 137, endPoint x: 379, endPoint y: 138, distance: 20.5
type paper-slider "135"
click at [379, 138] on div at bounding box center [379, 142] width 26 height 26
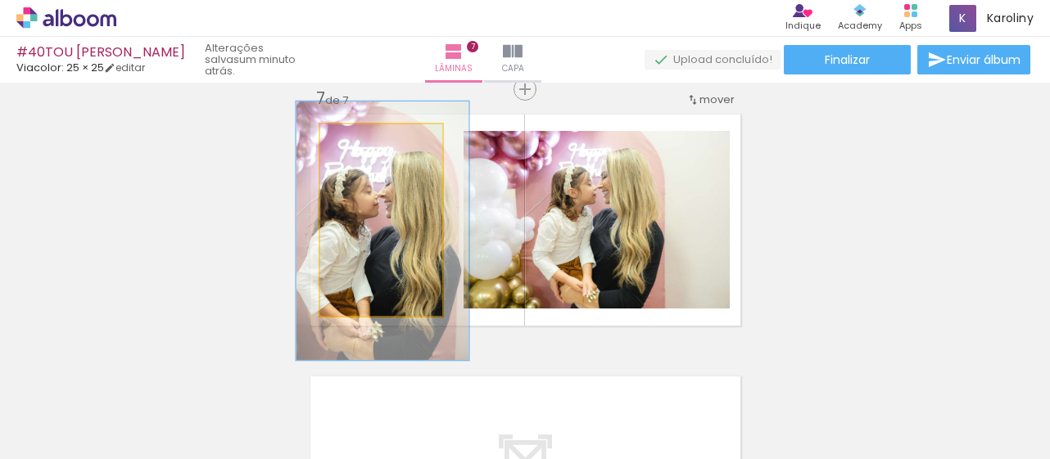
drag, startPoint x: 398, startPoint y: 239, endPoint x: 400, endPoint y: 250, distance: 10.8
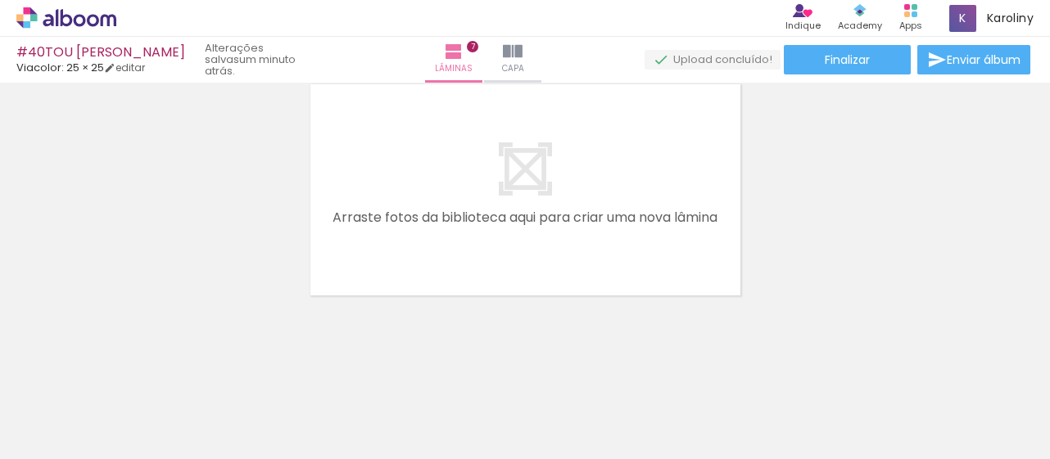
scroll to position [0, 65]
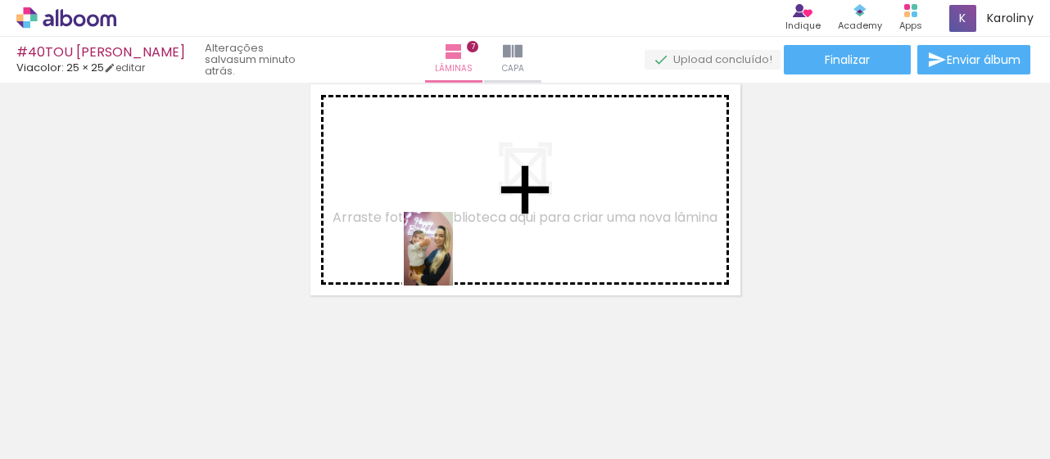
drag, startPoint x: 377, startPoint y: 421, endPoint x: 453, endPoint y: 261, distance: 176.9
click at [453, 261] on quentale-workspace at bounding box center [525, 229] width 1050 height 459
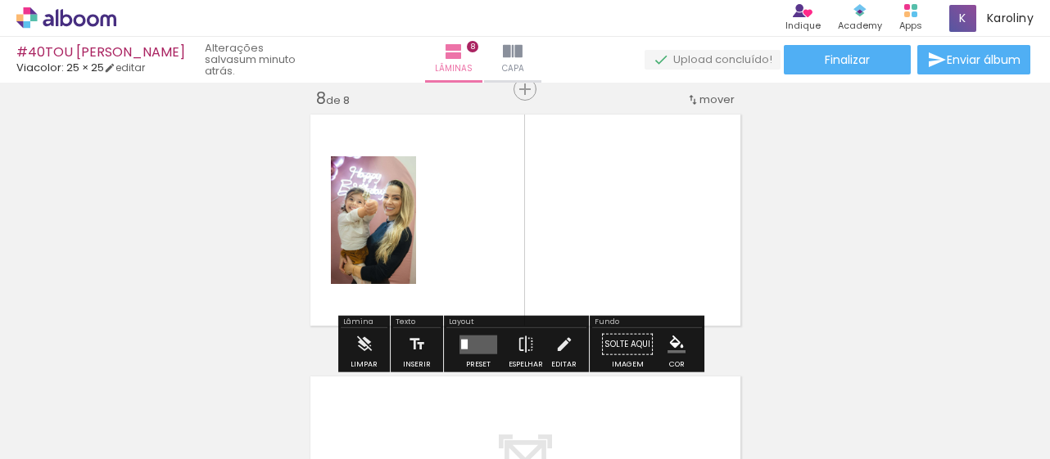
scroll to position [0, 0]
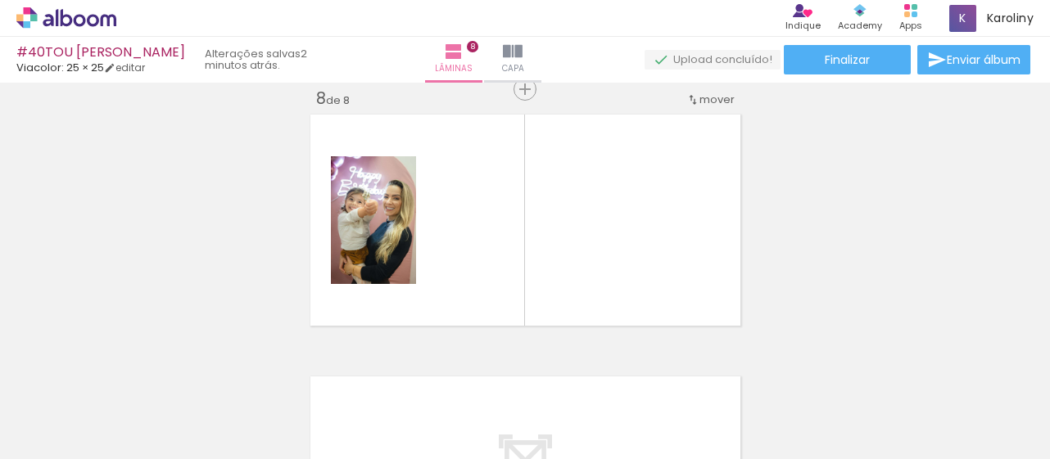
scroll to position [0, 2792]
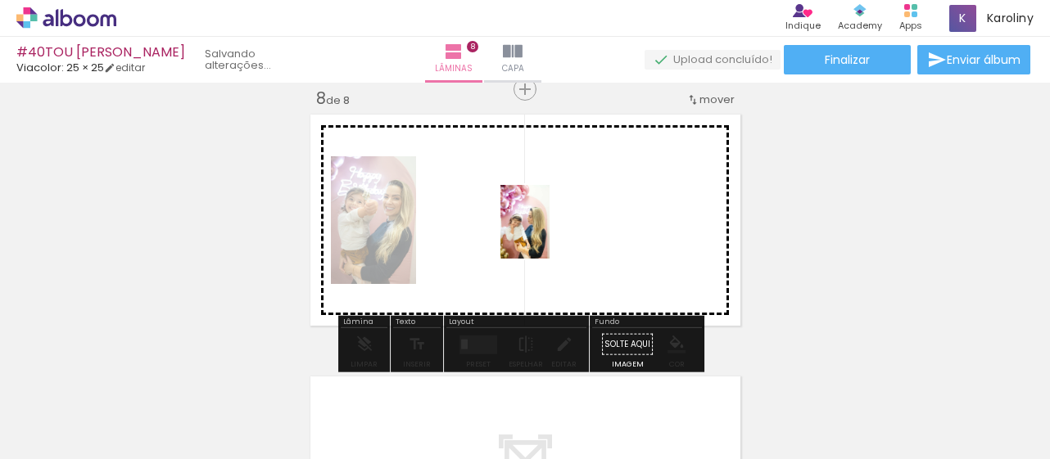
drag, startPoint x: 583, startPoint y: 425, endPoint x: 549, endPoint y: 234, distance: 193.7
click at [549, 234] on quentale-workspace at bounding box center [525, 229] width 1050 height 459
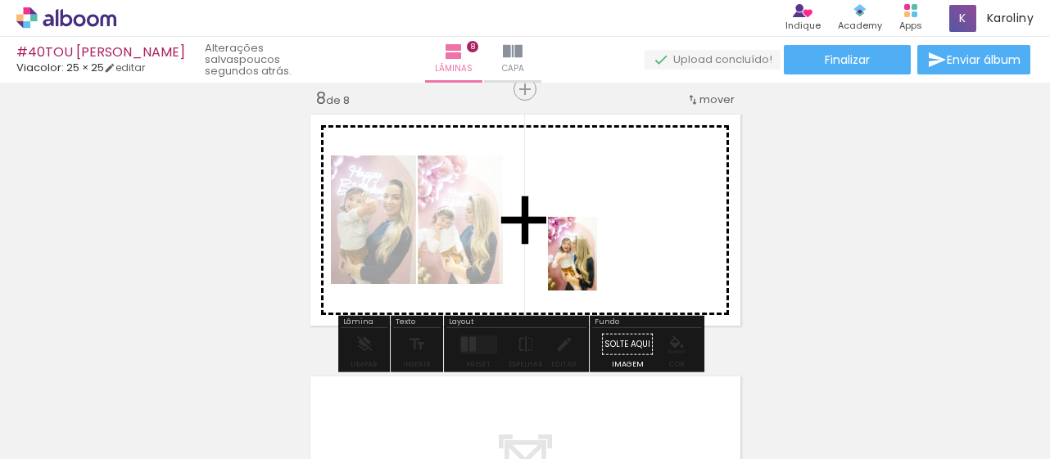
drag, startPoint x: 486, startPoint y: 420, endPoint x: 616, endPoint y: 251, distance: 213.2
click at [616, 251] on quentale-workspace at bounding box center [525, 229] width 1050 height 459
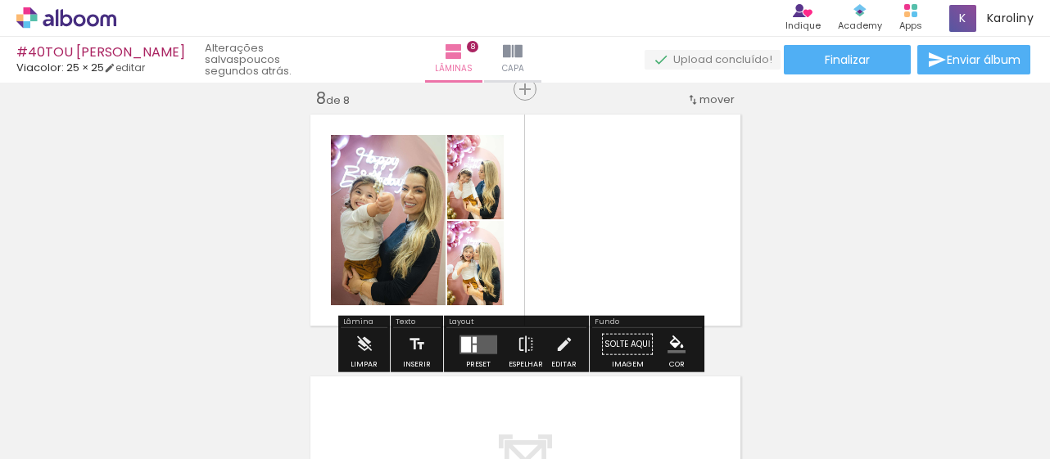
click at [472, 346] on div at bounding box center [474, 348] width 4 height 7
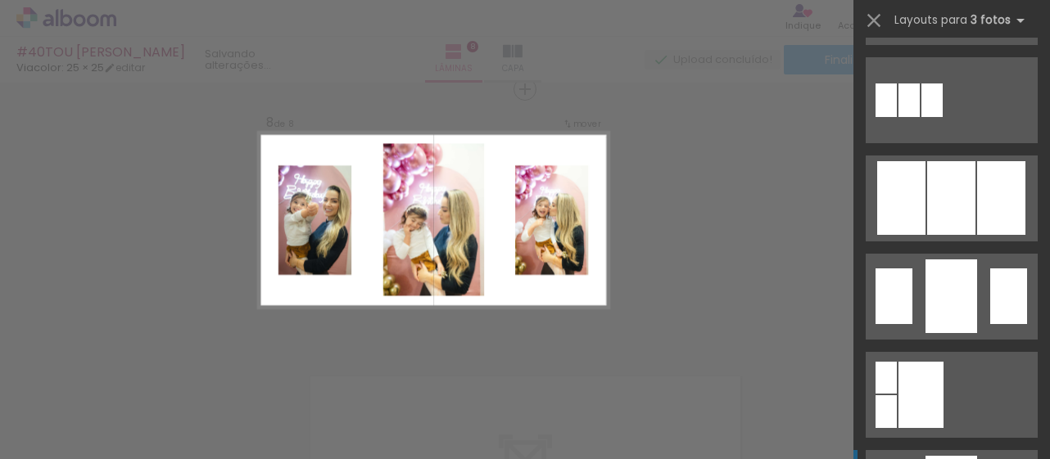
scroll to position [1022, 0]
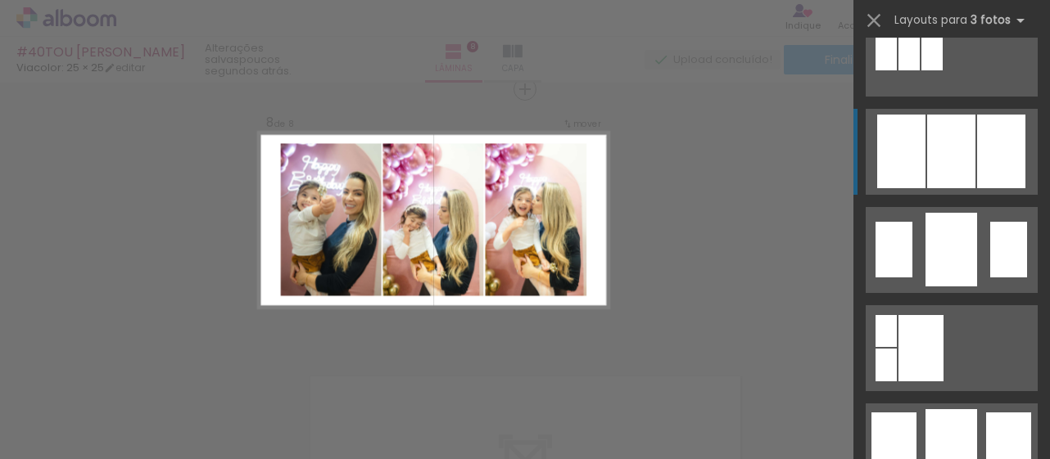
click at [960, 151] on div at bounding box center [951, 152] width 48 height 74
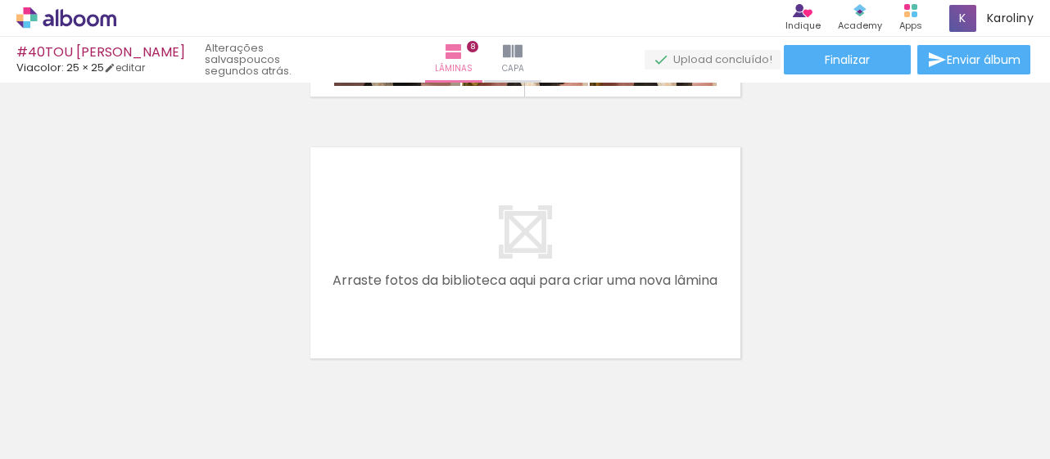
scroll to position [0, 0]
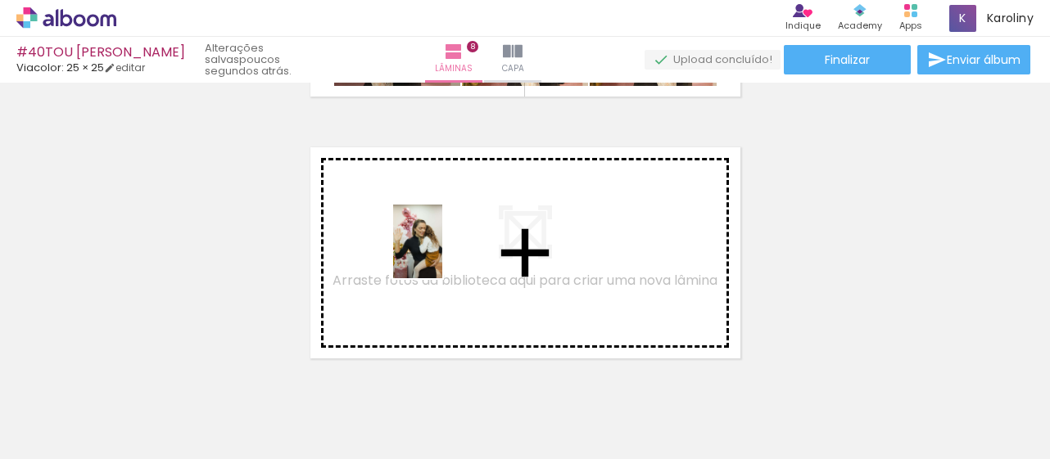
drag, startPoint x: 165, startPoint y: 418, endPoint x: 446, endPoint y: 252, distance: 325.9
click at [446, 252] on quentale-workspace at bounding box center [525, 229] width 1050 height 459
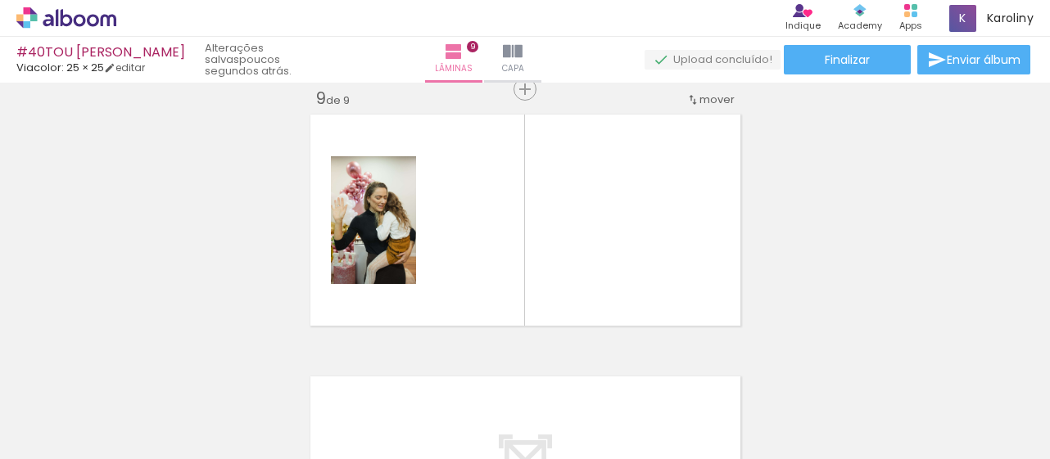
scroll to position [0, 1135]
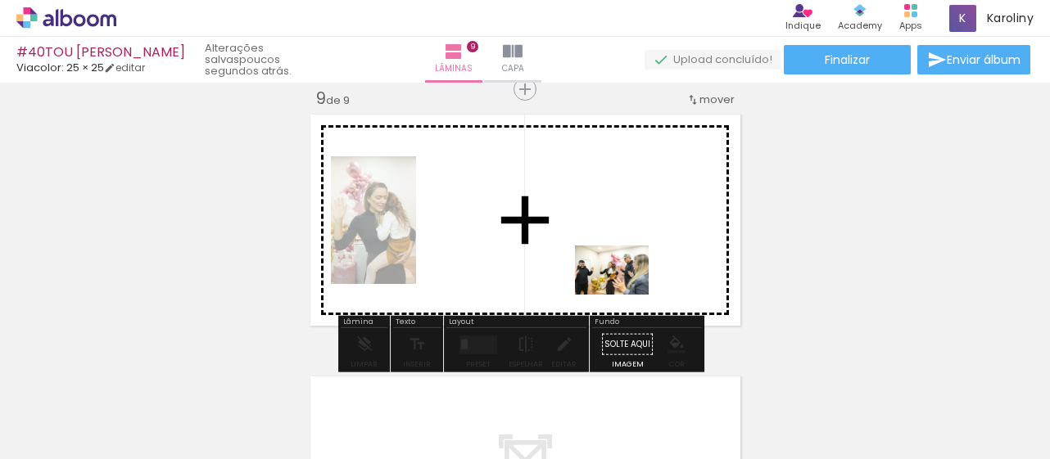
drag, startPoint x: 776, startPoint y: 419, endPoint x: 597, endPoint y: 272, distance: 232.1
click at [597, 272] on quentale-workspace at bounding box center [525, 229] width 1050 height 459
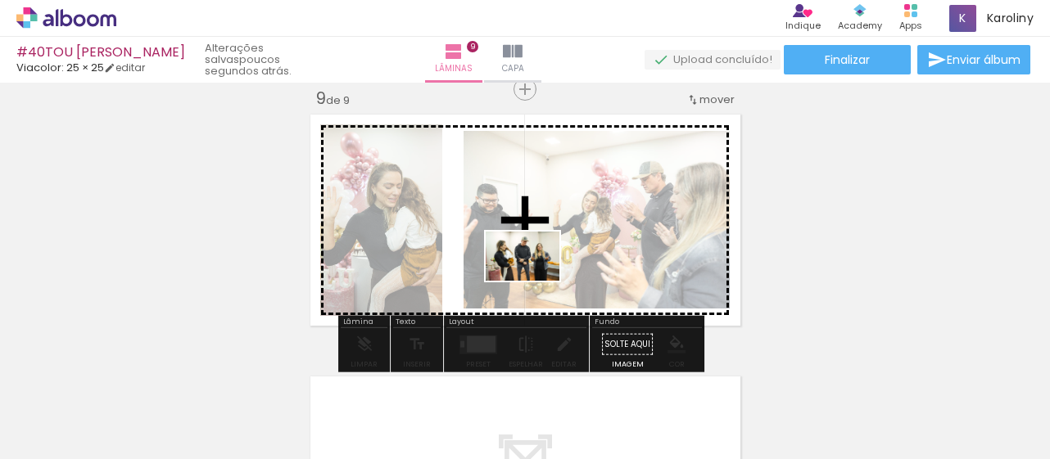
drag, startPoint x: 501, startPoint y: 422, endPoint x: 535, endPoint y: 279, distance: 146.6
click at [535, 279] on quentale-workspace at bounding box center [525, 229] width 1050 height 459
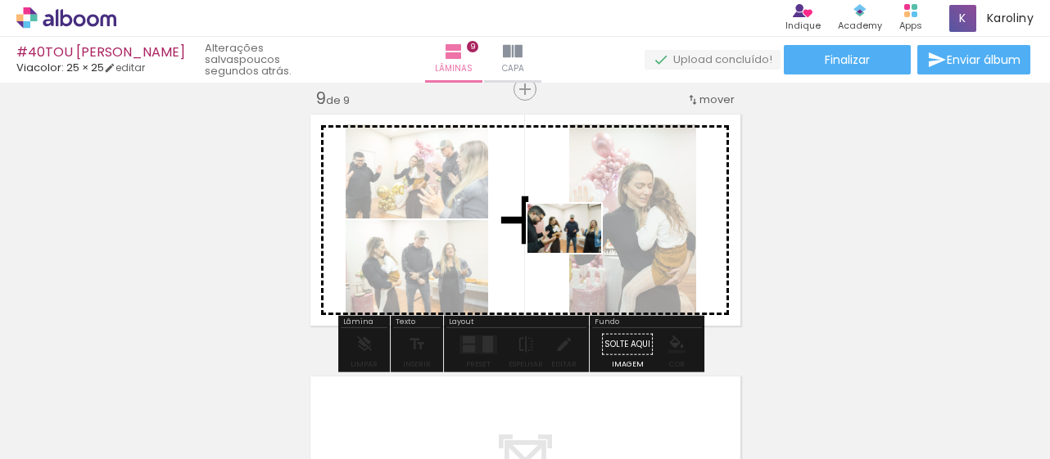
drag, startPoint x: 596, startPoint y: 424, endPoint x: 575, endPoint y: 253, distance: 172.4
click at [575, 253] on quentale-workspace at bounding box center [525, 229] width 1050 height 459
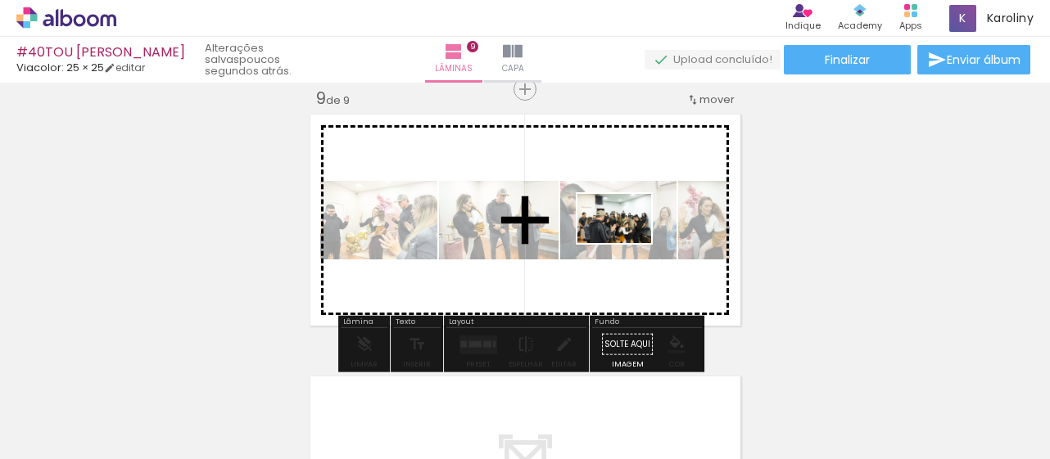
drag, startPoint x: 674, startPoint y: 421, endPoint x: 624, endPoint y: 232, distance: 195.6
click at [624, 232] on quentale-workspace at bounding box center [525, 229] width 1050 height 459
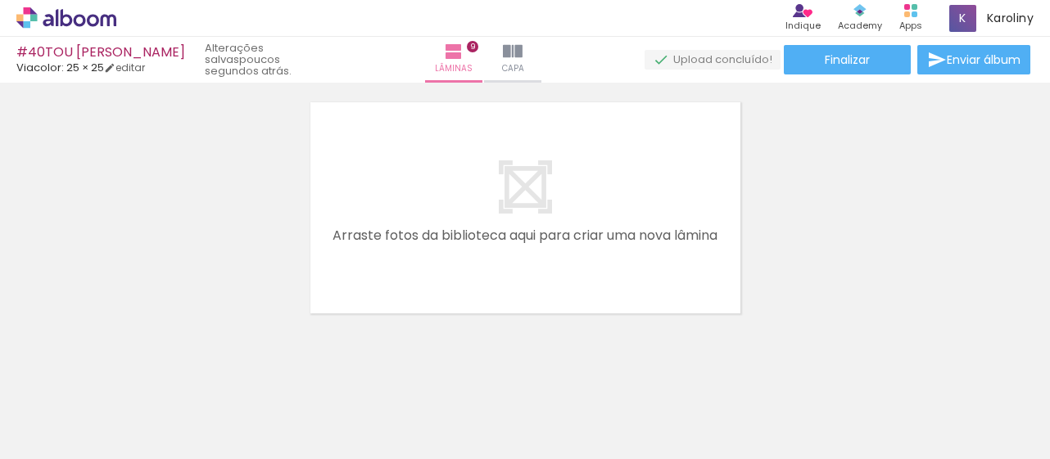
scroll to position [0, 0]
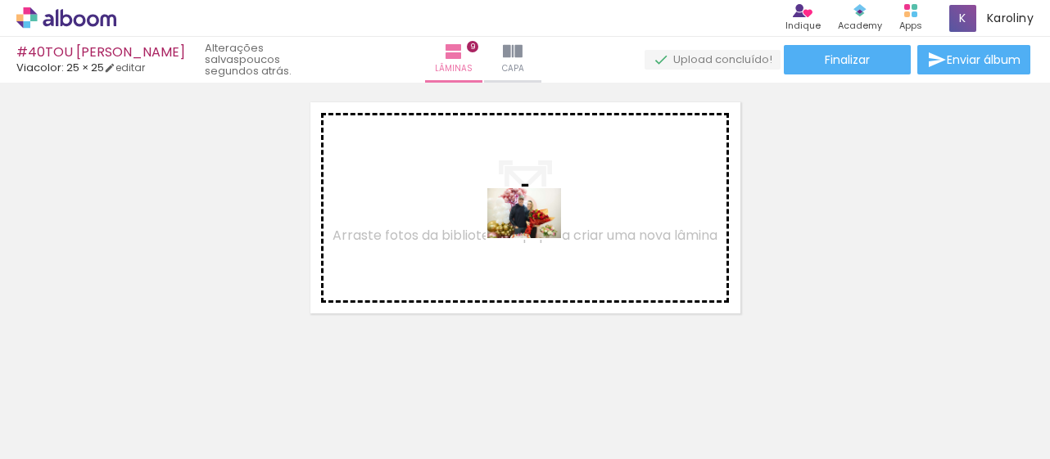
drag, startPoint x: 271, startPoint y: 404, endPoint x: 547, endPoint y: 236, distance: 323.4
click at [547, 236] on quentale-workspace at bounding box center [525, 229] width 1050 height 459
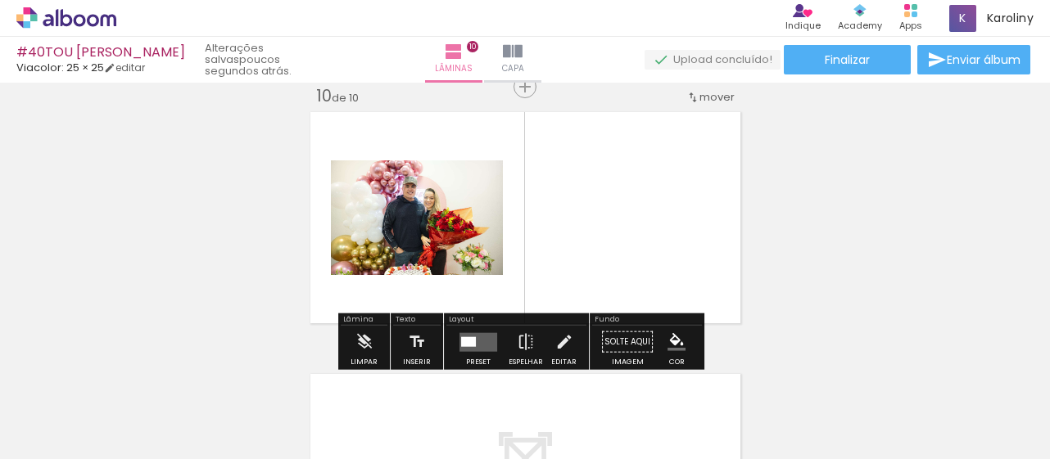
scroll to position [2379, 0]
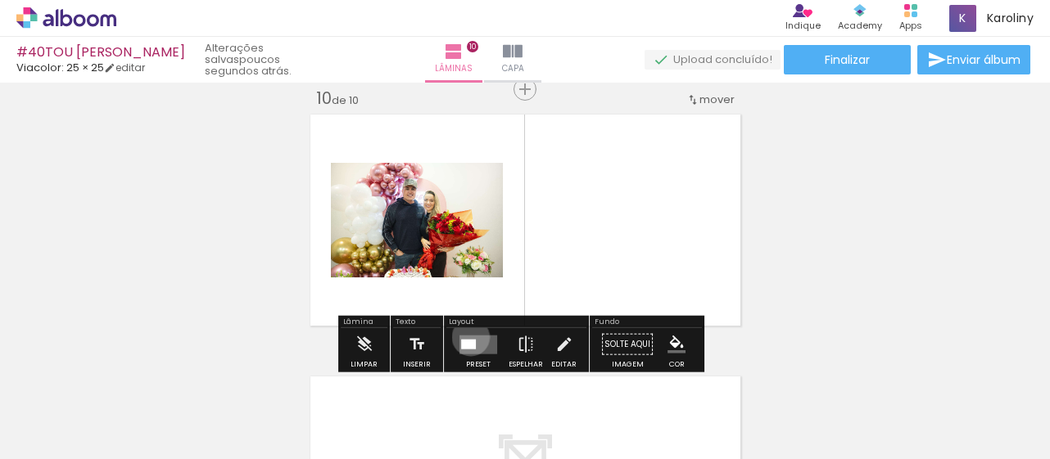
click at [467, 337] on quentale-layouter at bounding box center [478, 344] width 38 height 19
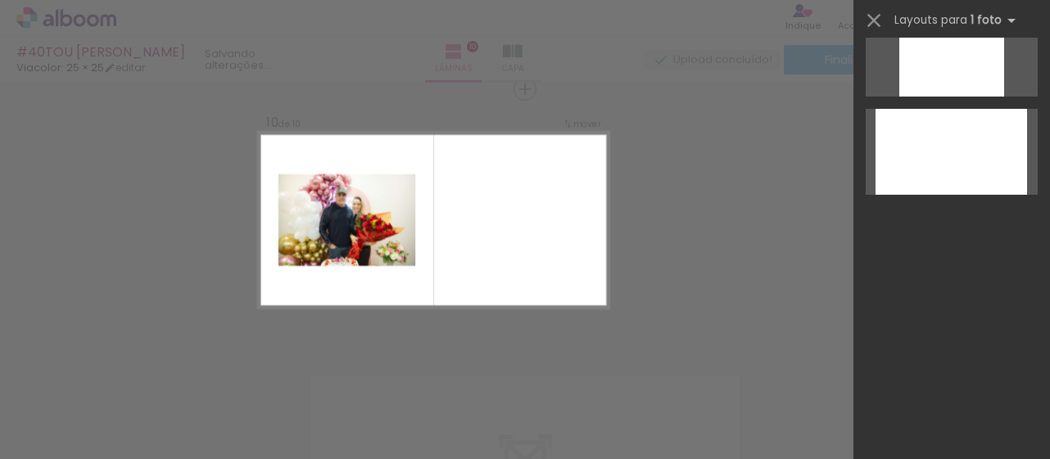
scroll to position [0, 0]
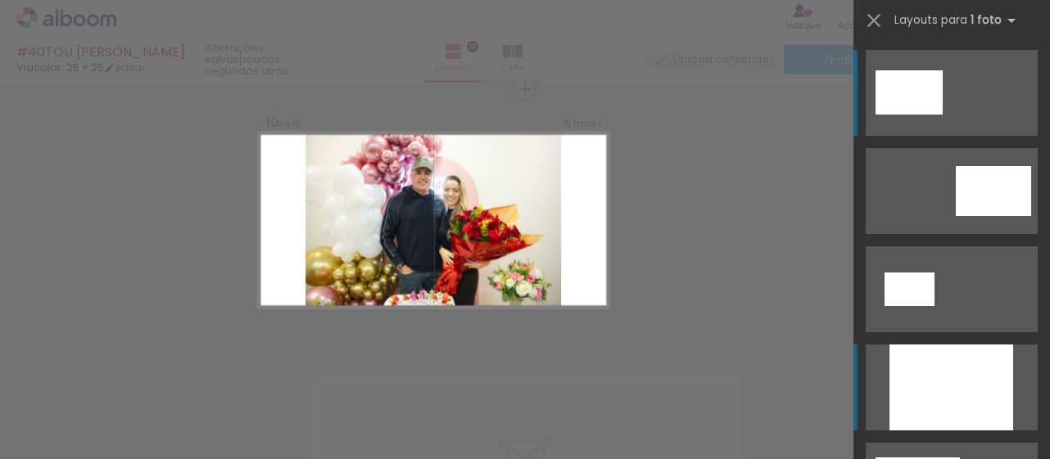
click at [930, 375] on div at bounding box center [951, 388] width 124 height 86
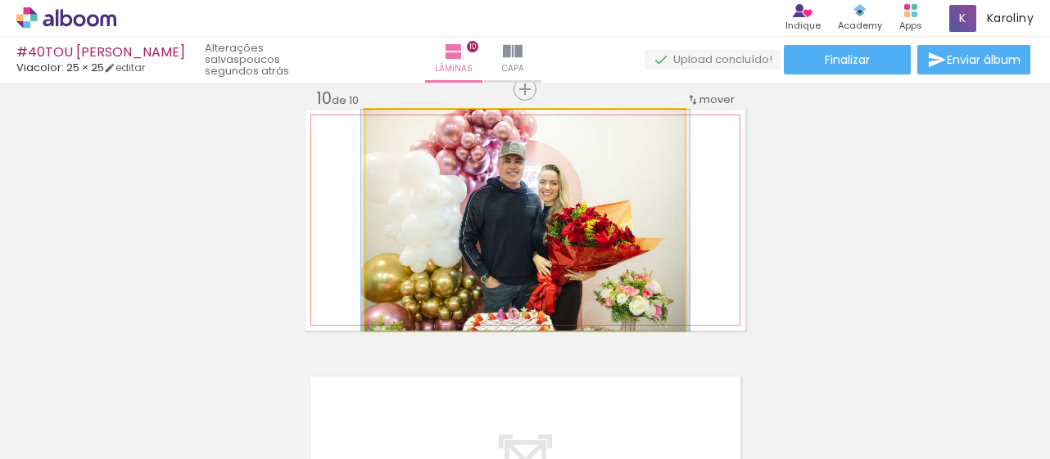
drag, startPoint x: 483, startPoint y: 261, endPoint x: 484, endPoint y: 238, distance: 22.9
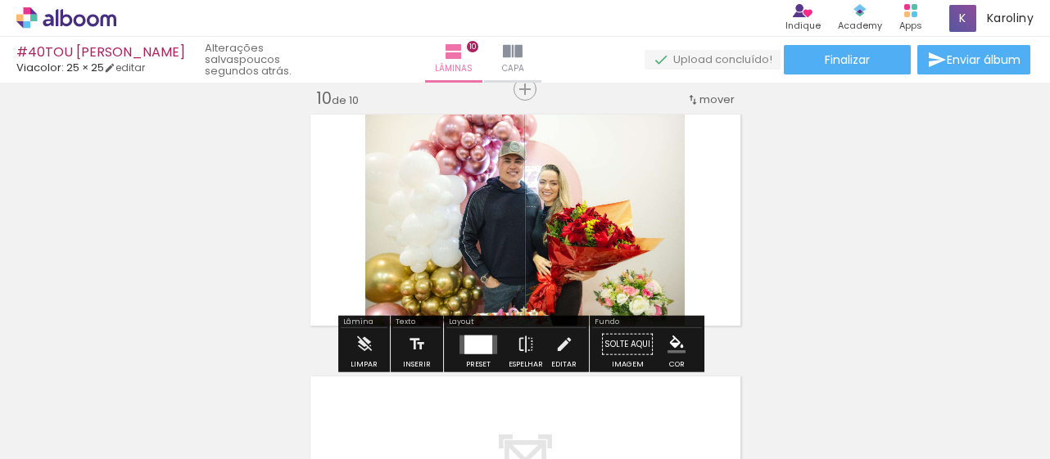
click at [527, 250] on quentale-photo at bounding box center [524, 220] width 319 height 221
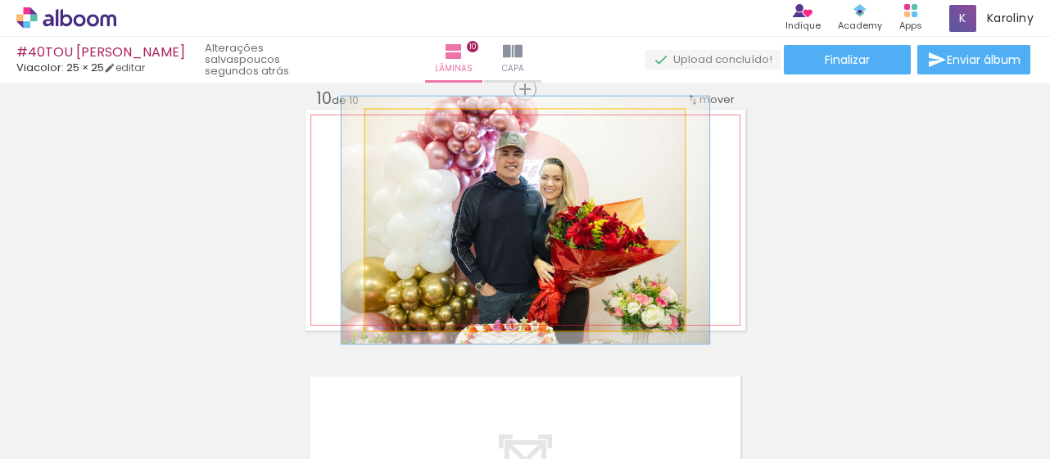
type paper-slider "112"
click at [406, 132] on div at bounding box center [410, 127] width 15 height 15
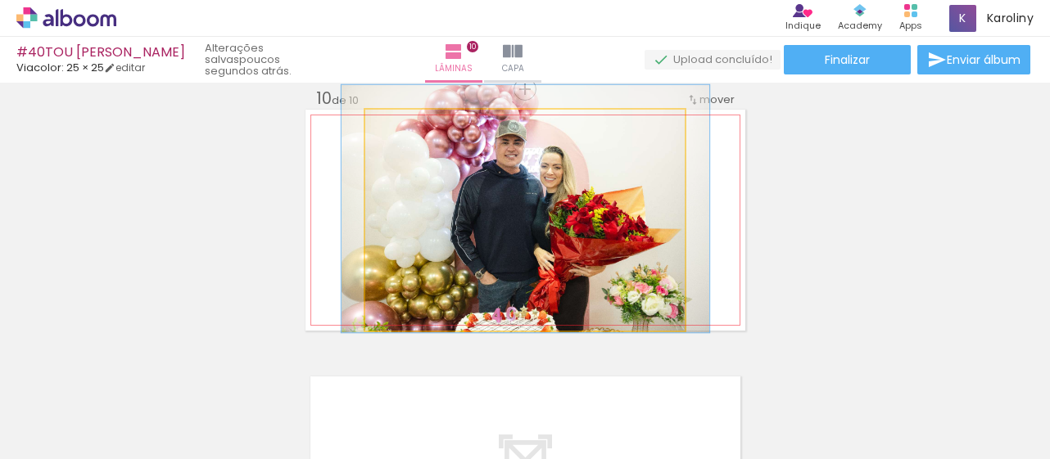
drag, startPoint x: 591, startPoint y: 262, endPoint x: 591, endPoint y: 251, distance: 11.5
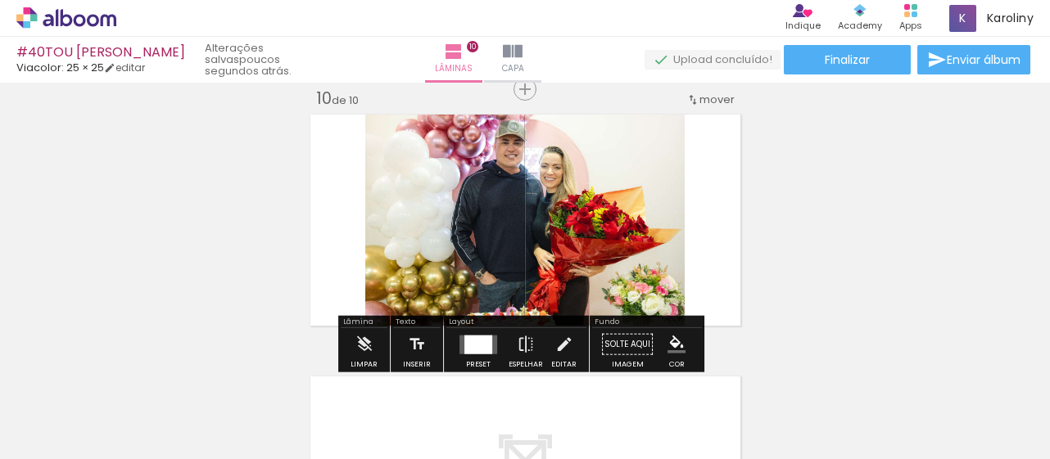
click at [481, 350] on div at bounding box center [478, 344] width 28 height 19
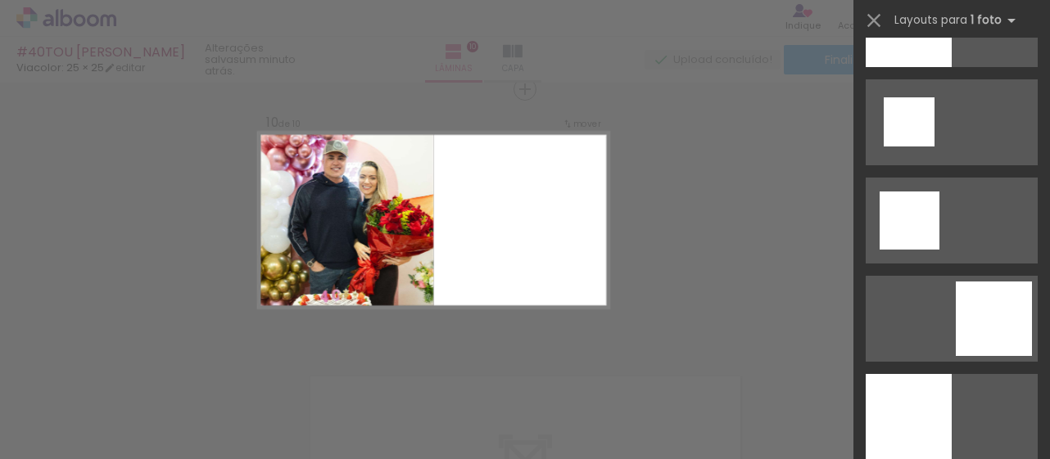
scroll to position [2015, 0]
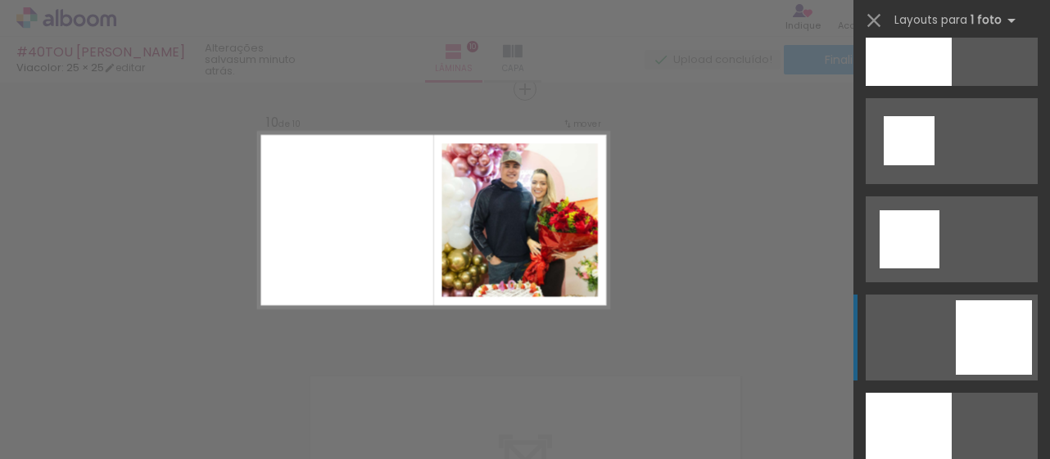
click at [992, 338] on div at bounding box center [994, 337] width 76 height 75
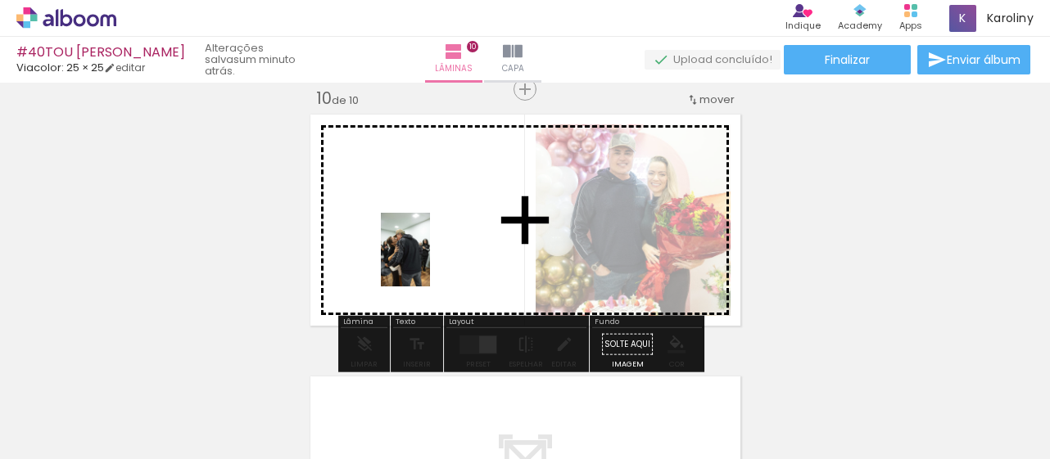
drag, startPoint x: 901, startPoint y: 432, endPoint x: 430, endPoint y: 262, distance: 500.4
click at [430, 262] on quentale-workspace at bounding box center [525, 229] width 1050 height 459
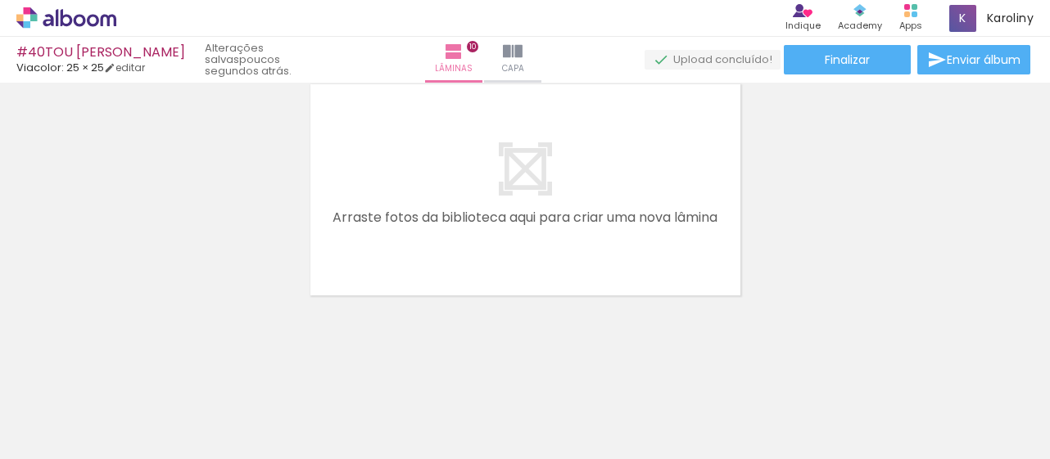
scroll to position [0, 1891]
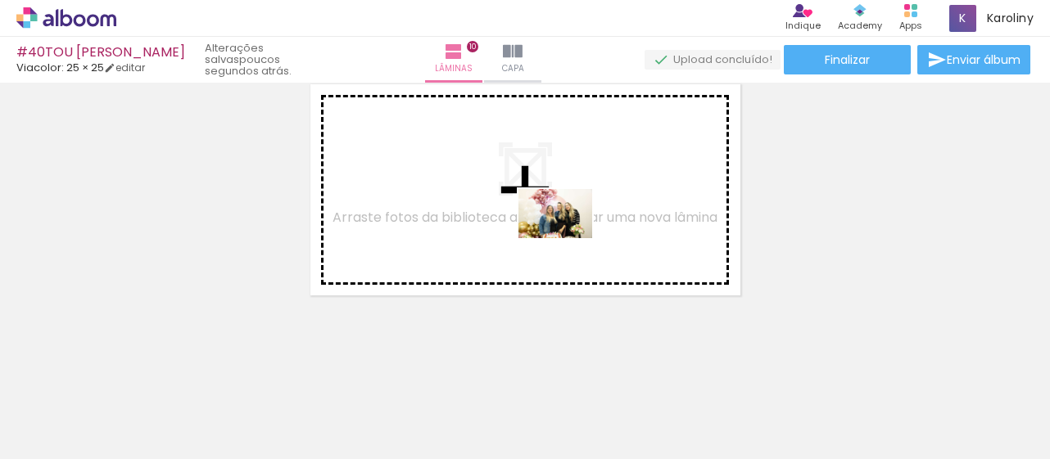
drag, startPoint x: 672, startPoint y: 413, endPoint x: 567, endPoint y: 238, distance: 203.5
click at [567, 238] on quentale-workspace at bounding box center [525, 229] width 1050 height 459
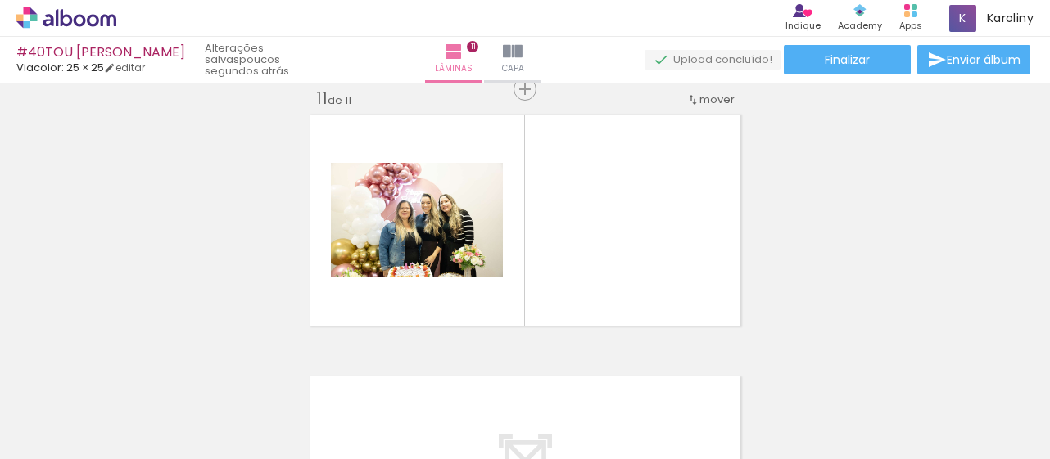
scroll to position [0, 2481]
click at [439, 436] on quentale-thumb at bounding box center [434, 404] width 92 height 94
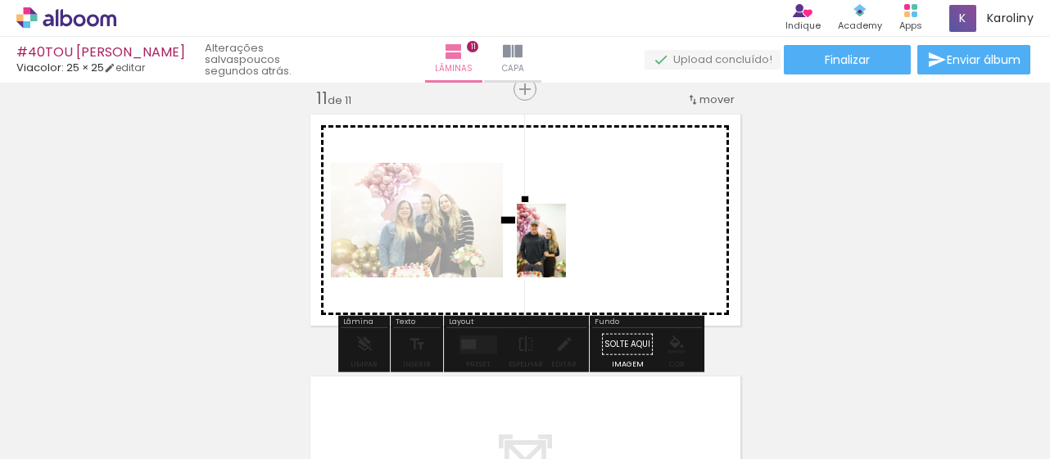
drag, startPoint x: 439, startPoint y: 412, endPoint x: 585, endPoint y: 242, distance: 224.1
click at [585, 242] on quentale-workspace at bounding box center [525, 229] width 1050 height 459
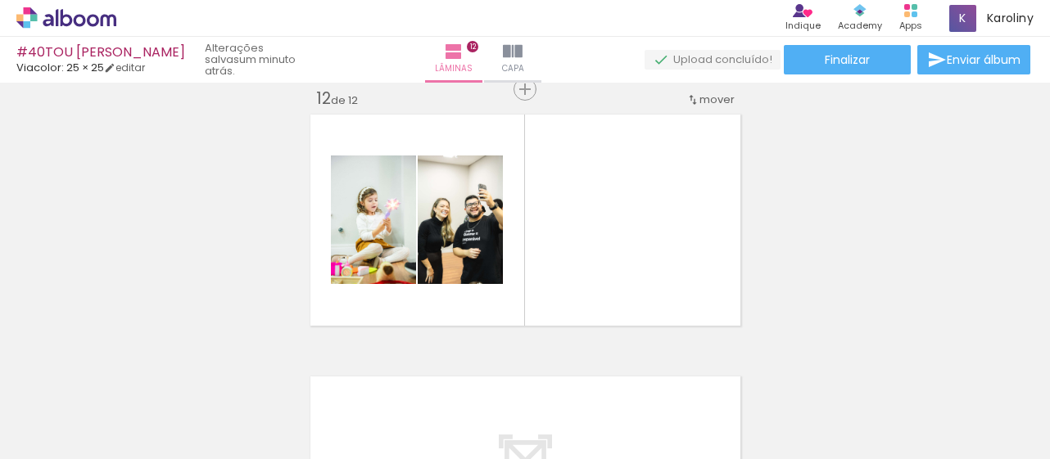
scroll to position [0, 3308]
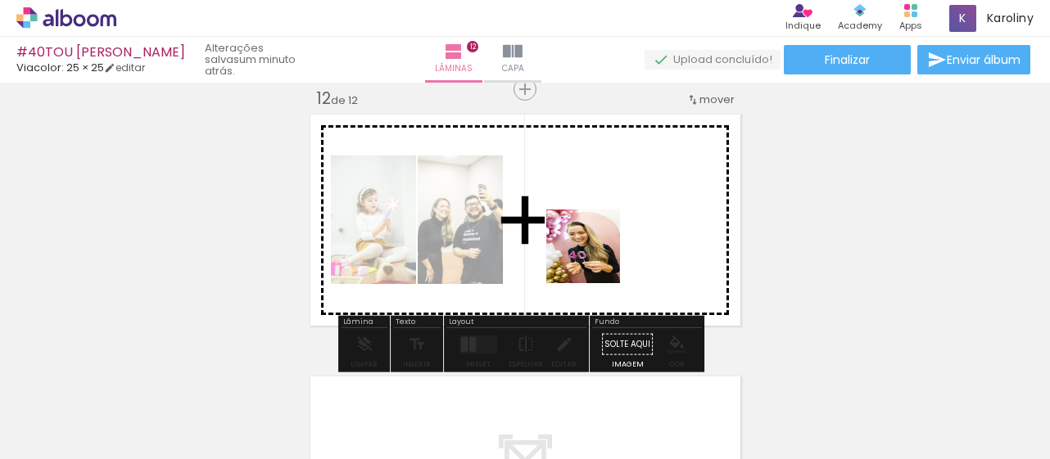
drag, startPoint x: 552, startPoint y: 413, endPoint x: 608, endPoint y: 242, distance: 181.0
click at [608, 242] on quentale-workspace at bounding box center [525, 229] width 1050 height 459
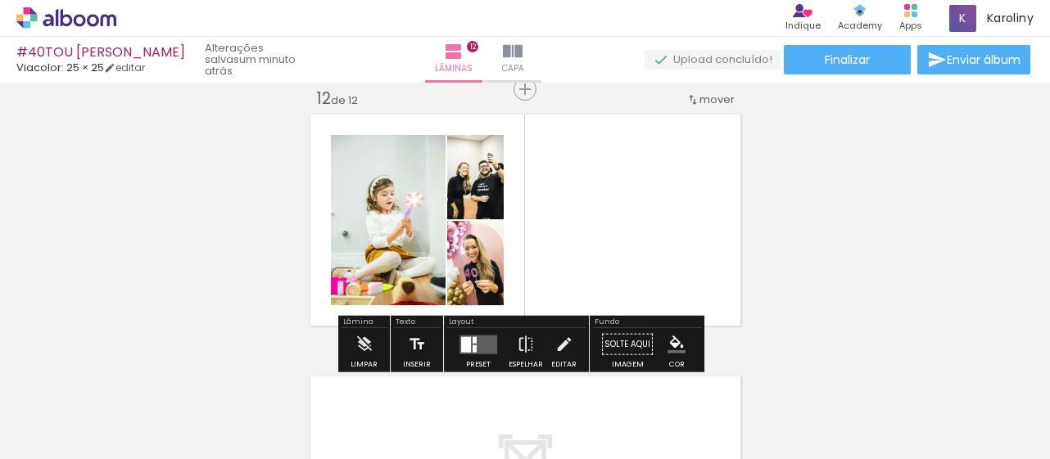
click at [465, 343] on div at bounding box center [466, 345] width 10 height 16
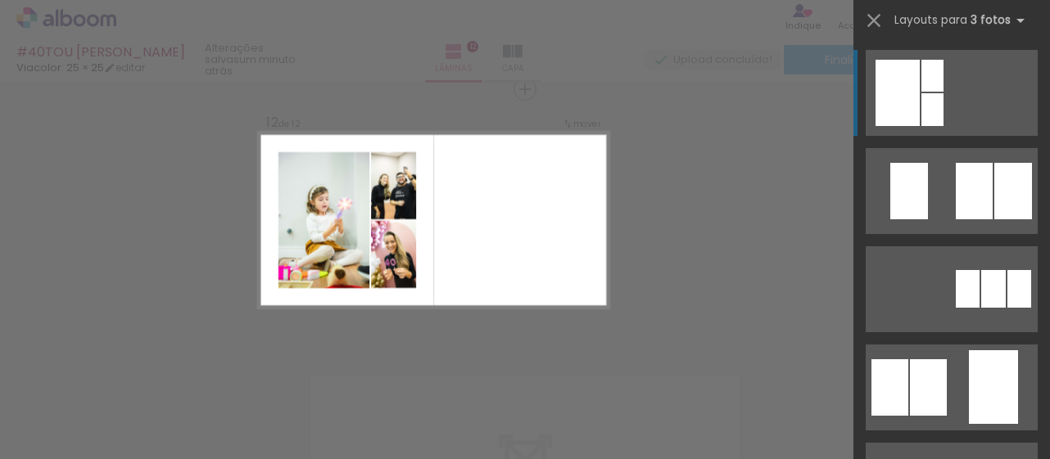
scroll to position [0, 0]
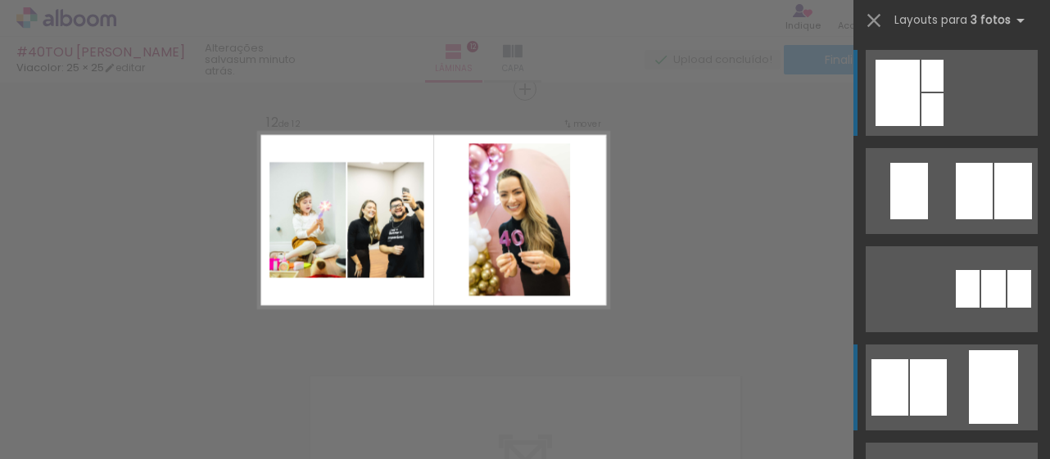
click at [984, 370] on div at bounding box center [993, 387] width 49 height 74
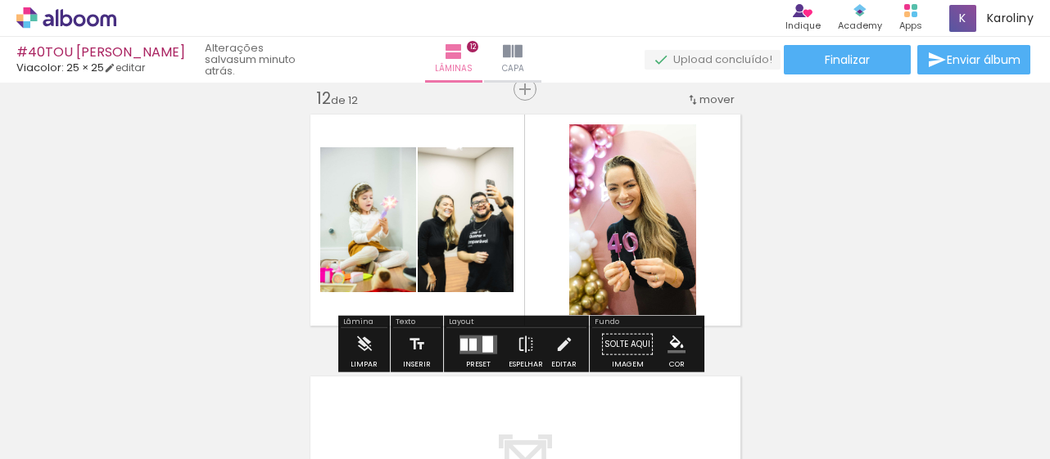
click at [604, 237] on quentale-photo at bounding box center [632, 219] width 127 height 191
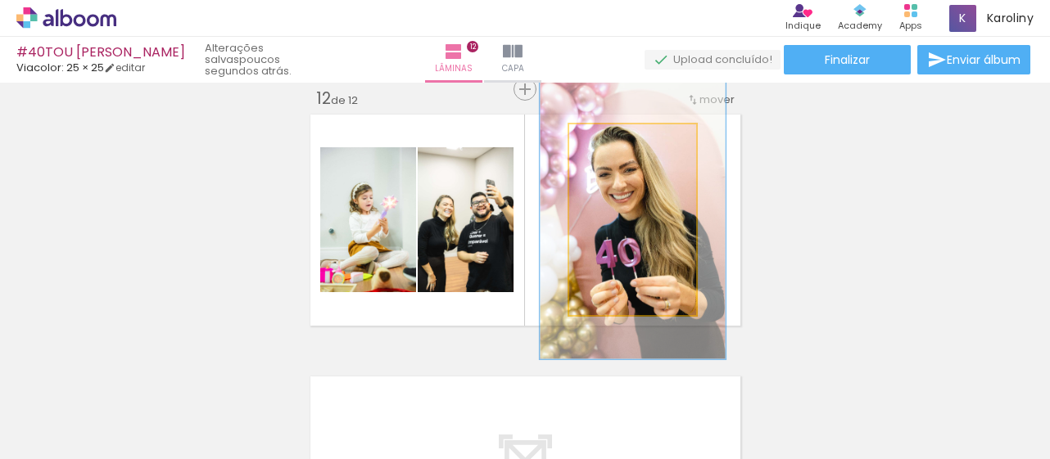
drag, startPoint x: 606, startPoint y: 145, endPoint x: 632, endPoint y: 142, distance: 26.4
type paper-slider "146"
click at [632, 142] on div at bounding box center [633, 142] width 26 height 26
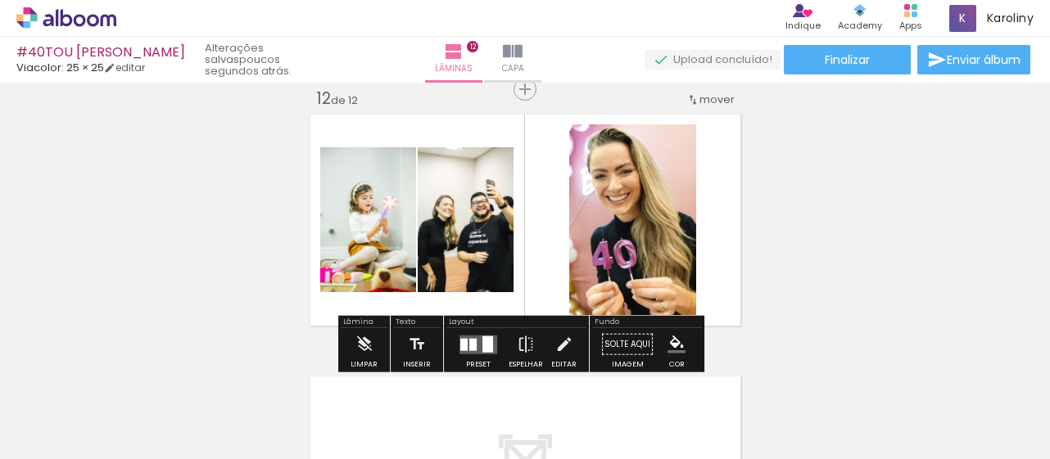
click at [463, 343] on div at bounding box center [463, 344] width 7 height 12
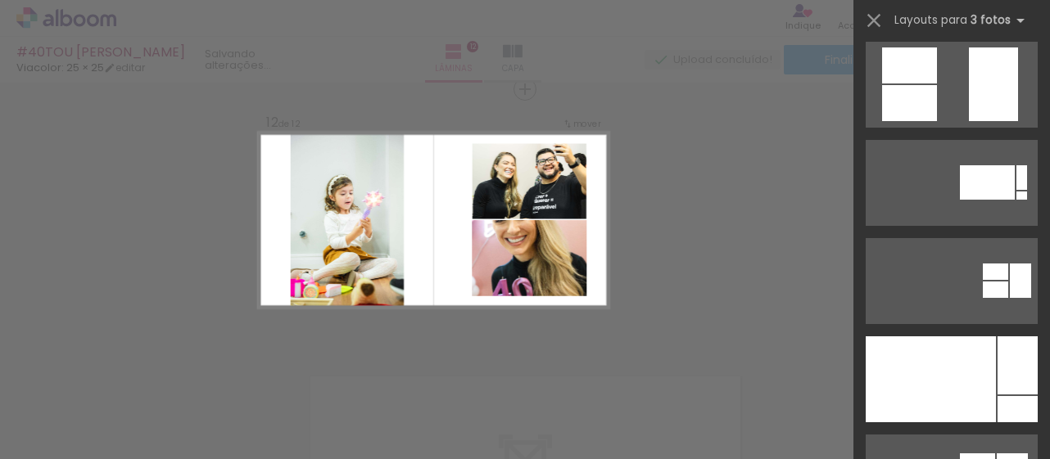
scroll to position [7982, 0]
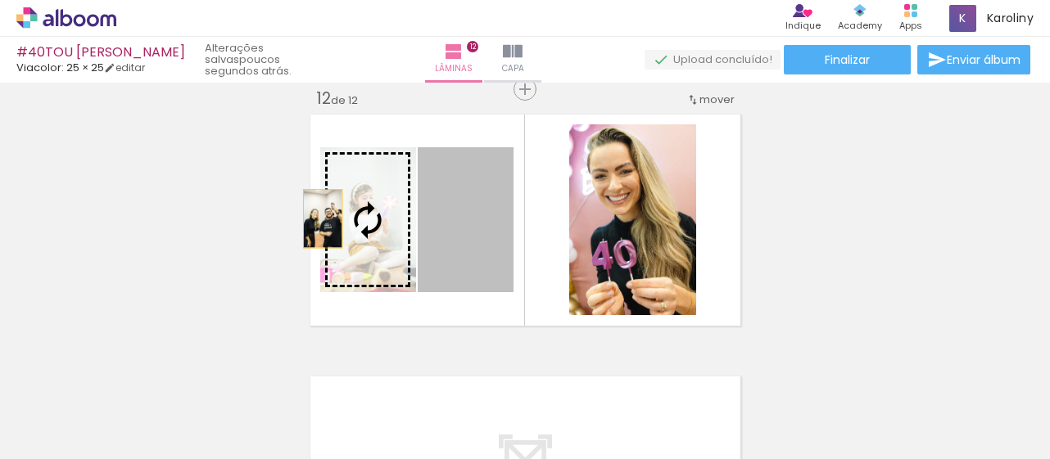
drag, startPoint x: 458, startPoint y: 233, endPoint x: 213, endPoint y: 211, distance: 245.8
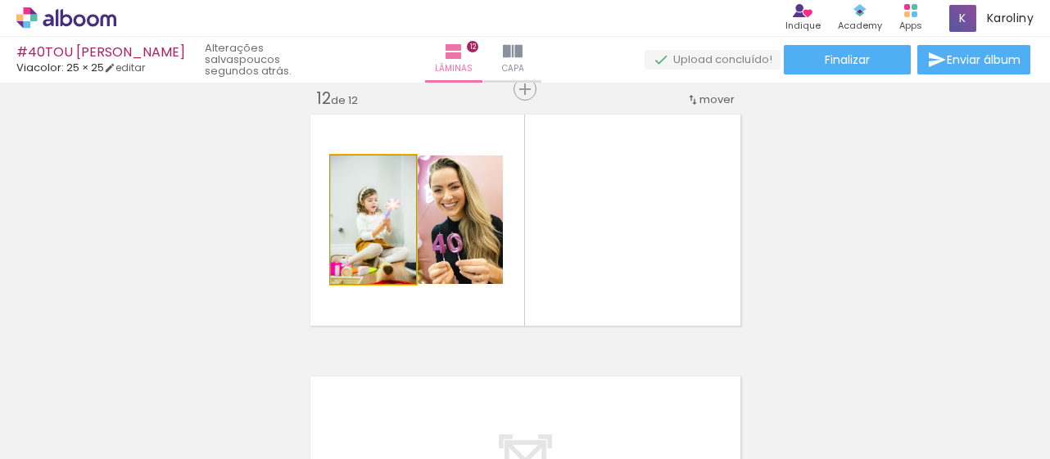
drag, startPoint x: 346, startPoint y: 254, endPoint x: 212, endPoint y: 237, distance: 134.6
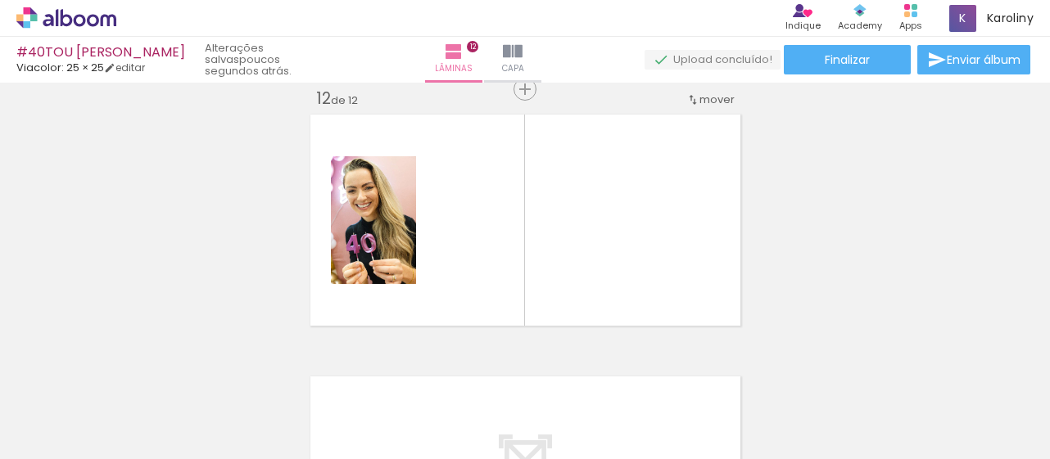
scroll to position [0, 3308]
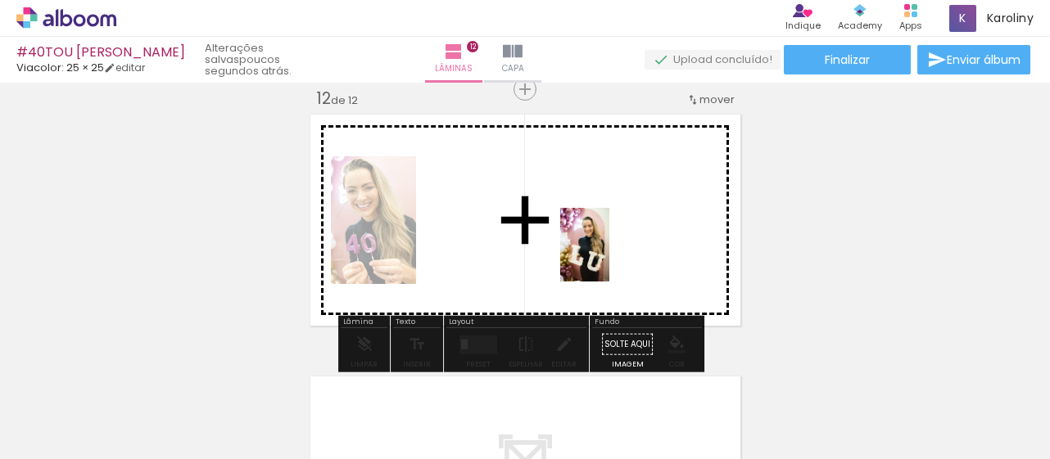
drag, startPoint x: 1011, startPoint y: 400, endPoint x: 603, endPoint y: 253, distance: 434.4
click at [603, 253] on quentale-workspace at bounding box center [525, 229] width 1050 height 459
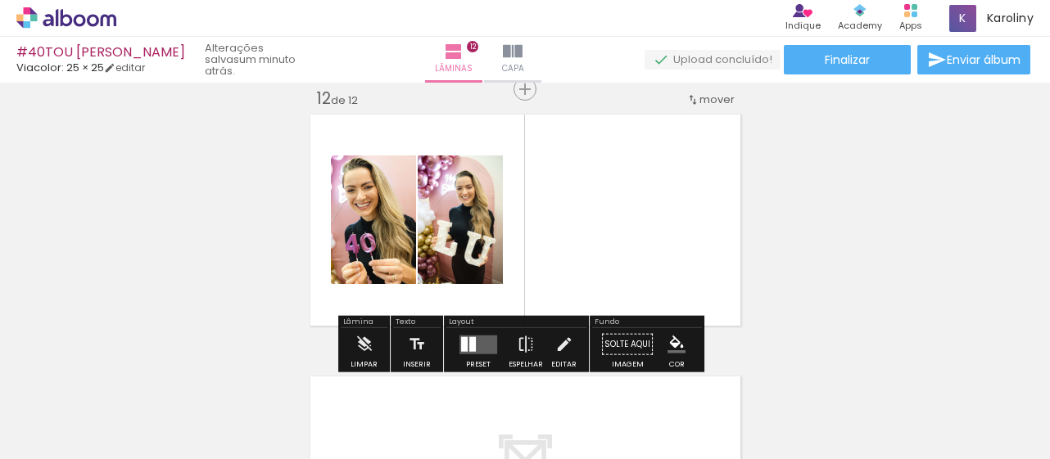
click at [471, 341] on div at bounding box center [472, 344] width 7 height 15
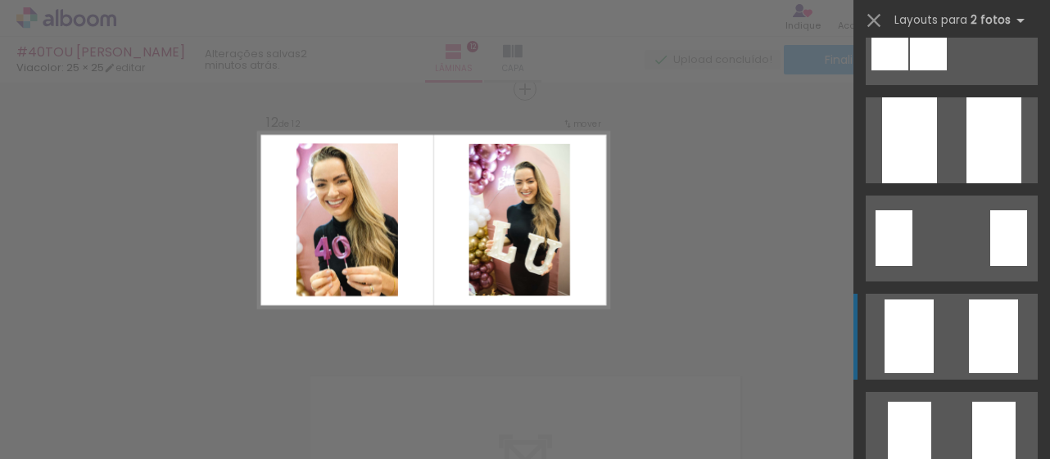
scroll to position [147, 0]
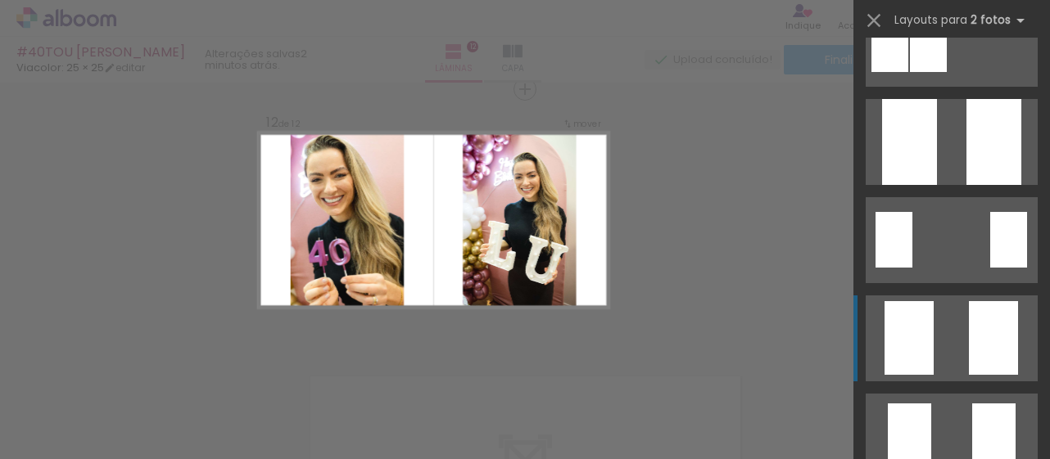
click at [953, 143] on quentale-layouter at bounding box center [951, 142] width 172 height 86
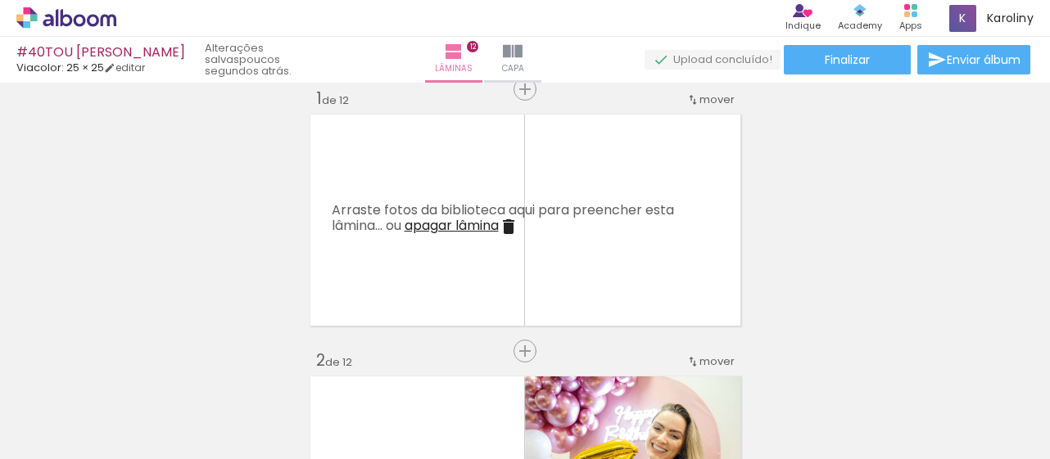
scroll to position [0, 0]
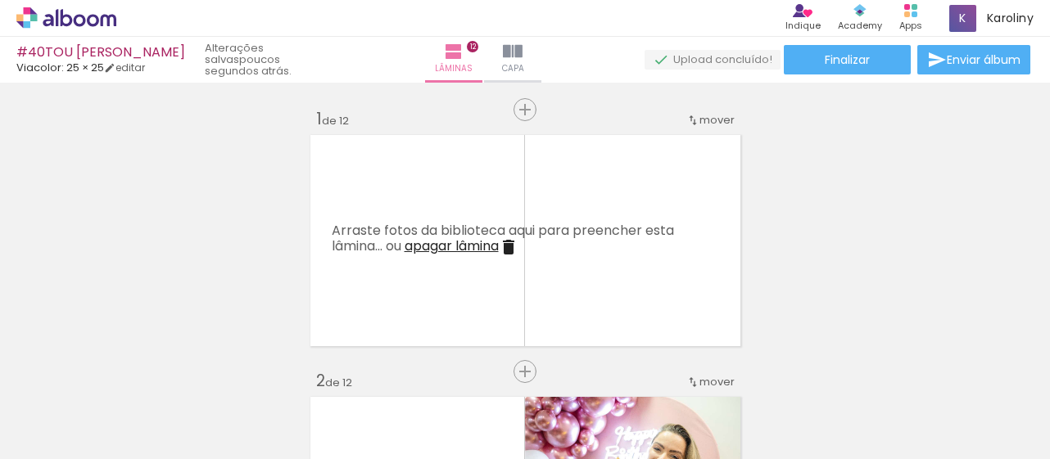
click at [477, 253] on span "apagar lâmina" at bounding box center [451, 246] width 94 height 19
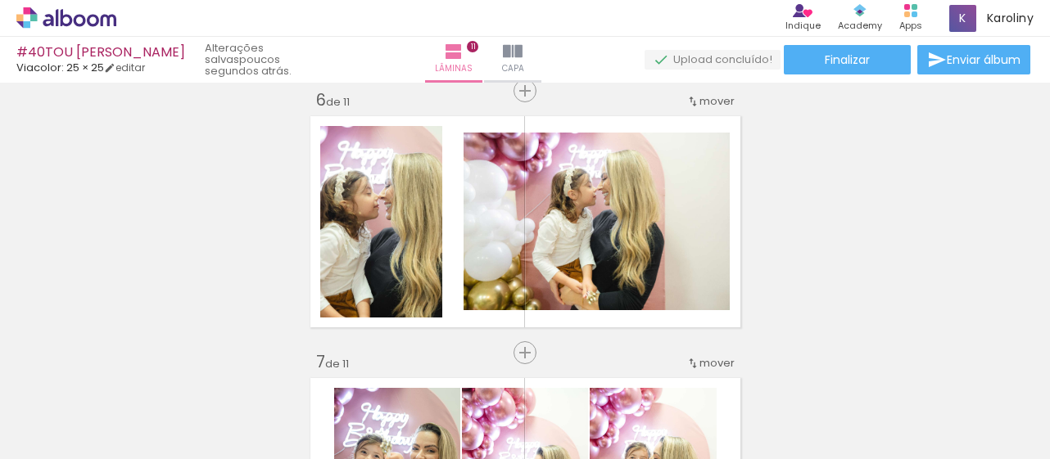
scroll to position [1330, 0]
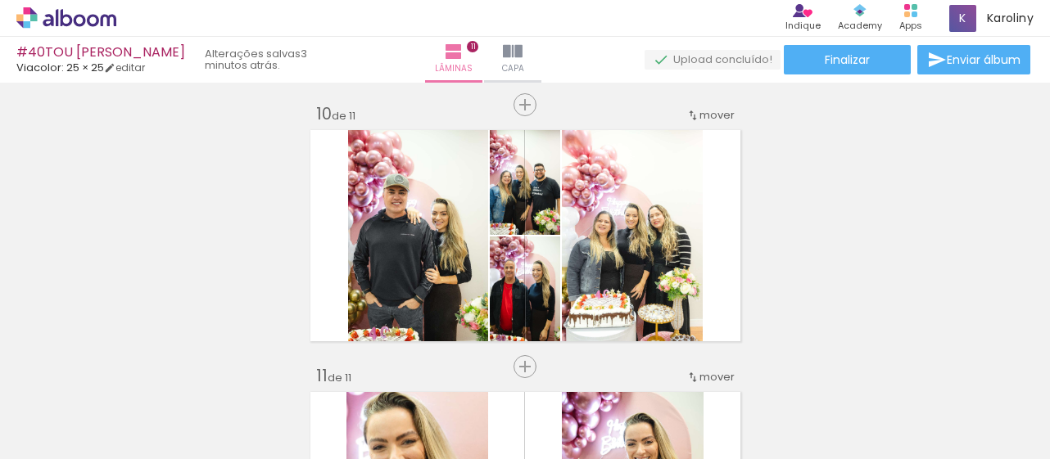
scroll to position [2394, 0]
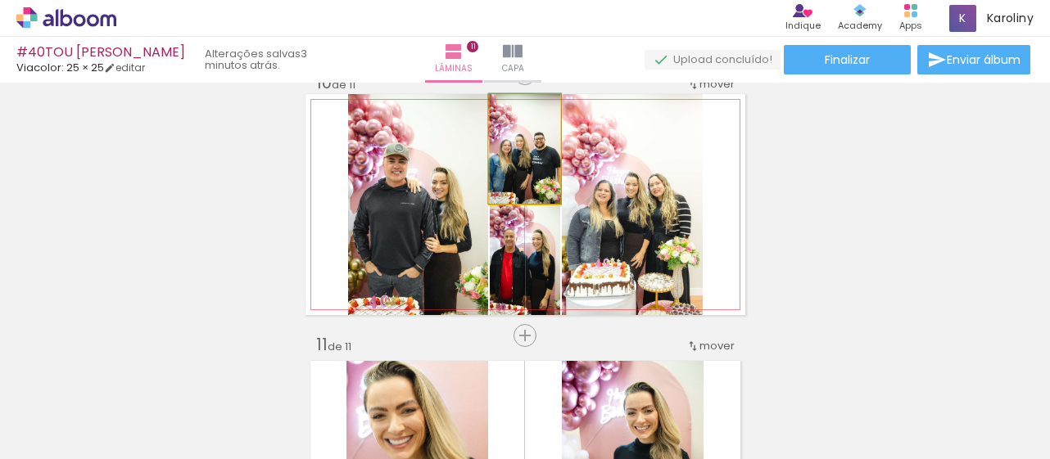
click at [524, 163] on quentale-photo at bounding box center [525, 149] width 70 height 110
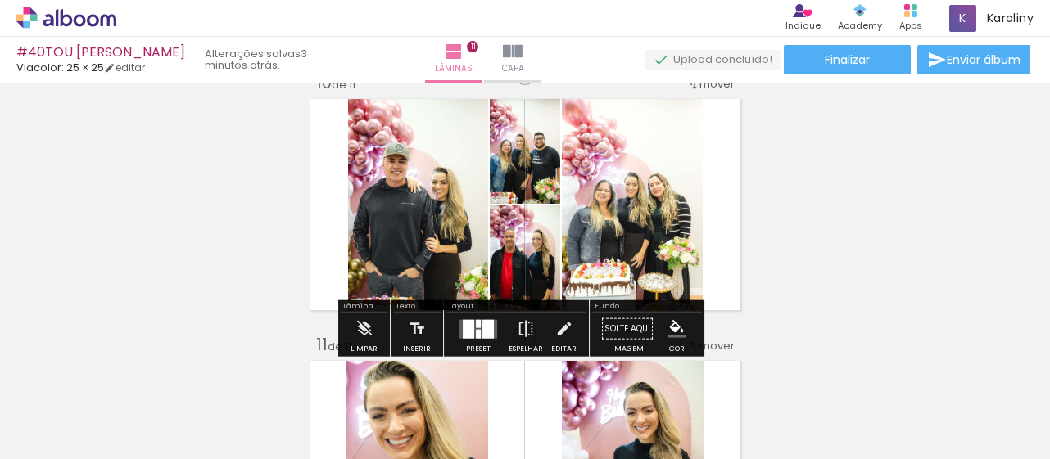
click at [526, 176] on quentale-photo at bounding box center [525, 149] width 70 height 110
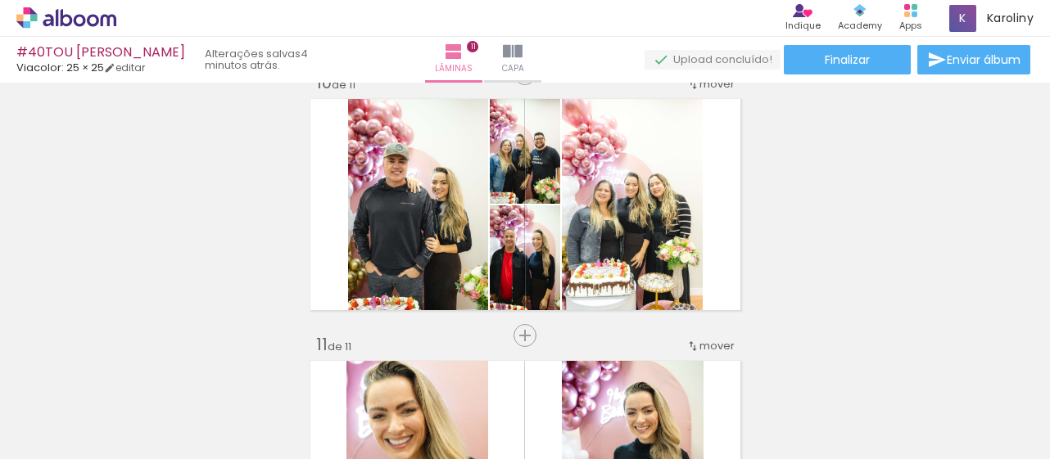
scroll to position [0, 1512]
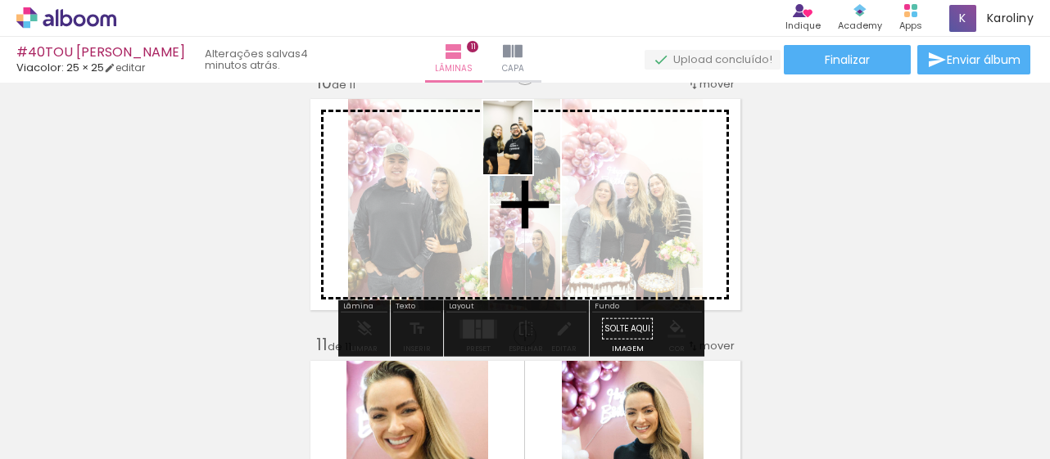
drag, startPoint x: 671, startPoint y: 404, endPoint x: 532, endPoint y: 150, distance: 289.8
click at [532, 150] on quentale-workspace at bounding box center [525, 229] width 1050 height 459
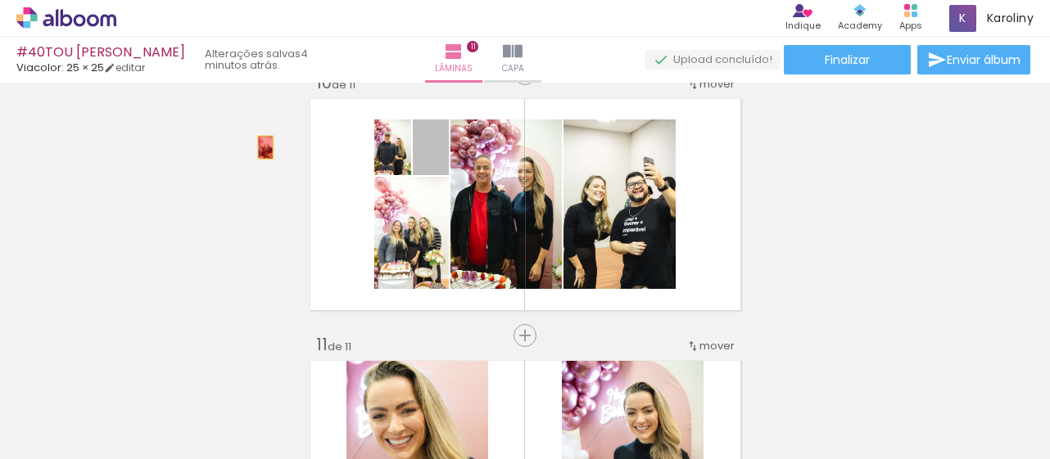
drag, startPoint x: 431, startPoint y: 119, endPoint x: 259, endPoint y: 147, distance: 174.3
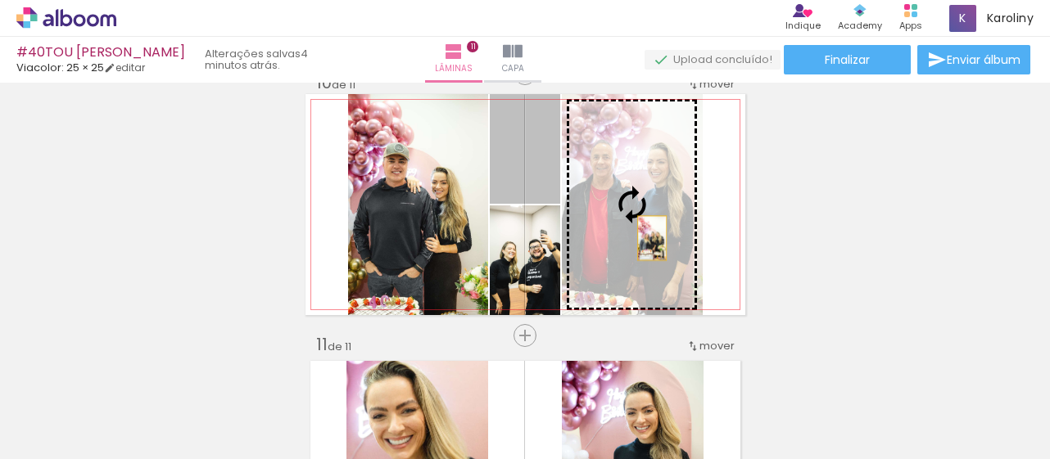
drag, startPoint x: 526, startPoint y: 182, endPoint x: 652, endPoint y: 246, distance: 141.3
click at [0, 0] on slot at bounding box center [0, 0] width 0 height 0
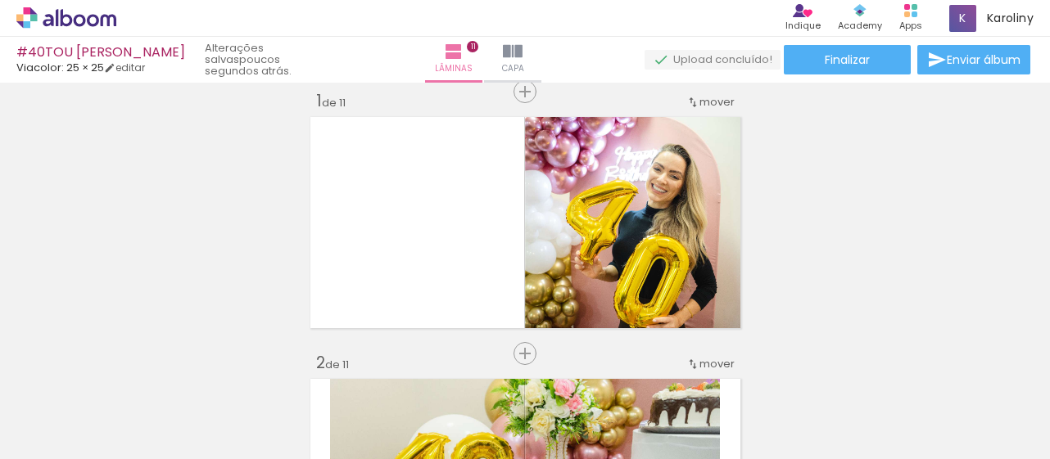
scroll to position [0, 0]
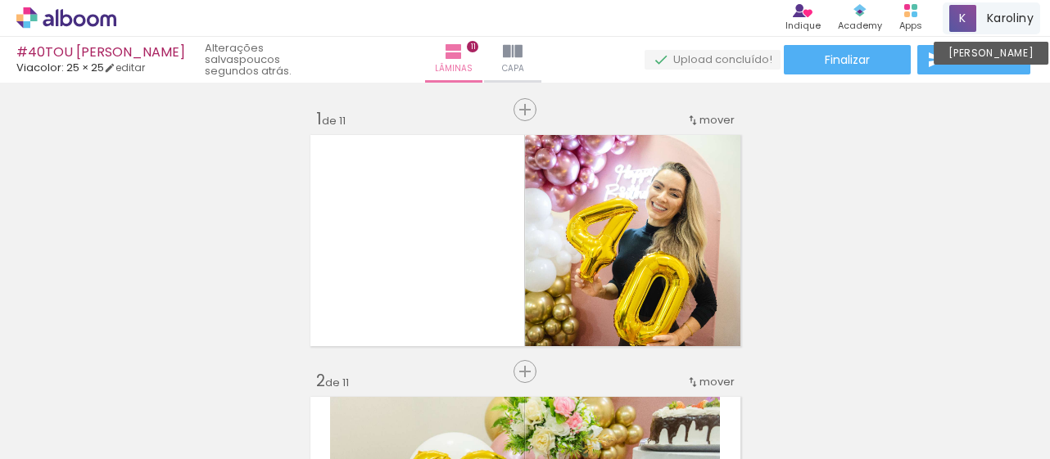
click at [1009, 17] on span "Karoliny" at bounding box center [1010, 18] width 47 height 17
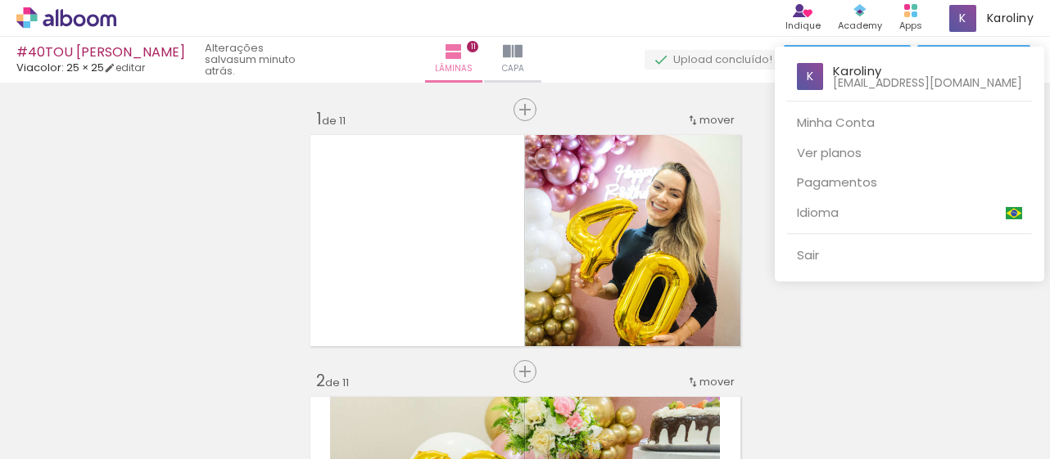
scroll to position [0, 1512]
click at [775, 180] on div at bounding box center [525, 229] width 1050 height 459
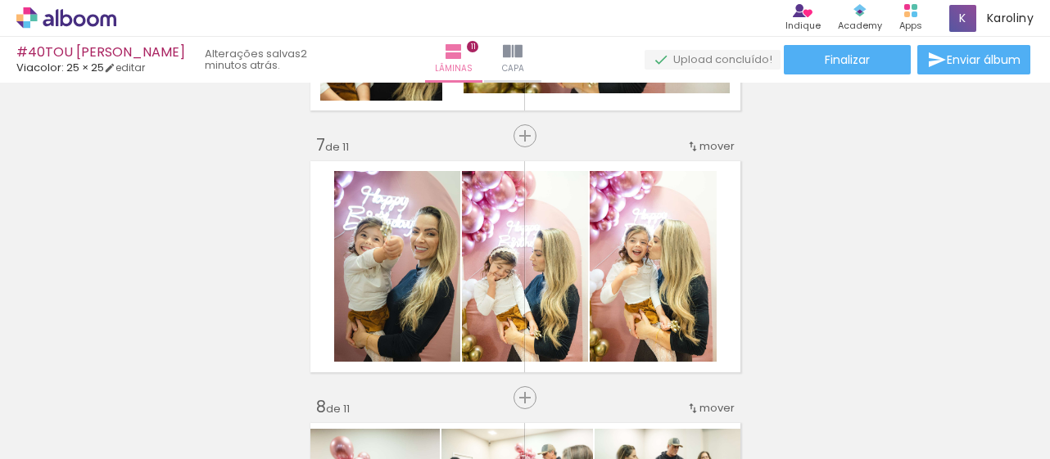
scroll to position [1544, 0]
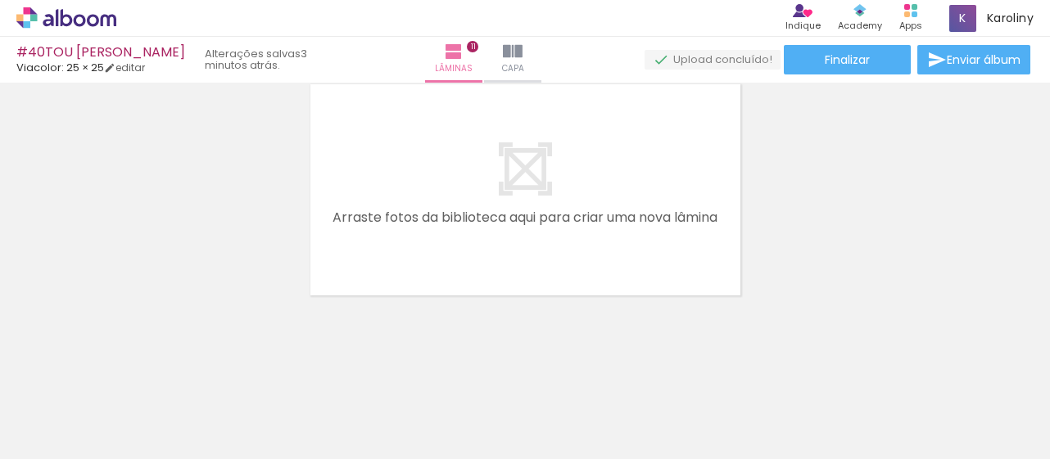
scroll to position [0, 1512]
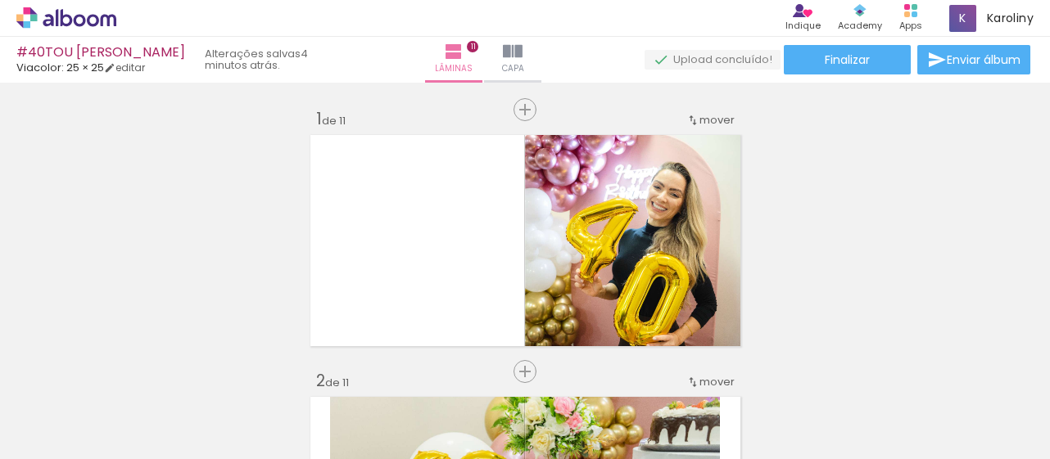
click at [56, 433] on span "Adicionar Fotos" at bounding box center [58, 437] width 49 height 18
click at [0, 0] on input "file" at bounding box center [0, 0] width 0 height 0
click at [64, 432] on span "Adicionar Fotos" at bounding box center [58, 437] width 49 height 18
click at [0, 0] on input "file" at bounding box center [0, 0] width 0 height 0
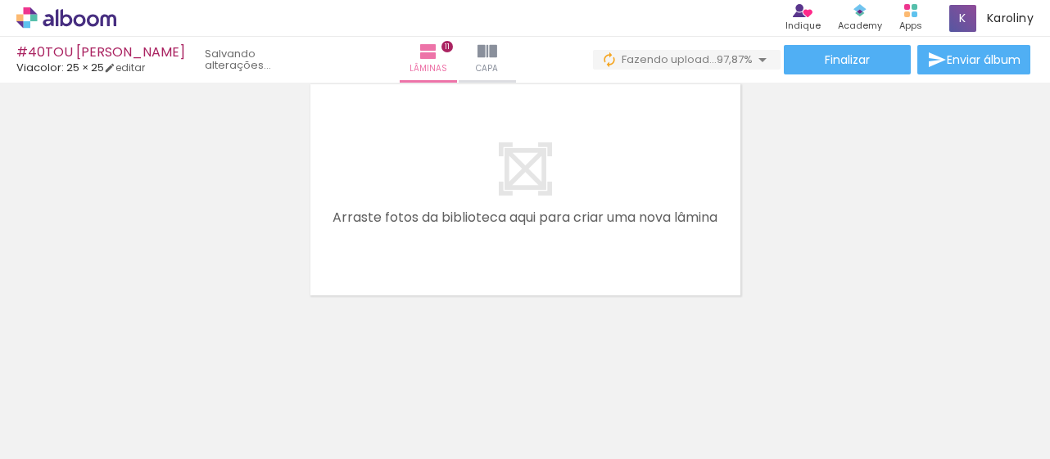
scroll to position [0, 3400]
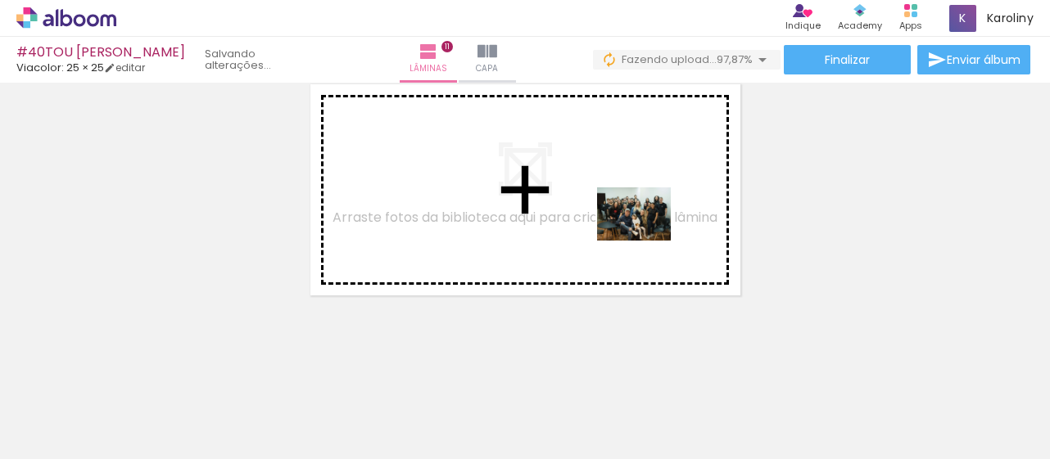
drag, startPoint x: 991, startPoint y: 411, endPoint x: 608, endPoint y: 219, distance: 428.1
click at [608, 219] on quentale-workspace at bounding box center [525, 229] width 1050 height 459
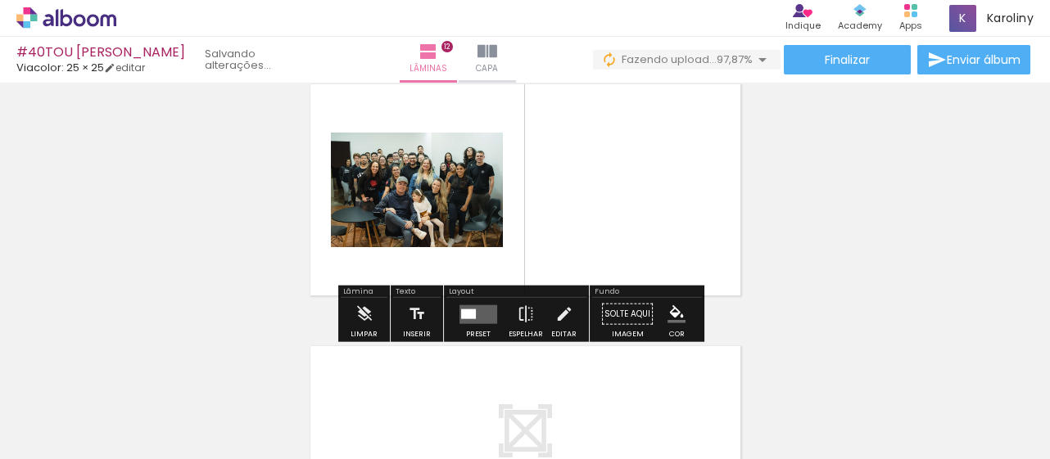
scroll to position [2903, 0]
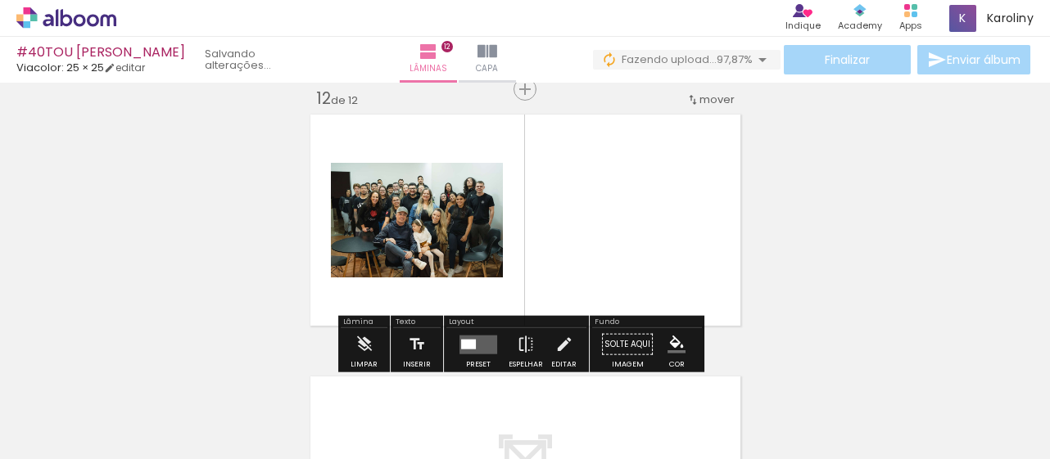
click at [462, 235] on quentale-photo at bounding box center [417, 220] width 172 height 115
click at [473, 348] on quentale-layouter at bounding box center [478, 344] width 38 height 19
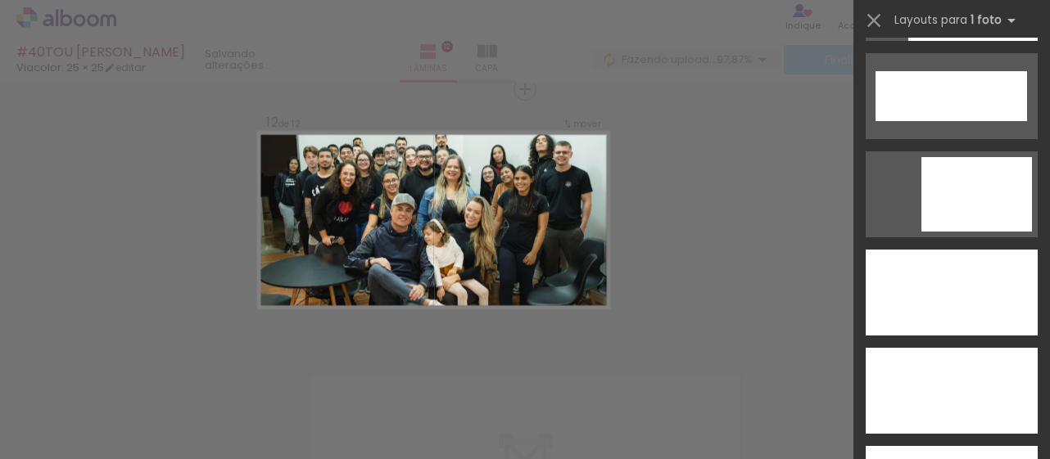
scroll to position [4526, 0]
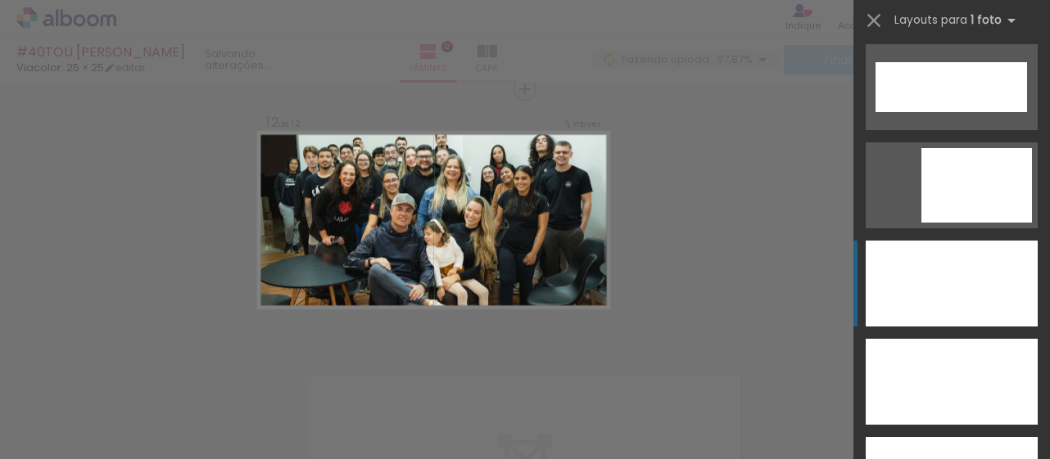
click at [943, 273] on div at bounding box center [951, 284] width 172 height 86
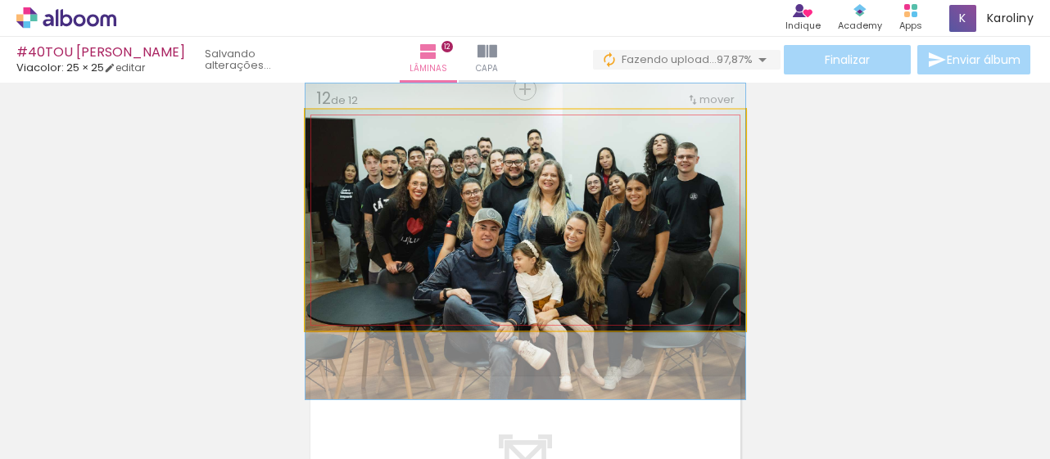
drag, startPoint x: 576, startPoint y: 227, endPoint x: 575, endPoint y: 248, distance: 21.3
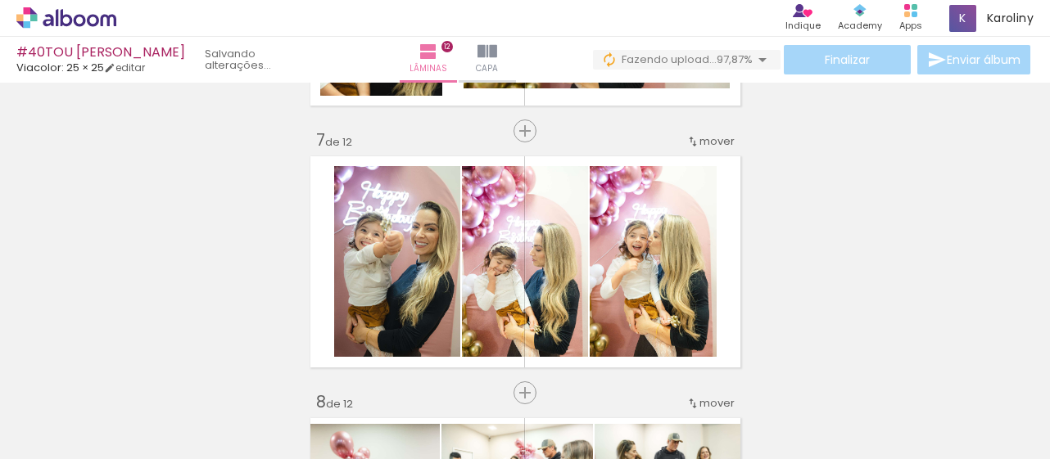
scroll to position [1535, 0]
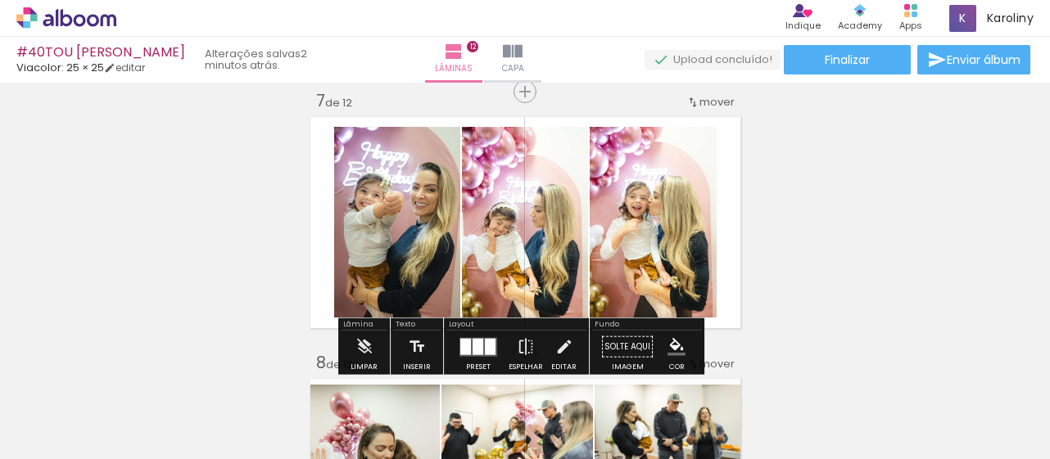
scroll to position [1589, 0]
click at [409, 249] on quentale-photo at bounding box center [397, 223] width 126 height 191
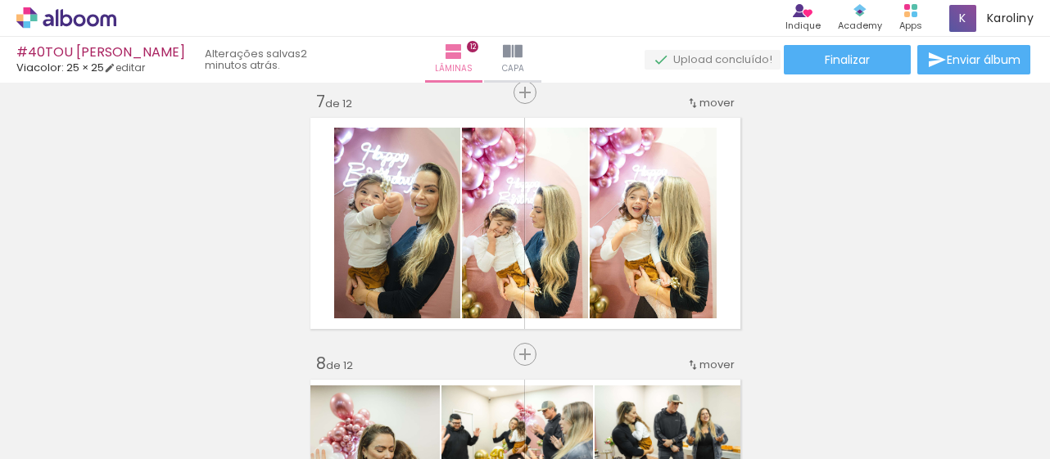
click at [79, 438] on span "Adicionar Fotos" at bounding box center [58, 437] width 49 height 18
click at [0, 0] on input "file" at bounding box center [0, 0] width 0 height 0
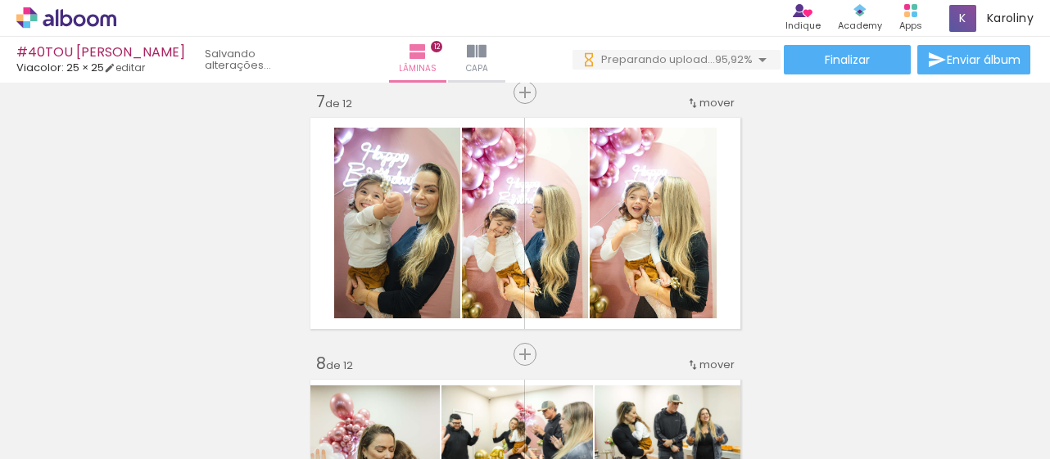
scroll to position [0, 0]
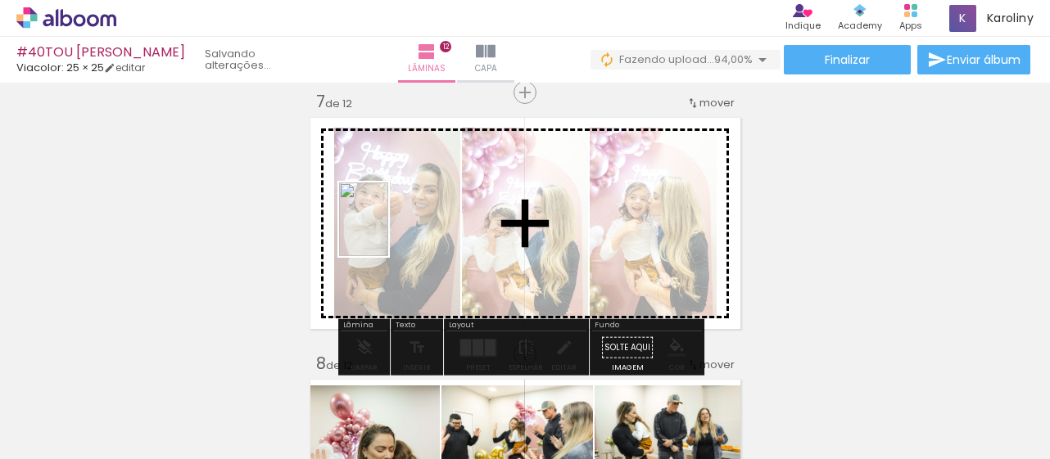
drag, startPoint x: 992, startPoint y: 422, endPoint x: 388, endPoint y: 232, distance: 633.4
click at [388, 232] on quentale-workspace at bounding box center [525, 229] width 1050 height 459
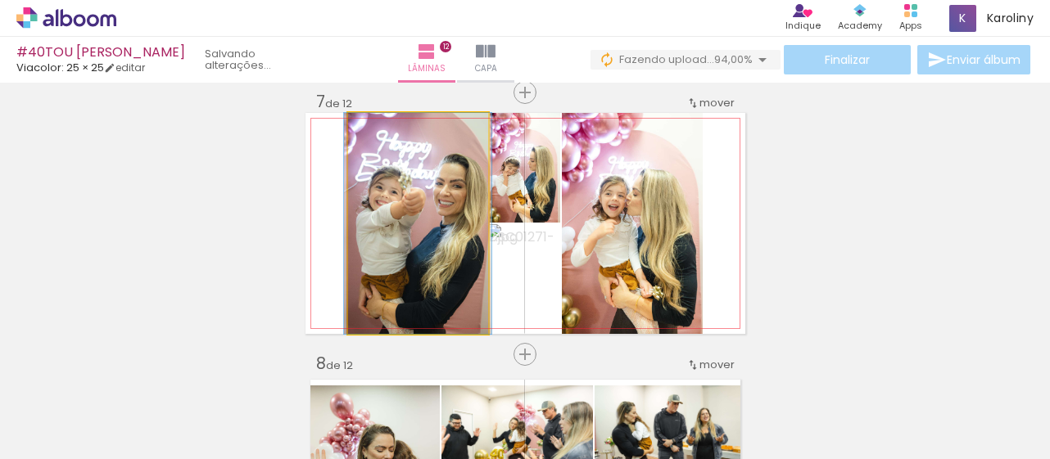
click at [395, 256] on quentale-photo at bounding box center [418, 223] width 140 height 221
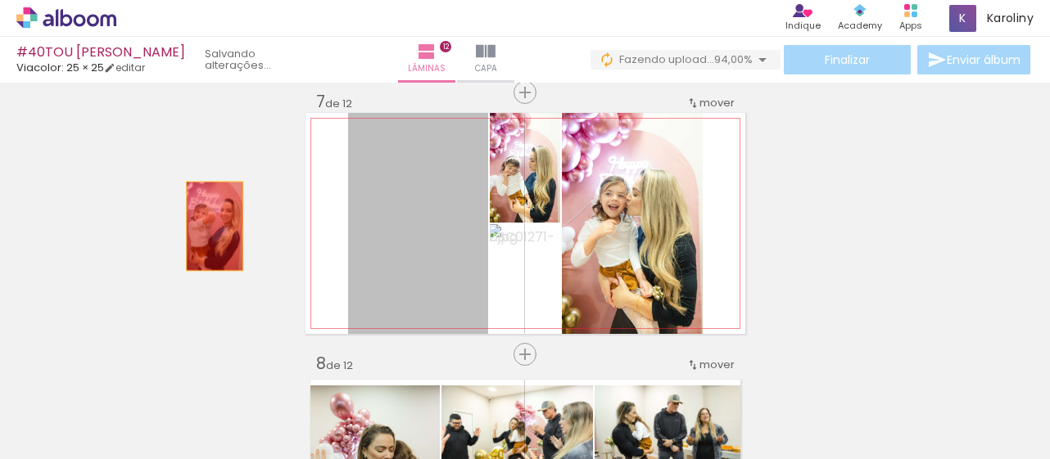
drag, startPoint x: 395, startPoint y: 256, endPoint x: 516, endPoint y: 225, distance: 125.1
click at [157, 225] on div "Inserir lâmina 1 de 12 Inserir lâmina 2 de 12 Inserir lâmina 3 de 12 Inserir lâ…" at bounding box center [525, 202] width 1050 height 3407
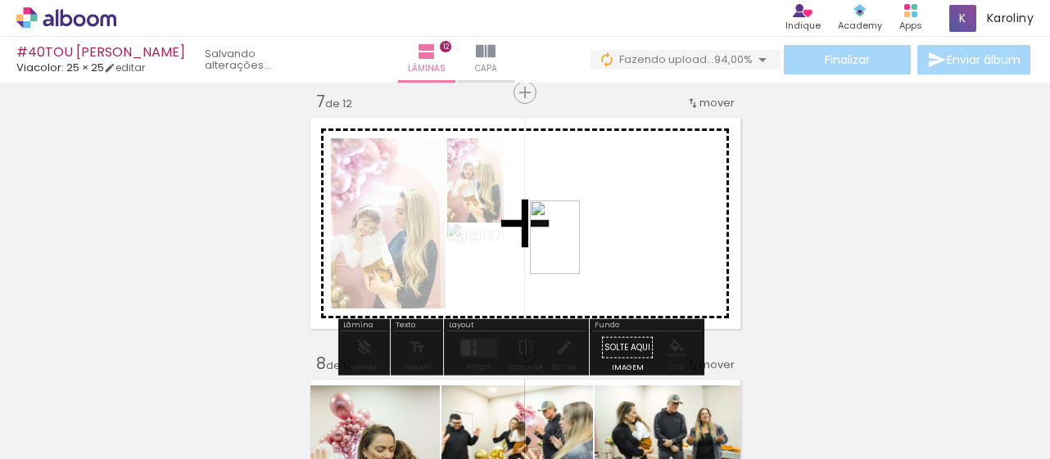
drag, startPoint x: 893, startPoint y: 413, endPoint x: 562, endPoint y: 210, distance: 388.8
click at [562, 210] on quentale-workspace at bounding box center [525, 229] width 1050 height 459
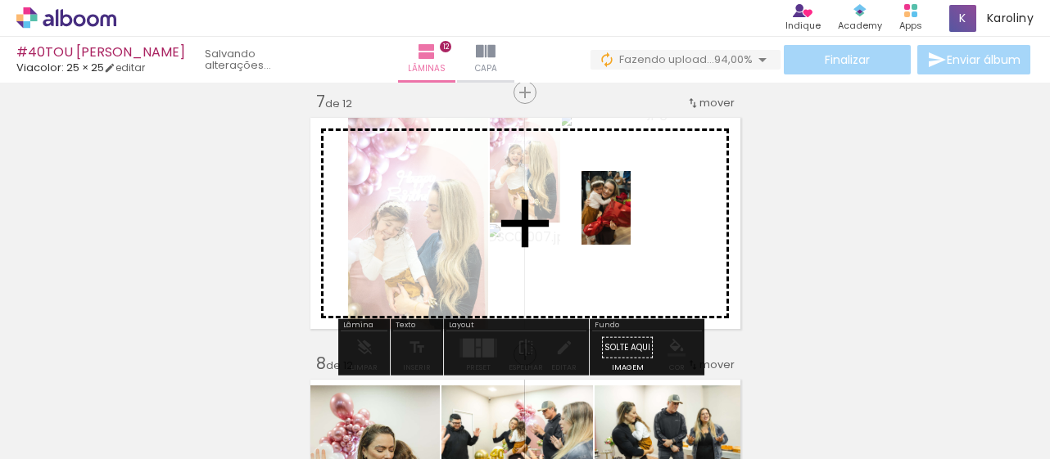
drag, startPoint x: 817, startPoint y: 405, endPoint x: 630, endPoint y: 220, distance: 262.9
click at [630, 220] on quentale-workspace at bounding box center [525, 229] width 1050 height 459
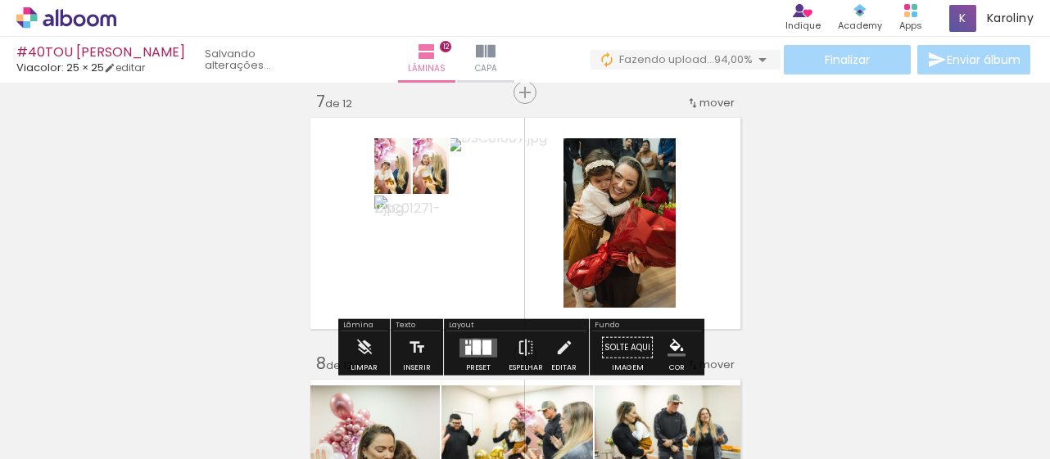
click at [472, 345] on div at bounding box center [476, 347] width 8 height 15
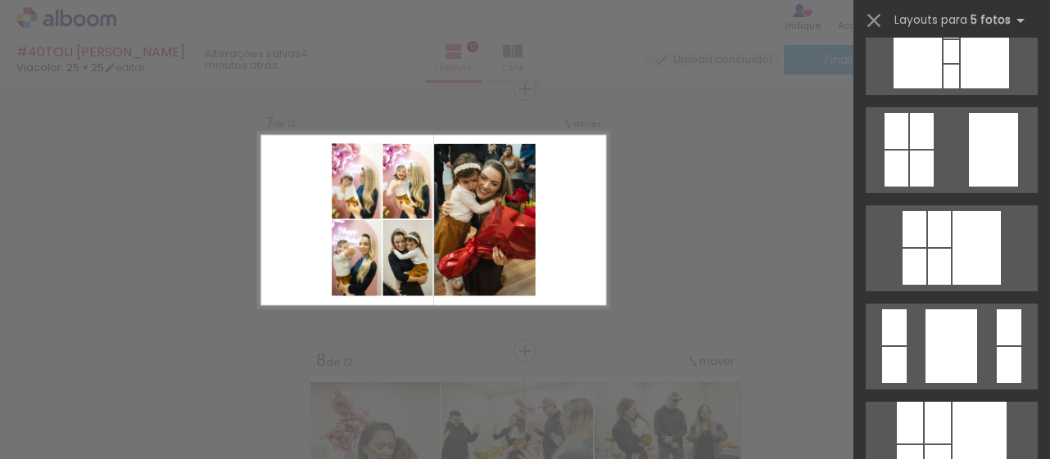
scroll to position [1082, 0]
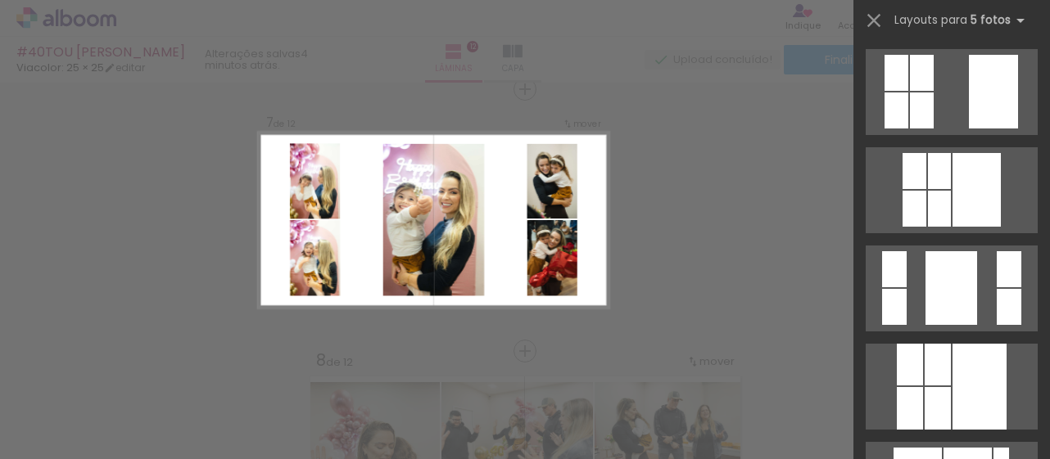
click at [956, 319] on div at bounding box center [951, 288] width 52 height 74
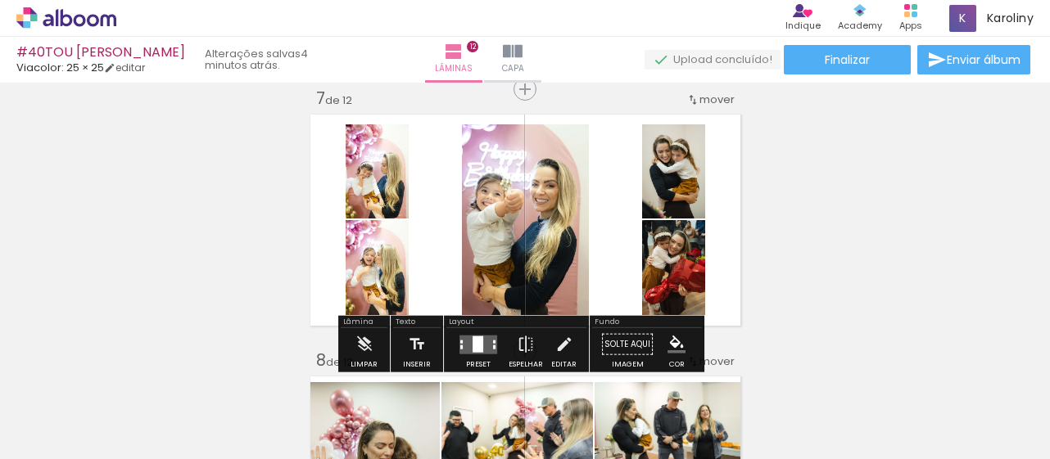
scroll to position [1590, 0]
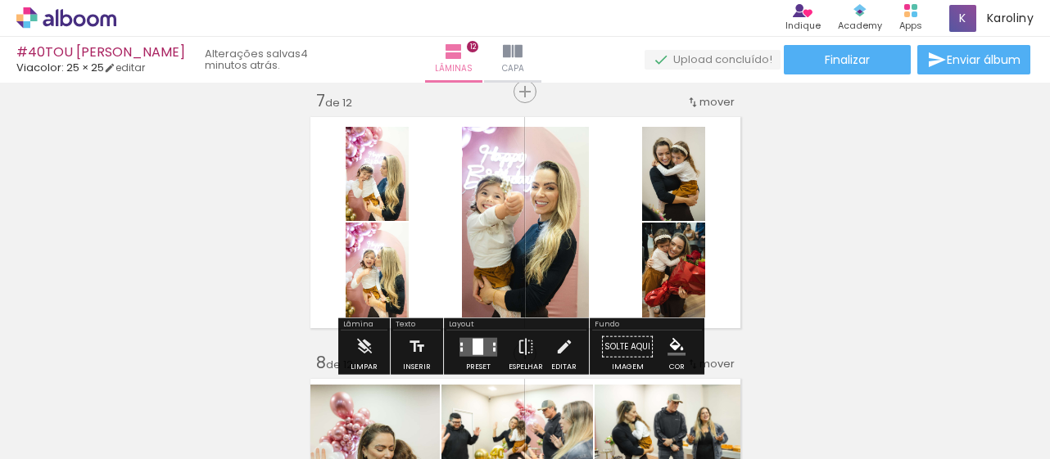
click at [476, 338] on div at bounding box center [477, 346] width 11 height 16
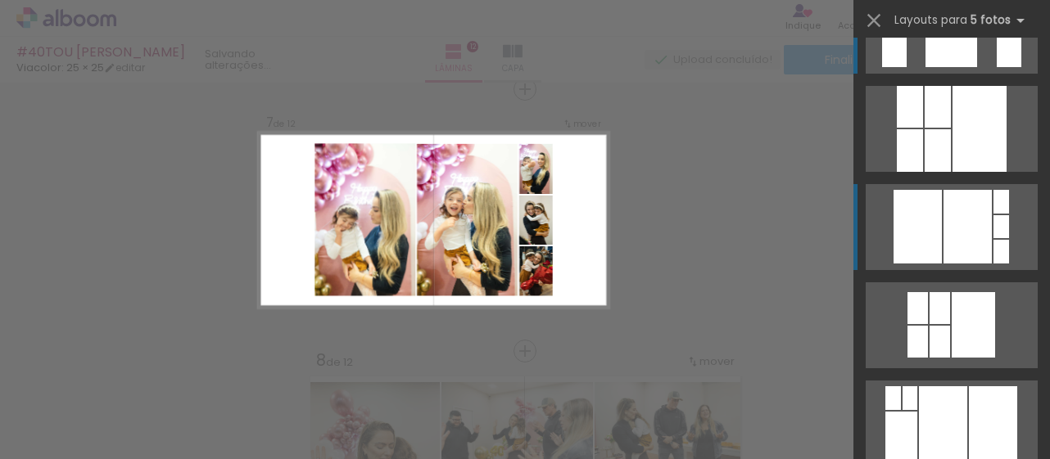
scroll to position [1230, 0]
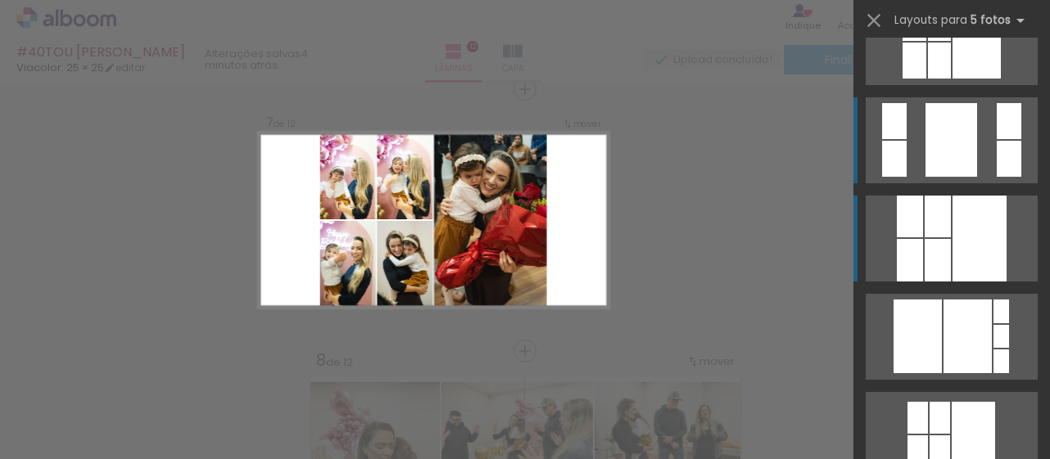
click at [970, 234] on div at bounding box center [979, 239] width 54 height 86
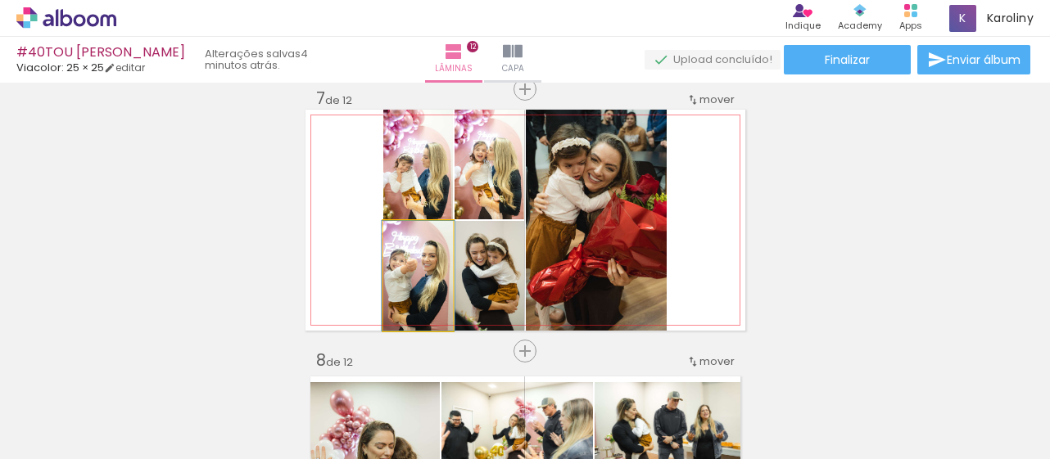
click at [418, 278] on quentale-photo at bounding box center [418, 276] width 70 height 110
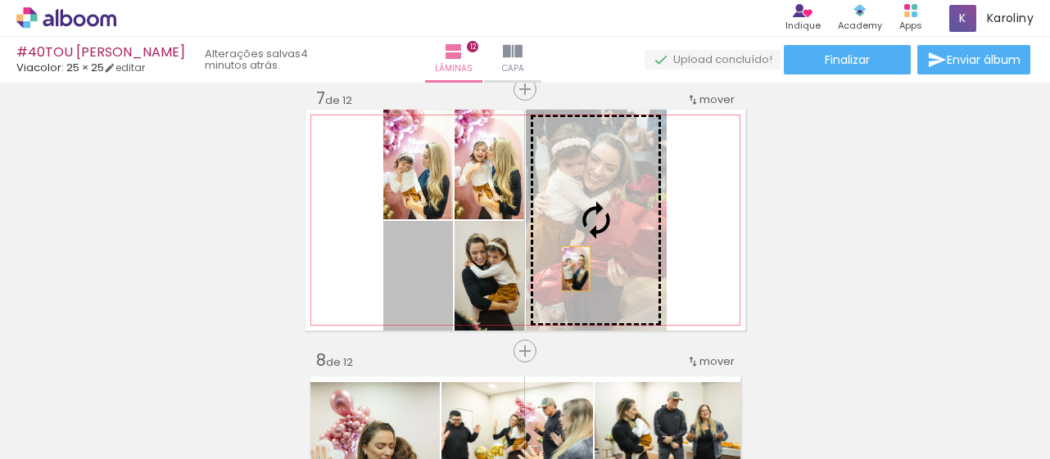
drag, startPoint x: 408, startPoint y: 299, endPoint x: 608, endPoint y: 269, distance: 202.8
click at [0, 0] on slot at bounding box center [0, 0] width 0 height 0
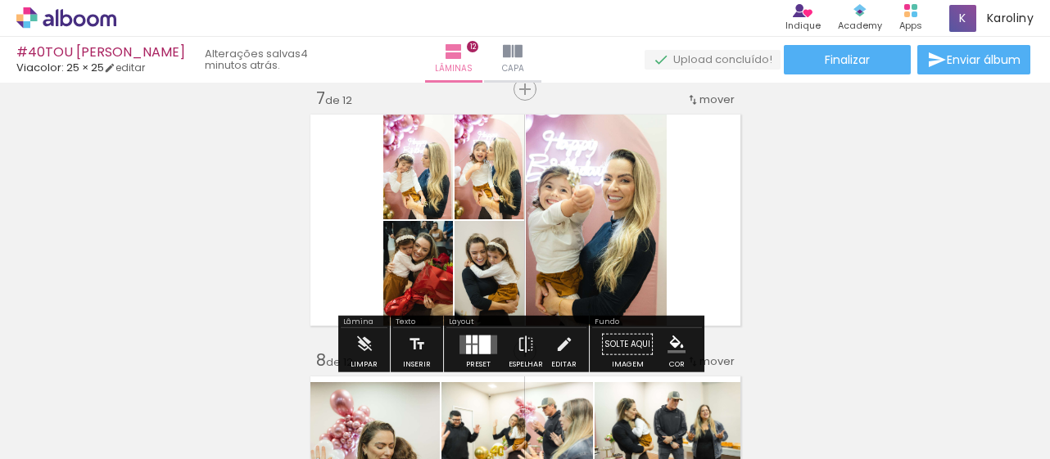
click at [777, 237] on div "Inserir lâmina 1 de 12 Inserir lâmina 2 de 12 Inserir lâmina 3 de 12 Inserir lâ…" at bounding box center [525, 199] width 1050 height 3407
click at [481, 343] on div at bounding box center [484, 344] width 11 height 19
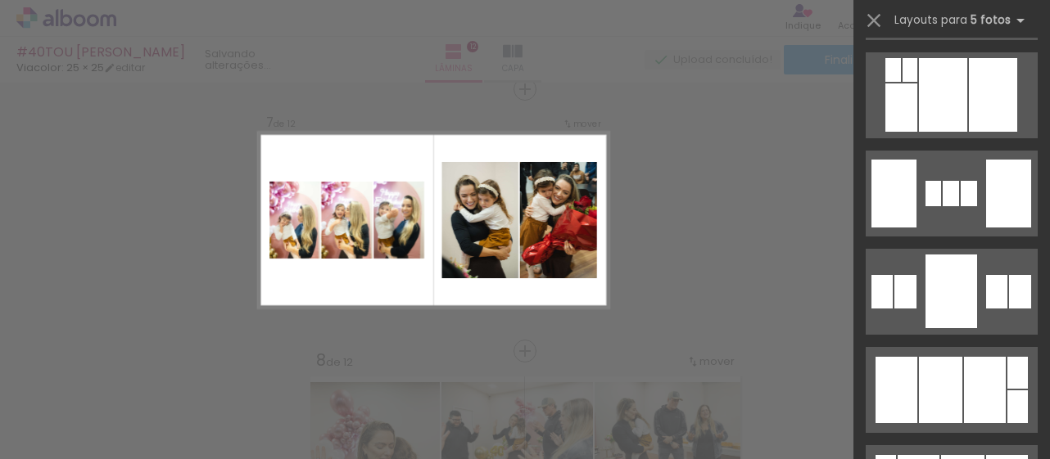
scroll to position [2054, 0]
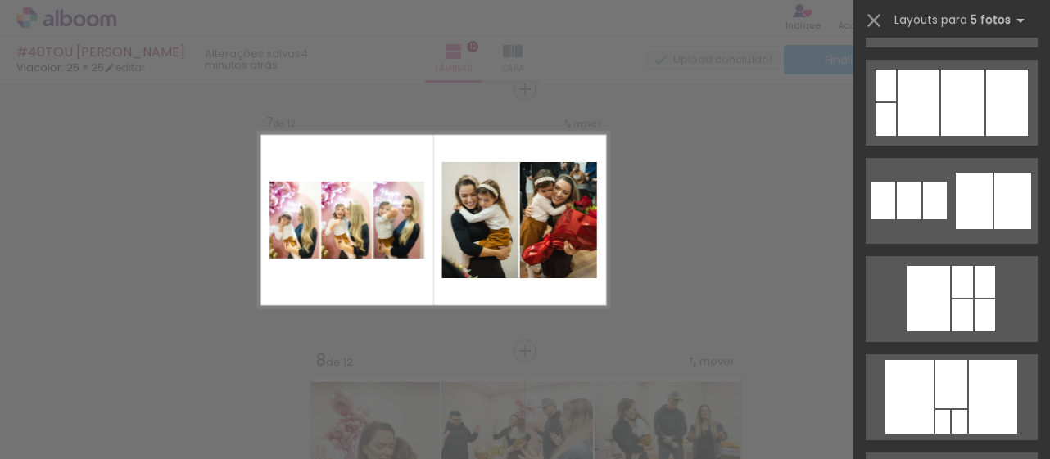
click at [721, 218] on div "Confirmar Cancelar" at bounding box center [525, 213] width 1050 height 3446
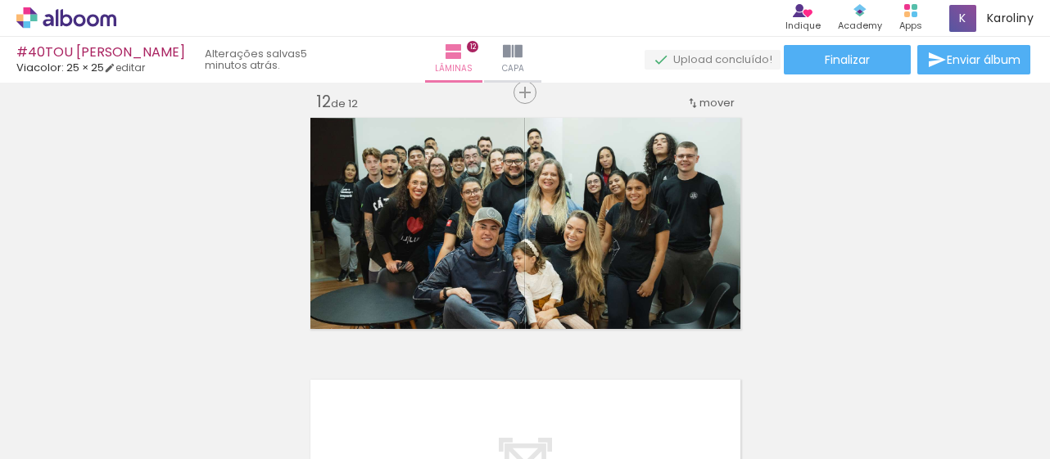
scroll to position [2904, 0]
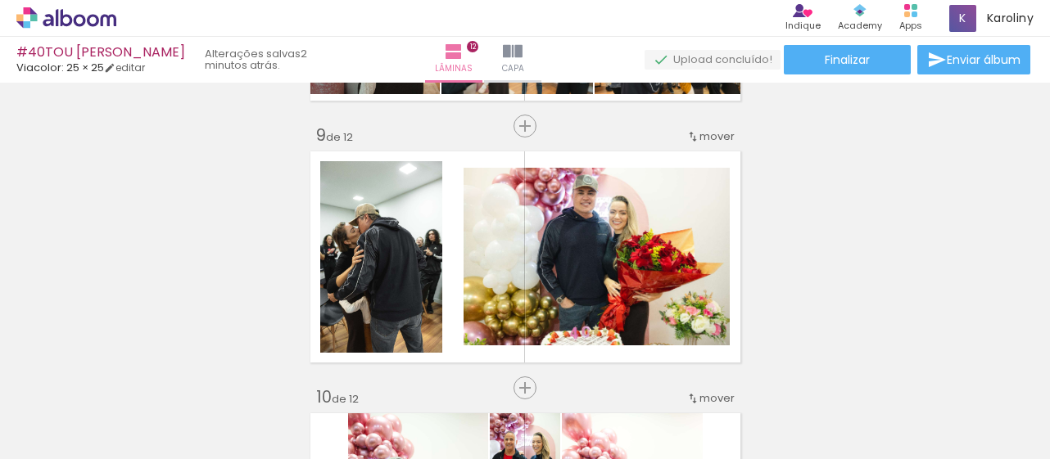
scroll to position [2079, 0]
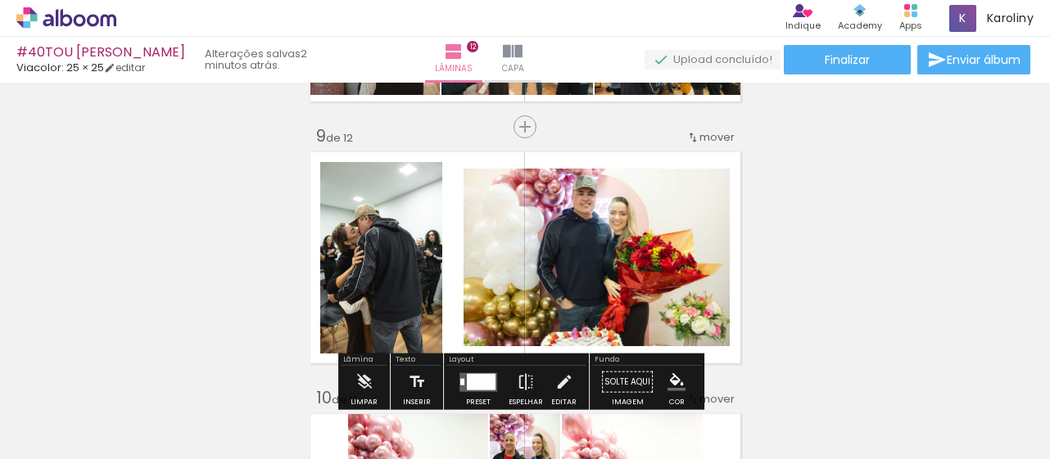
click at [382, 237] on quentale-photo at bounding box center [381, 258] width 122 height 192
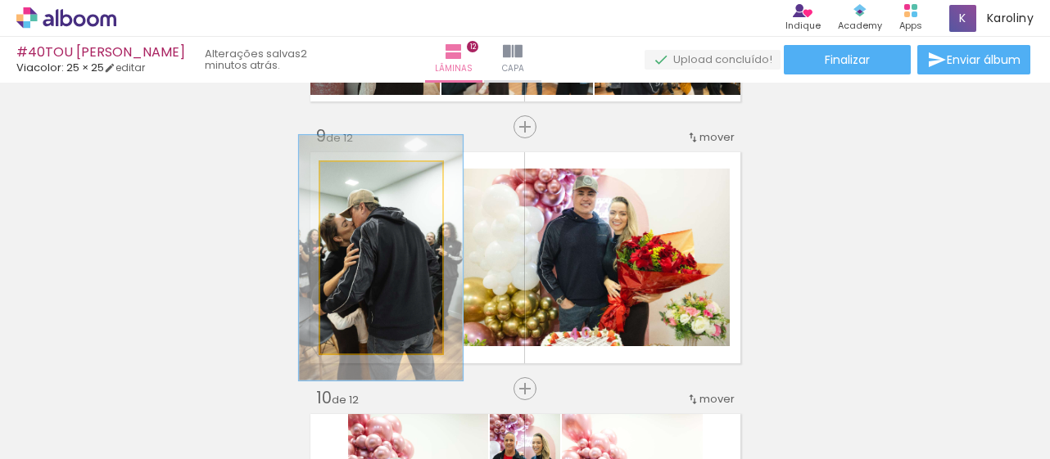
drag, startPoint x: 355, startPoint y: 179, endPoint x: 376, endPoint y: 196, distance: 26.2
click at [370, 179] on div at bounding box center [374, 179] width 15 height 15
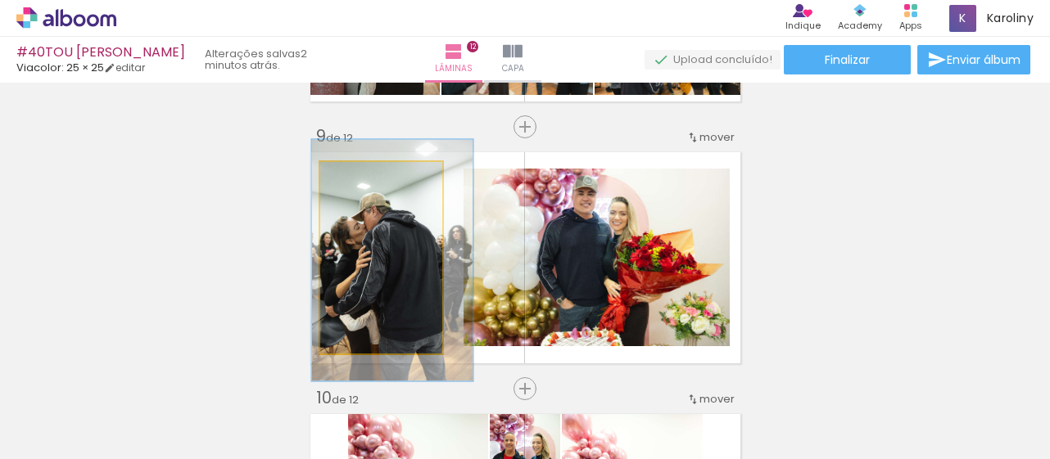
drag, startPoint x: 396, startPoint y: 264, endPoint x: 408, endPoint y: 267, distance: 11.7
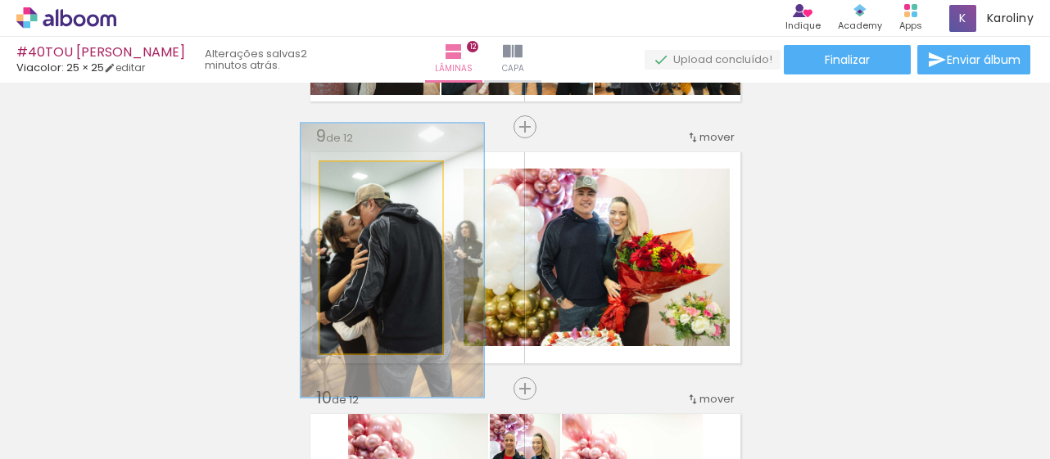
drag, startPoint x: 366, startPoint y: 179, endPoint x: 377, endPoint y: 182, distance: 10.9
click at [378, 182] on div at bounding box center [385, 179] width 15 height 15
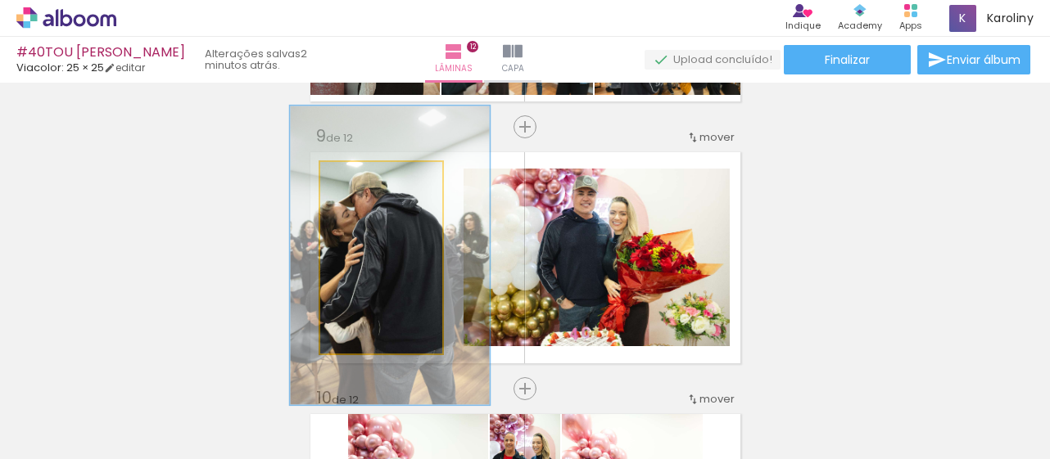
drag, startPoint x: 382, startPoint y: 179, endPoint x: 390, endPoint y: 189, distance: 12.8
type paper-slider "156"
click at [390, 189] on div at bounding box center [394, 179] width 26 height 26
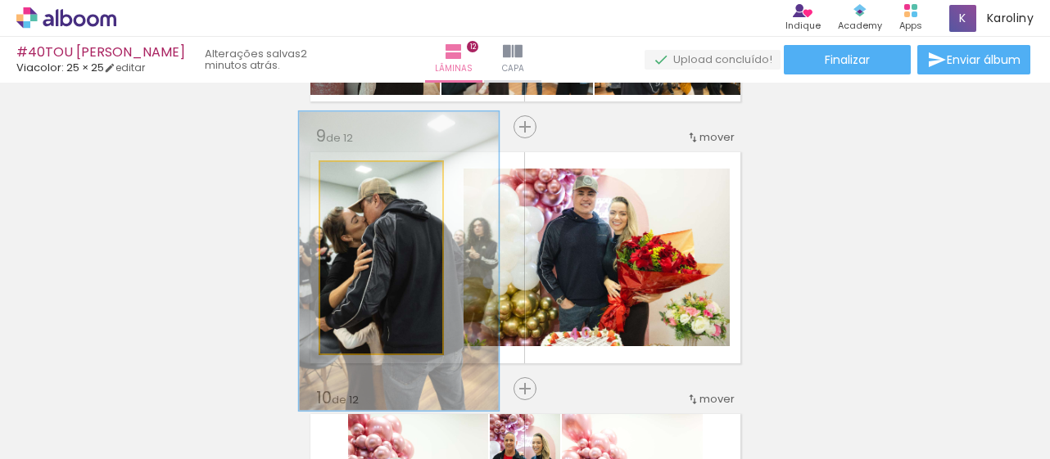
drag, startPoint x: 384, startPoint y: 250, endPoint x: 393, endPoint y: 255, distance: 10.3
click at [393, 255] on quentale-photo at bounding box center [381, 258] width 122 height 192
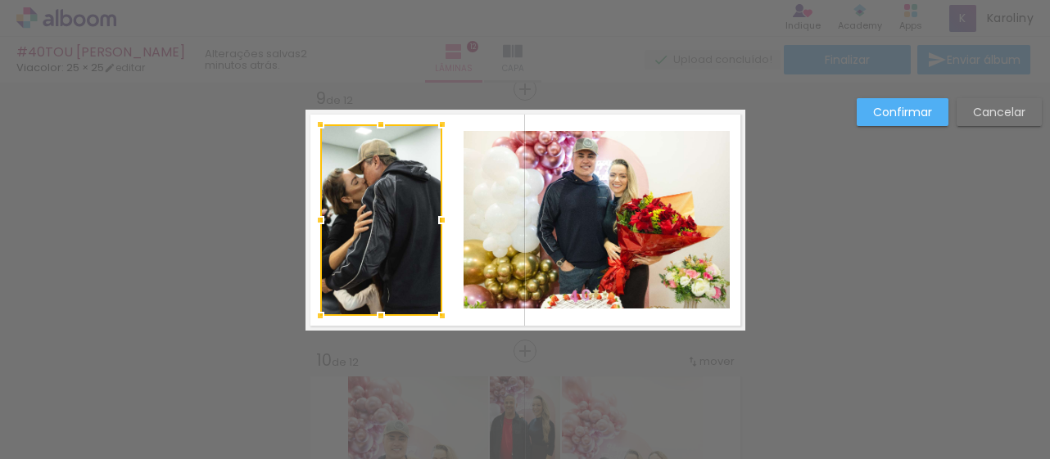
click at [0, 0] on slot "Confirmar" at bounding box center [0, 0] width 0 height 0
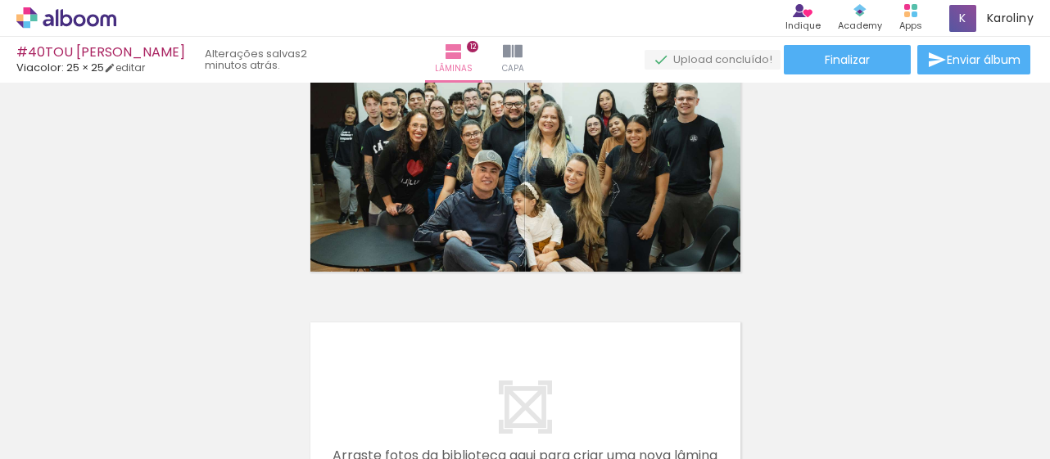
scroll to position [2959, 0]
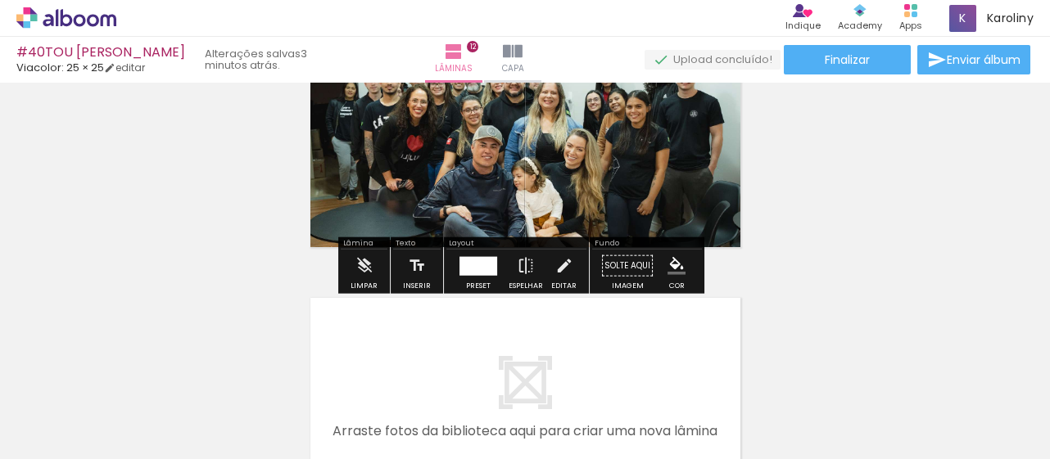
scroll to position [2992, 0]
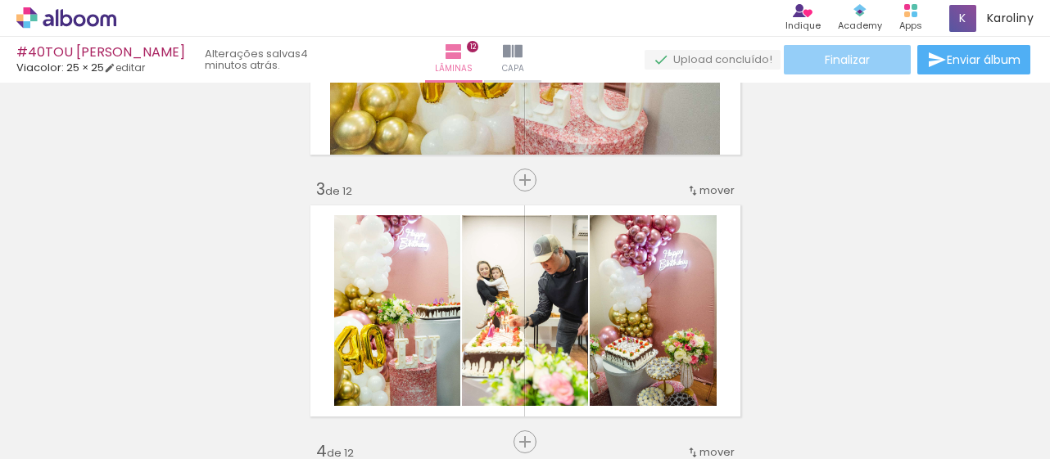
scroll to position [452, 0]
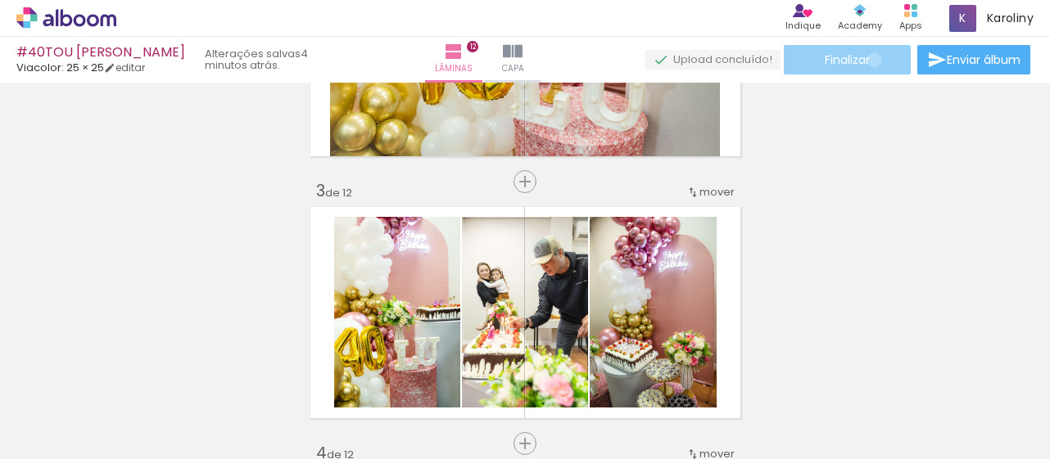
click at [868, 60] on paper-button "Finalizar" at bounding box center [847, 59] width 127 height 29
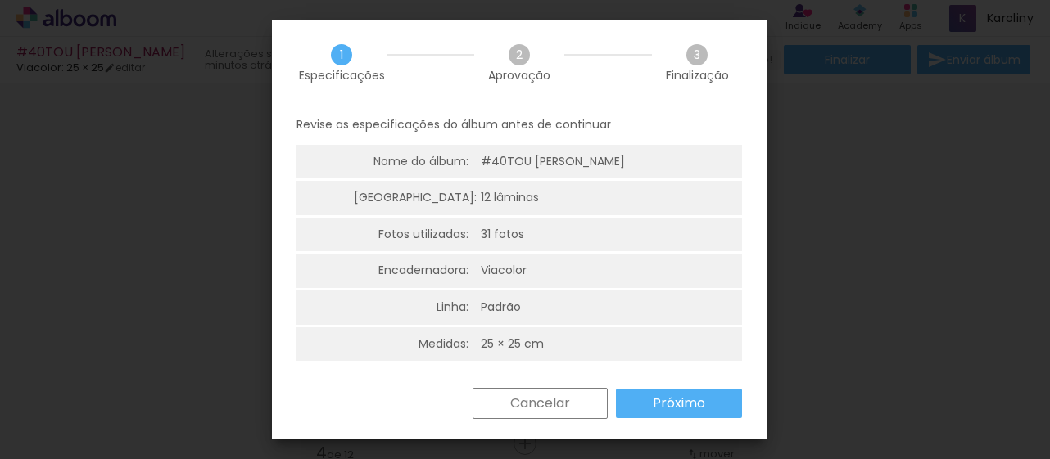
scroll to position [3, 0]
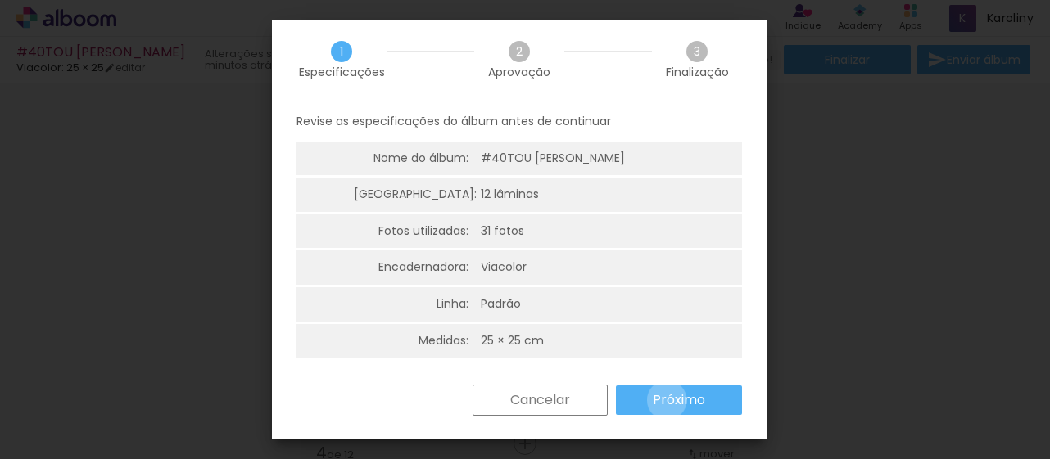
click at [0, 0] on slot "Próximo" at bounding box center [0, 0] width 0 height 0
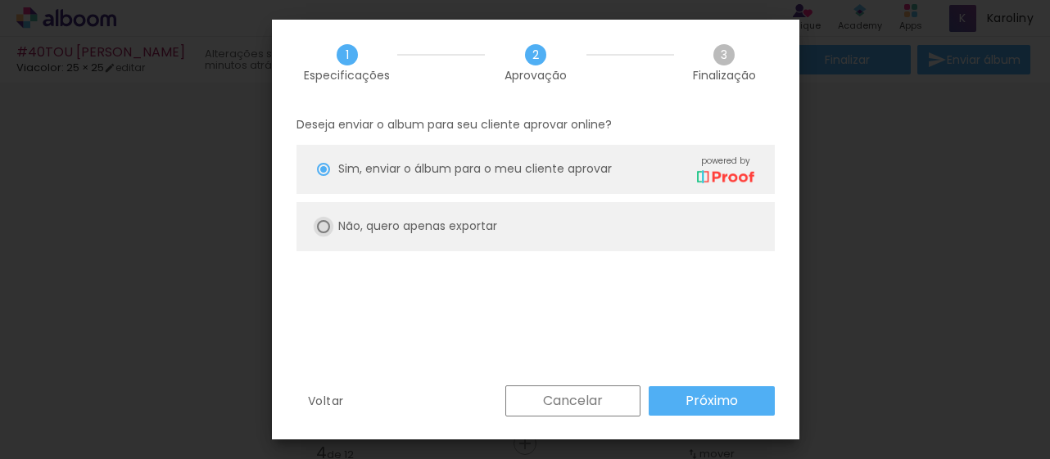
click at [323, 225] on div at bounding box center [323, 226] width 13 height 13
type paper-radio-button "on"
click at [0, 0] on slot "Próximo" at bounding box center [0, 0] width 0 height 0
type input "Alta, 300 DPI"
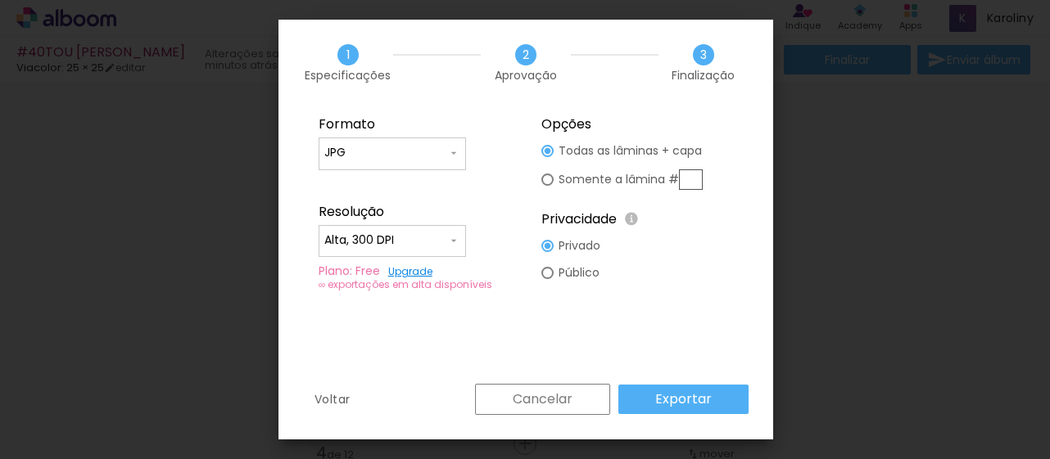
click at [460, 237] on paper-input-container "Alta, 300 DPI" at bounding box center [392, 241] width 147 height 33
click at [601, 333] on div "Formato JPG PDF Resolução Alta, 300 DPI Baixa Plano: Free Upgrade ∞ exportações…" at bounding box center [525, 245] width 495 height 278
click at [554, 181] on paper-radio-button "Somente a lâmina #" at bounding box center [621, 180] width 161 height 30
type paper-radio-button "on"
click at [542, 178] on div at bounding box center [547, 180] width 12 height 12
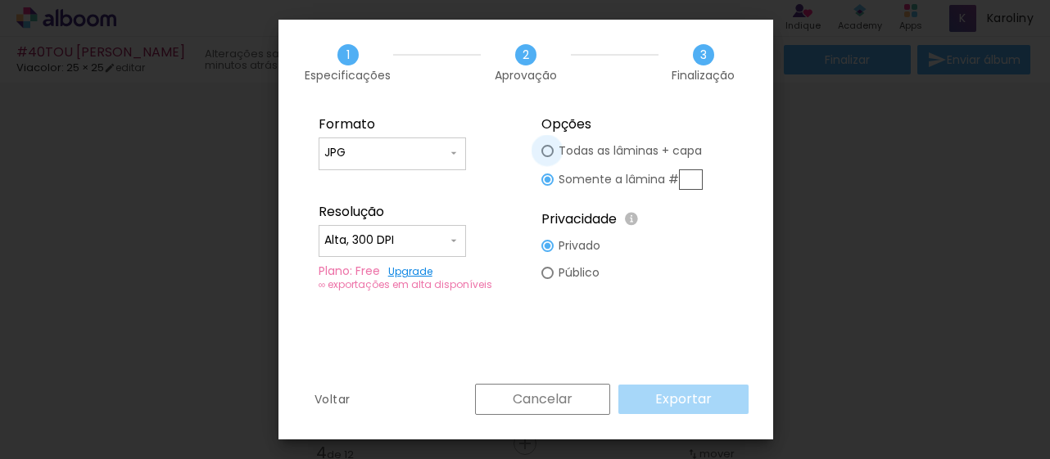
click at [541, 155] on div at bounding box center [547, 151] width 12 height 12
type paper-radio-button "on"
click at [550, 273] on div at bounding box center [547, 273] width 12 height 12
type paper-radio-button "on"
click at [0, 0] on slot "Exportar" at bounding box center [0, 0] width 0 height 0
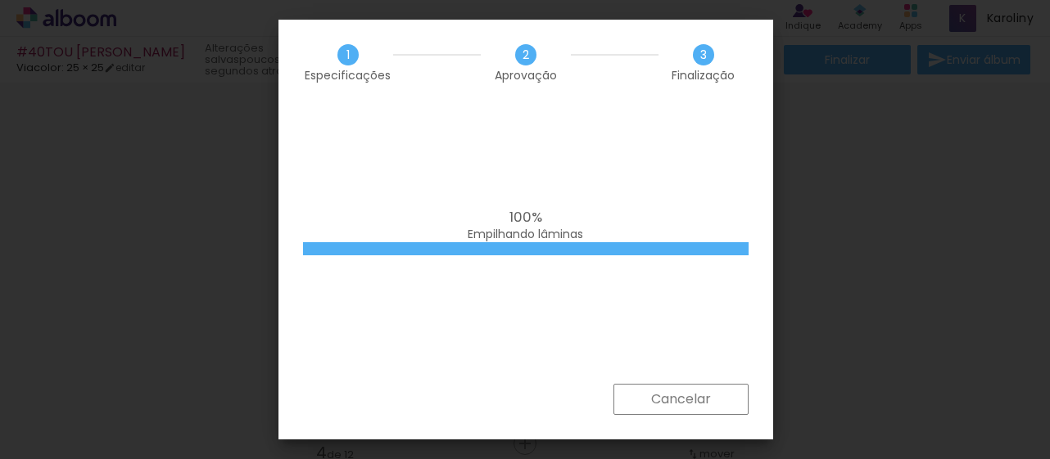
scroll to position [0, 3675]
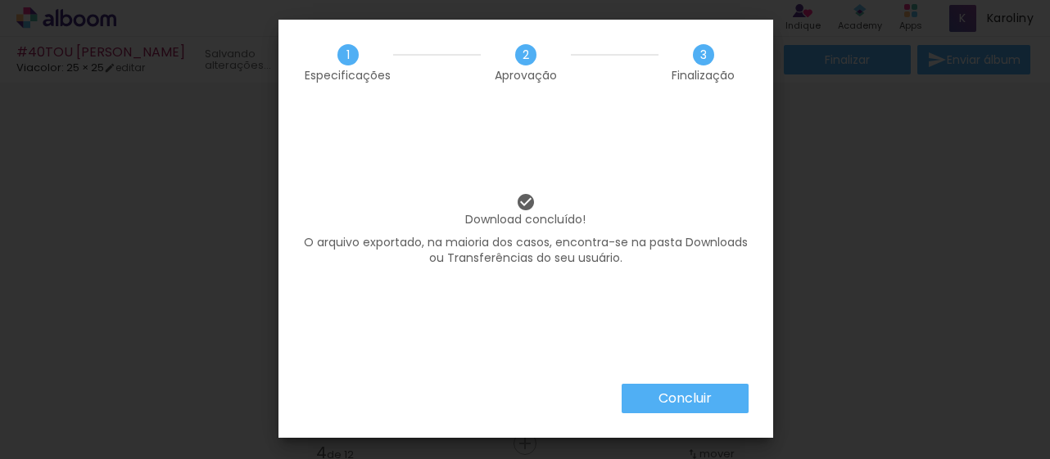
scroll to position [0, 3675]
click at [0, 0] on slot "Concluir" at bounding box center [0, 0] width 0 height 0
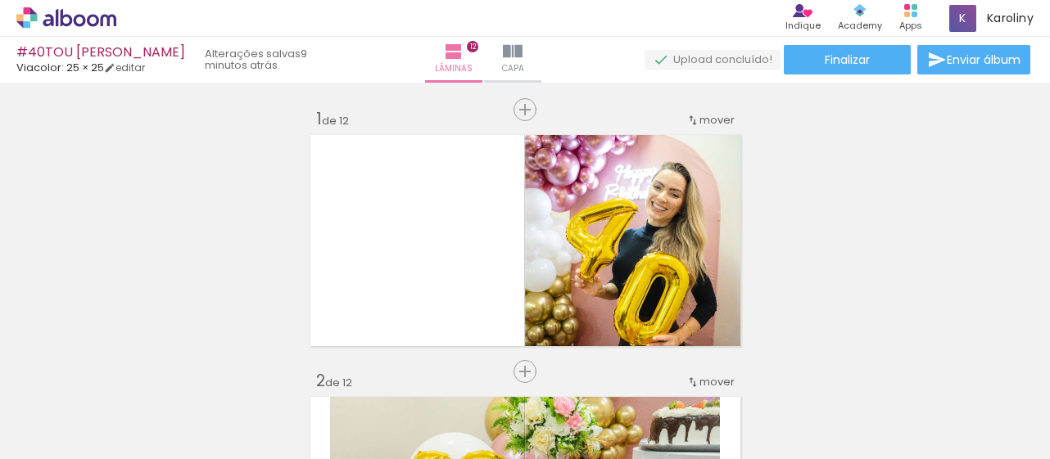
scroll to position [2054, 0]
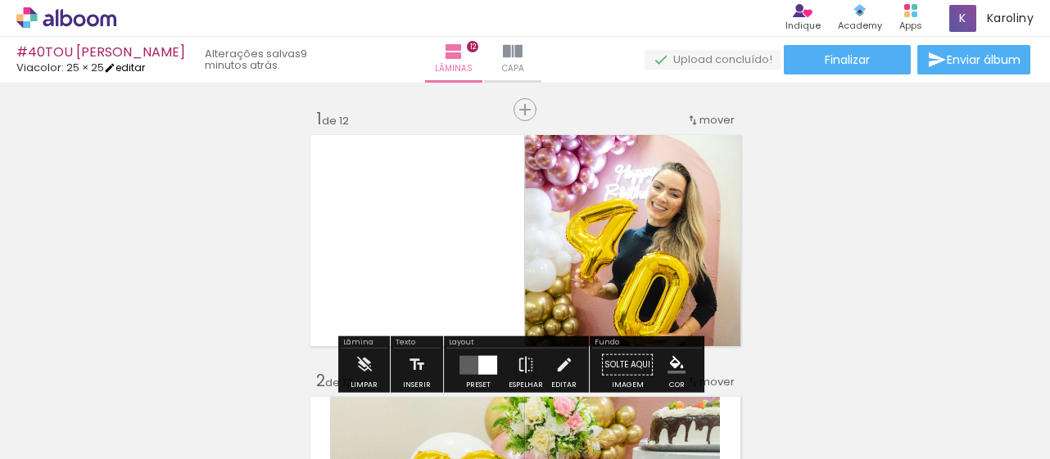
click at [130, 66] on link "editar" at bounding box center [124, 68] width 41 height 14
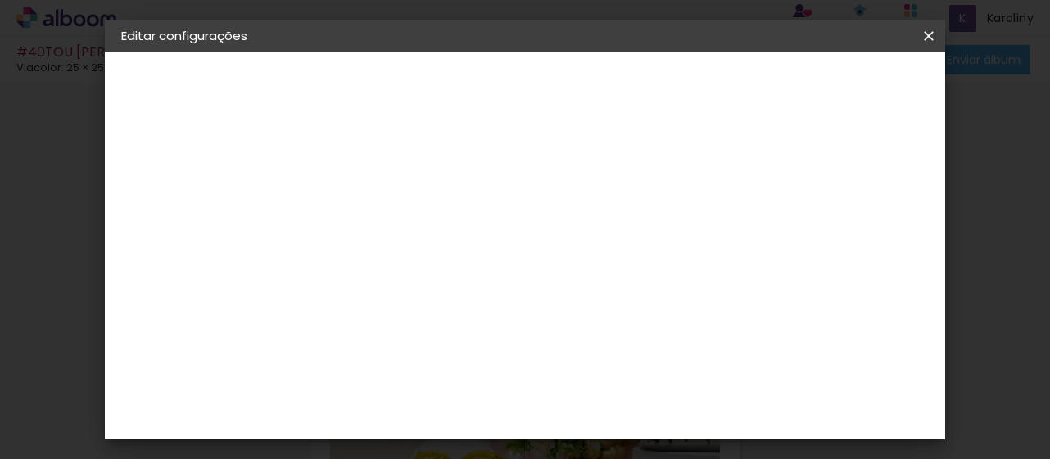
click at [182, 237] on small "25.4 × 50.6 cm" at bounding box center [204, 239] width 71 height 10
click at [478, 265] on div "Escolha o tamanho" at bounding box center [430, 303] width 95 height 76
click at [478, 273] on div "Escolha o tamanho" at bounding box center [430, 303] width 95 height 76
click at [231, 238] on iron-pages "Modelo Escolhendo modelo... Tamanho livre" at bounding box center [210, 239] width 179 height 33
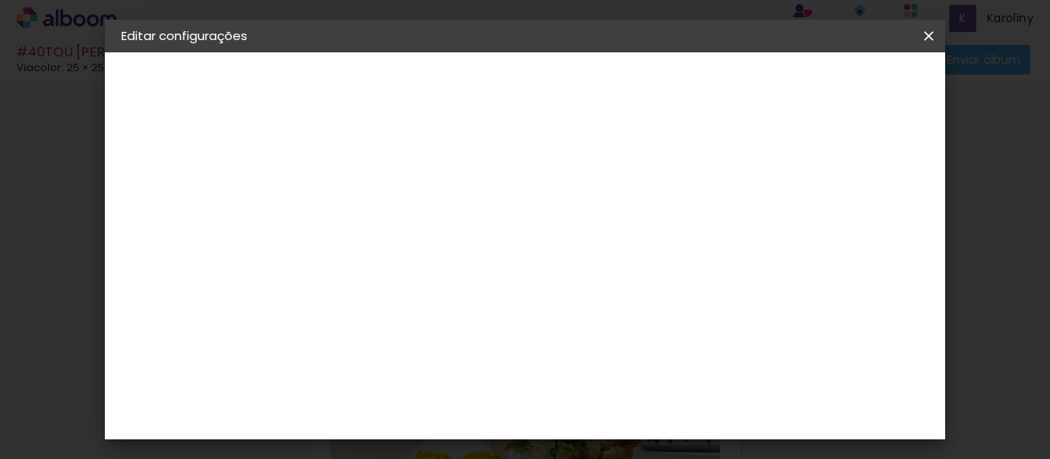
drag, startPoint x: 517, startPoint y: 174, endPoint x: 535, endPoint y: 233, distance: 61.6
click at [519, 233] on div "Opções disponíveis Padrão Tamanho Escolha o tamanho" at bounding box center [430, 277] width 177 height 236
click at [189, 163] on div "2. Especificações" at bounding box center [210, 168] width 179 height 20
drag, startPoint x: 213, startPoint y: 81, endPoint x: 218, endPoint y: 250, distance: 168.7
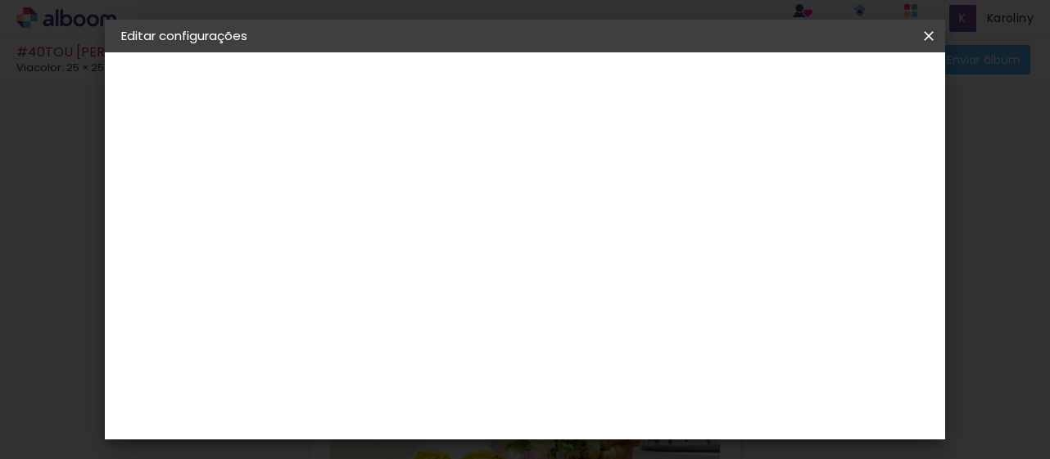
click at [218, 102] on div "1. Informações Preenchendo título... #40TOU LUCIANE 2. Especificações Fornecedo…" at bounding box center [211, 76] width 213 height 49
click at [218, 250] on iron-pages "Modelo Escolhendo modelo... Tamanho livre" at bounding box center [210, 239] width 179 height 33
click at [230, 234] on iron-pages "Modelo Escolhendo modelo... Tamanho livre" at bounding box center [210, 239] width 179 height 33
drag, startPoint x: 154, startPoint y: 231, endPoint x: 146, endPoint y: 237, distance: 10.0
click at [146, 237] on iron-pages "Modelo Escolhendo modelo... Tamanho livre" at bounding box center [210, 239] width 179 height 33
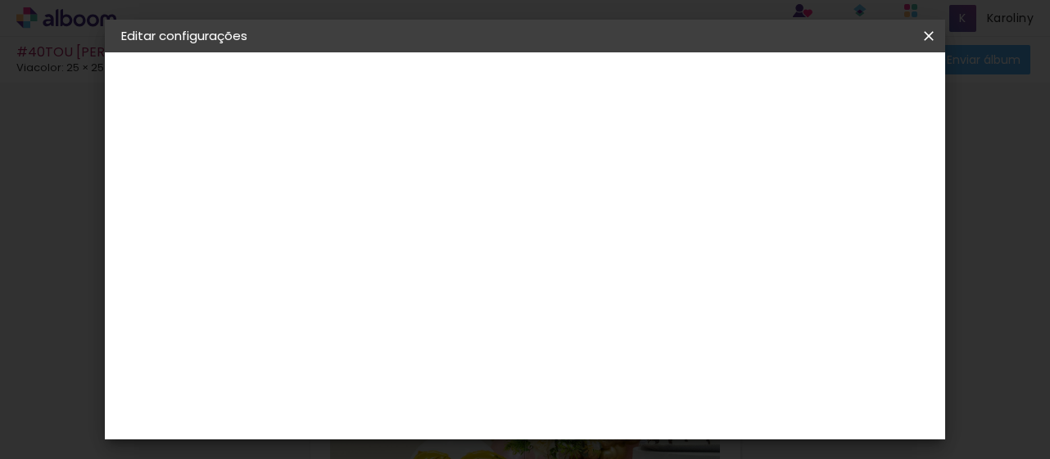
click at [146, 237] on iron-pages "Modelo Escolhendo modelo... Tamanho livre" at bounding box center [210, 239] width 179 height 33
click at [142, 197] on iron-icon at bounding box center [139, 202] width 20 height 20
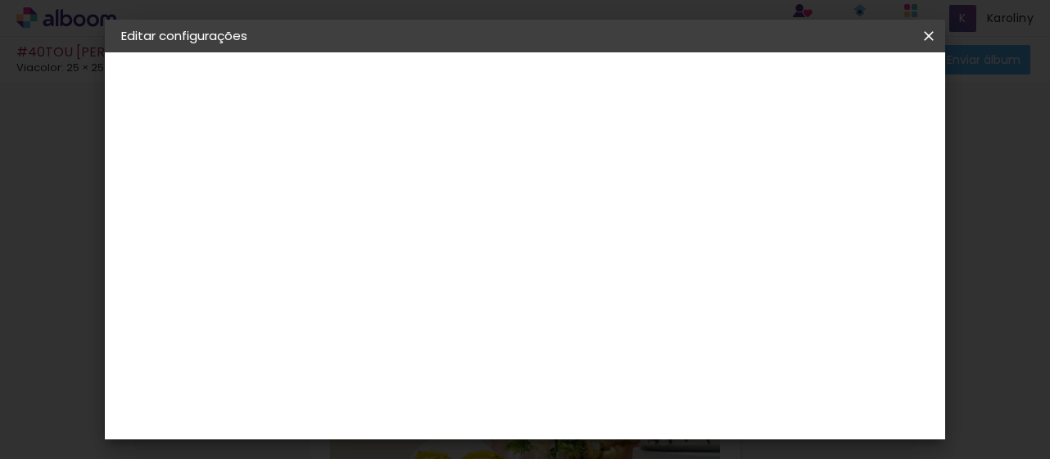
click at [138, 238] on iron-pages "Modelo Escolhendo modelo... Tamanho livre" at bounding box center [210, 239] width 179 height 33
click at [0, 0] on slot "Avançar" at bounding box center [0, 0] width 0 height 0
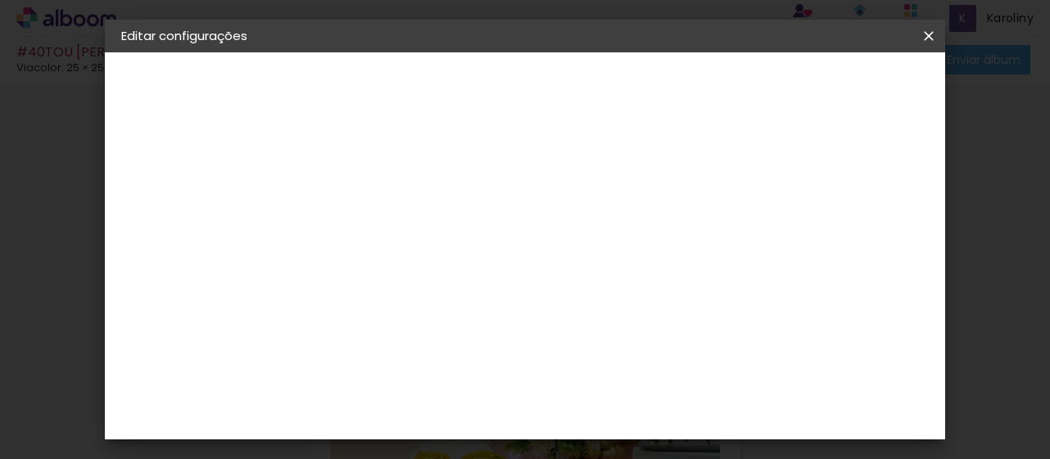
click at [453, 273] on input "text" at bounding box center [421, 285] width 64 height 25
click at [591, 273] on paper-item "Padrão" at bounding box center [632, 271] width 328 height 33
type input "Padrão"
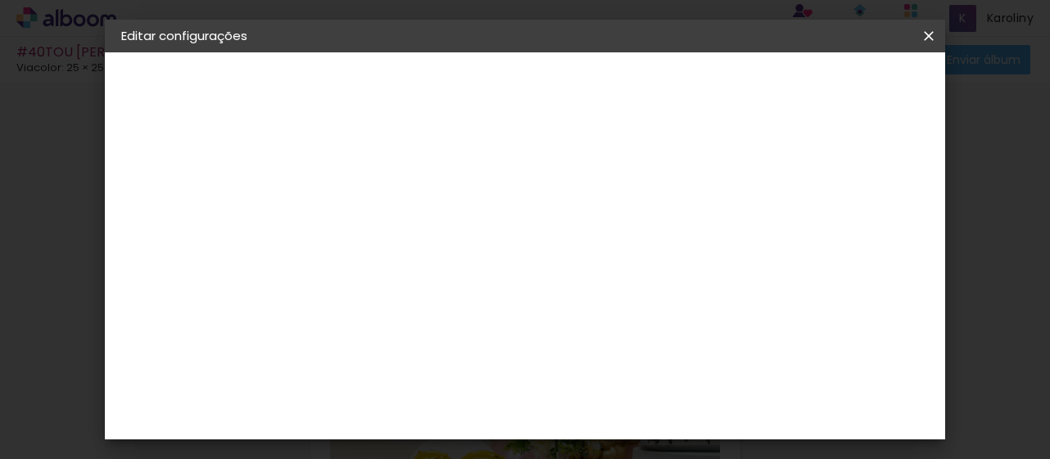
click at [656, 94] on paper-button "Avançar" at bounding box center [616, 87] width 80 height 28
click at [633, 94] on paper-button "Salvar configurações" at bounding box center [575, 92] width 116 height 39
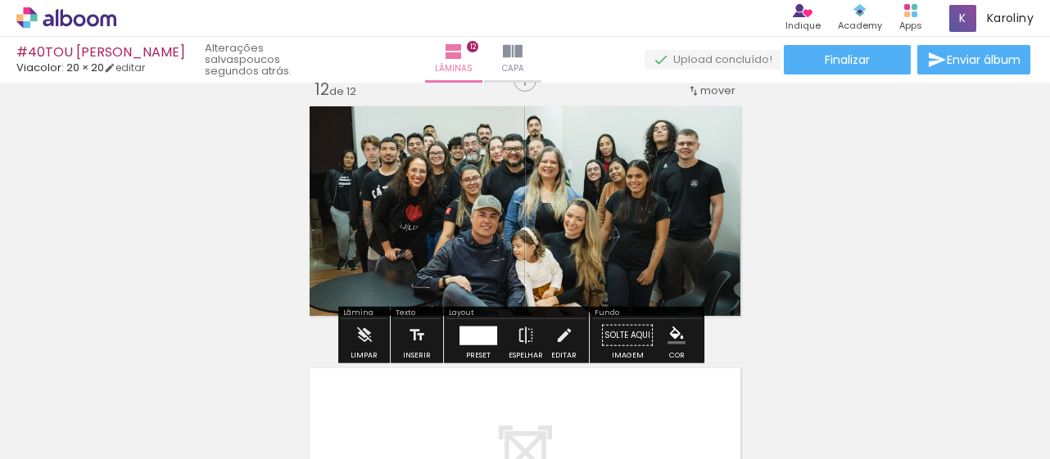
scroll to position [2908, 0]
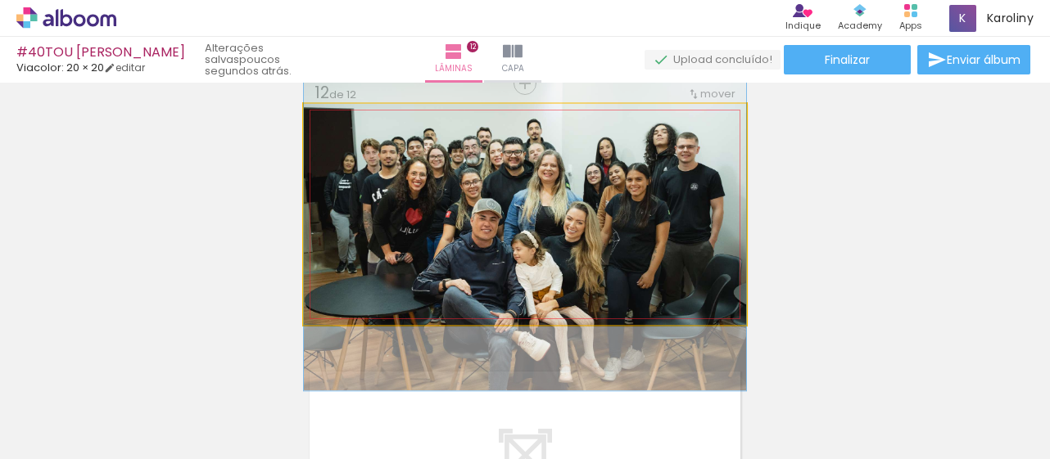
click at [577, 241] on quentale-photo at bounding box center [525, 214] width 442 height 221
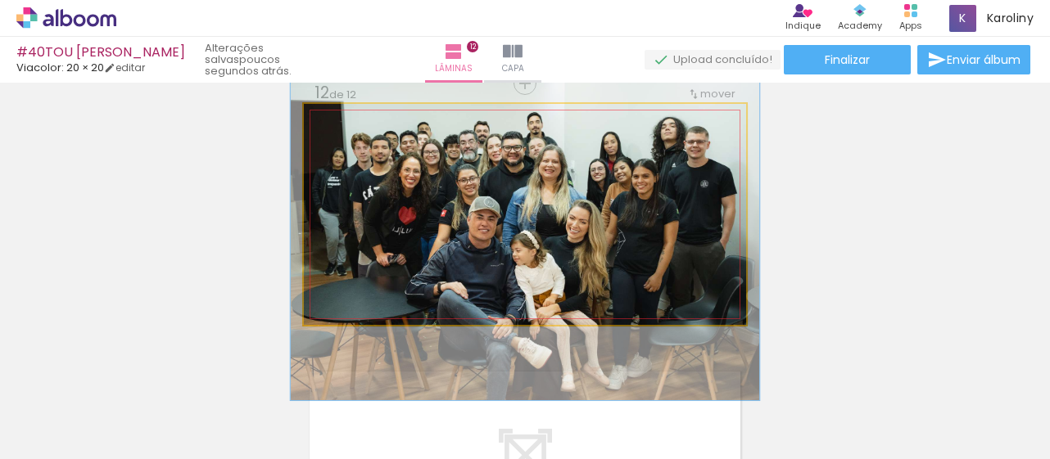
type paper-slider "106"
click at [342, 120] on div at bounding box center [345, 121] width 15 height 15
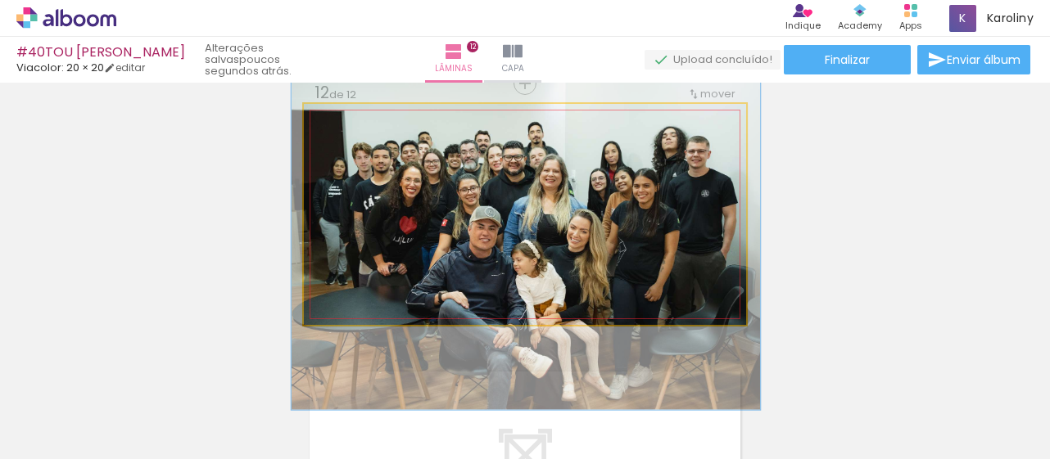
drag, startPoint x: 587, startPoint y: 222, endPoint x: 588, endPoint y: 232, distance: 9.9
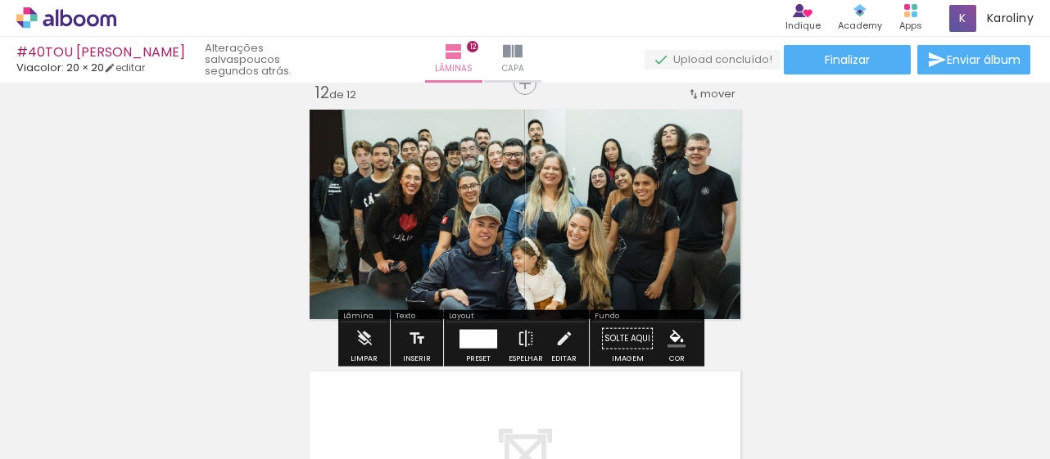
click at [879, 55] on paper-button "Finalizar" at bounding box center [847, 59] width 127 height 29
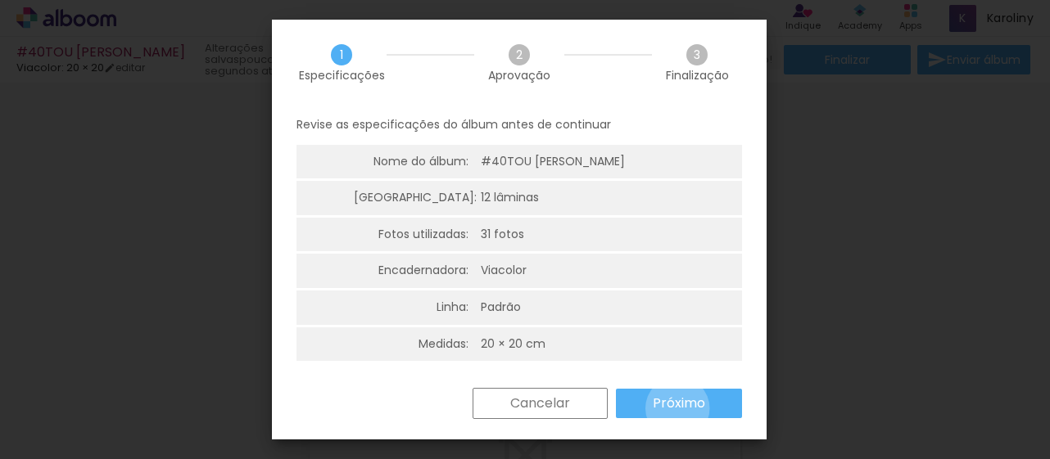
click at [0, 0] on slot "Próximo" at bounding box center [0, 0] width 0 height 0
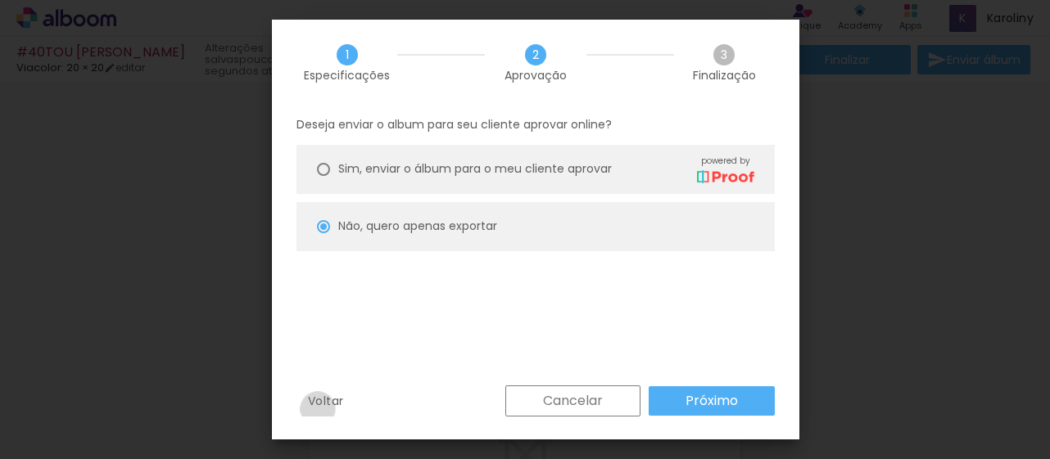
click at [318, 409] on paper-button "Voltar" at bounding box center [325, 401] width 59 height 31
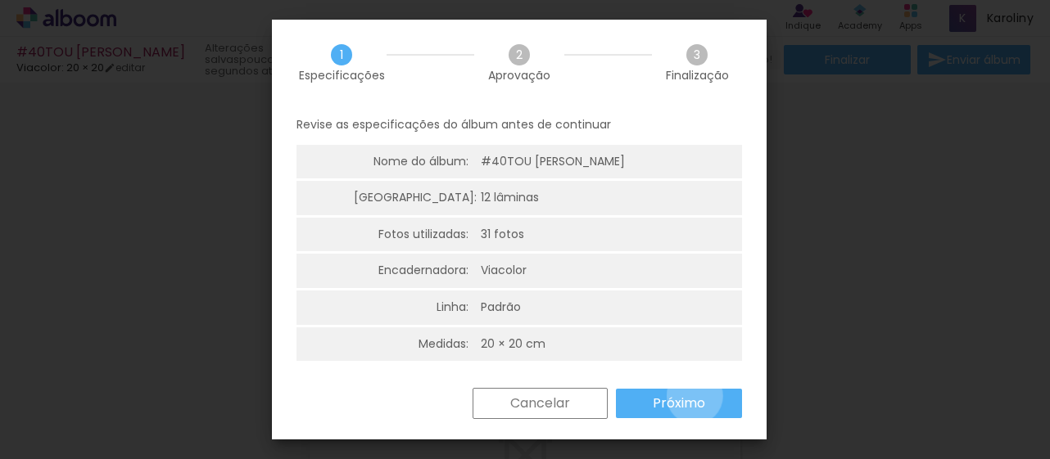
click at [0, 0] on slot "Próximo" at bounding box center [0, 0] width 0 height 0
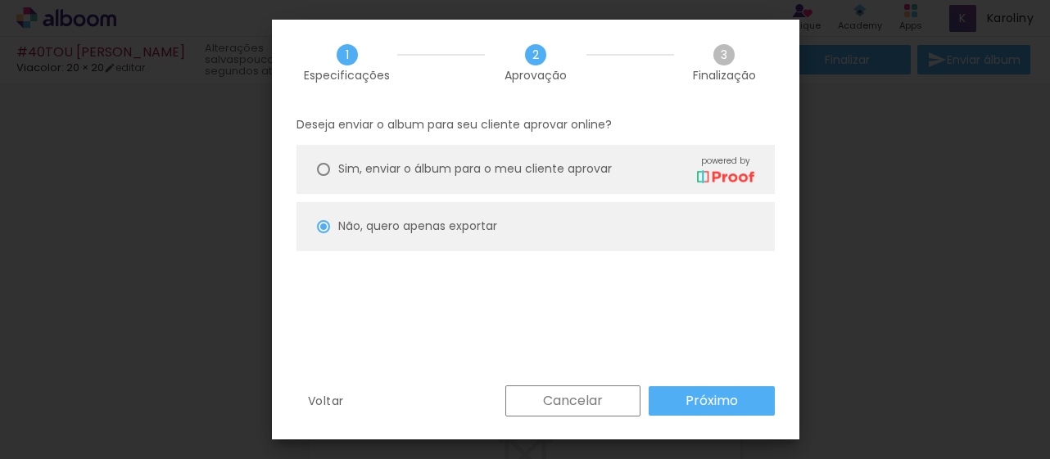
click at [0, 0] on slot "Próximo" at bounding box center [0, 0] width 0 height 0
type input "Alta, 300 DPI"
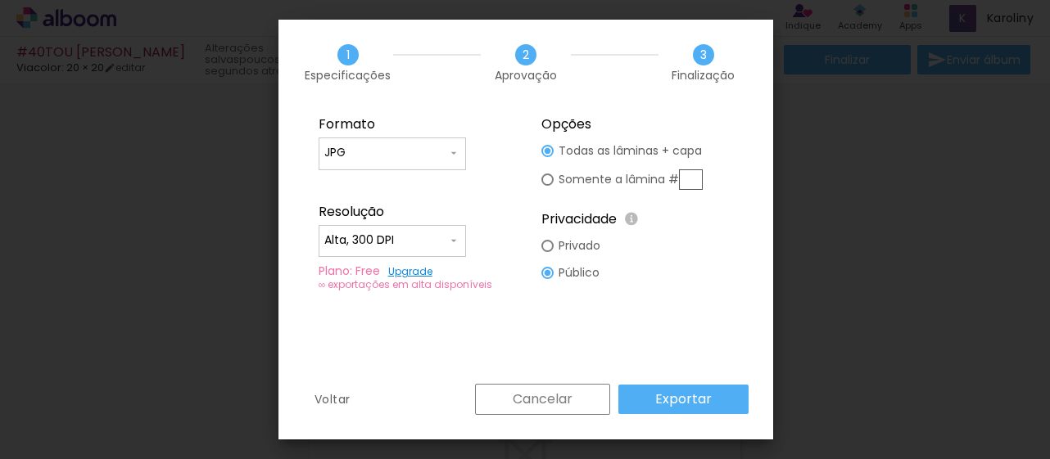
click at [0, 0] on slot "Exportar" at bounding box center [0, 0] width 0 height 0
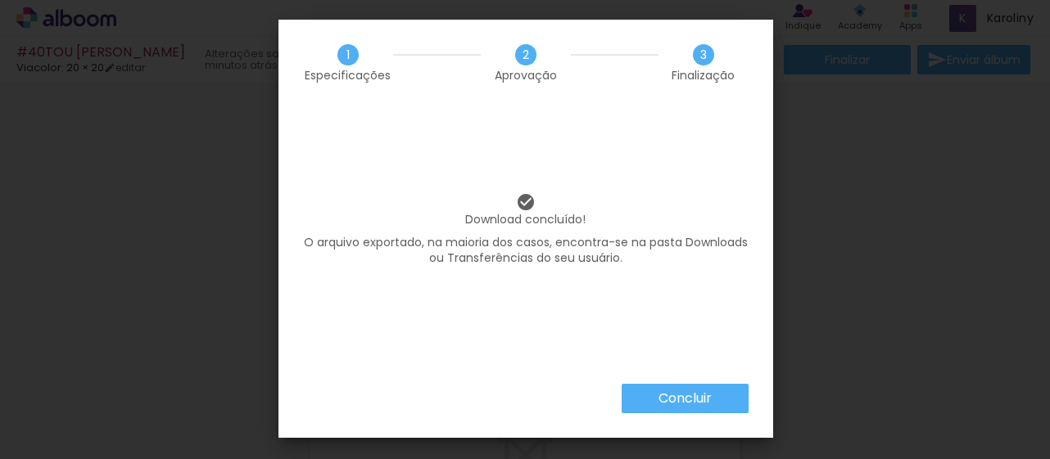
scroll to position [0, 3501]
click at [0, 0] on slot "Concluir" at bounding box center [0, 0] width 0 height 0
